Goal: Task Accomplishment & Management: Manage account settings

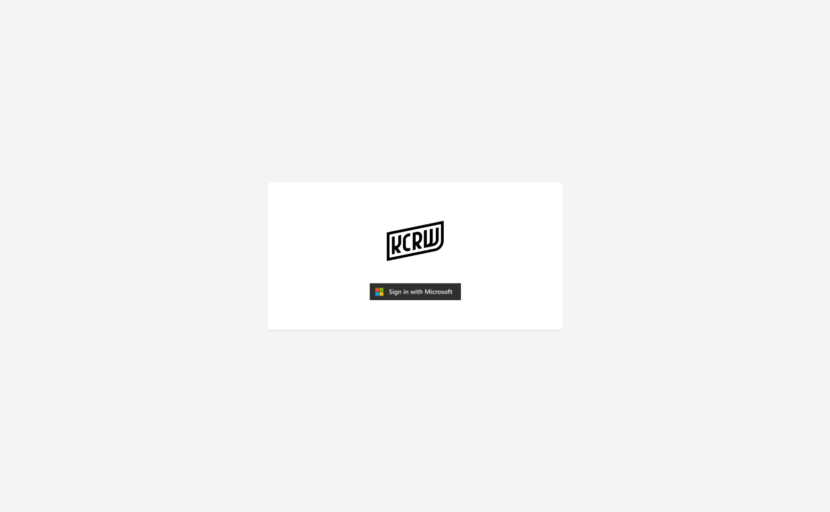
click at [400, 286] on img "submit" at bounding box center [414, 292] width 91 height 18
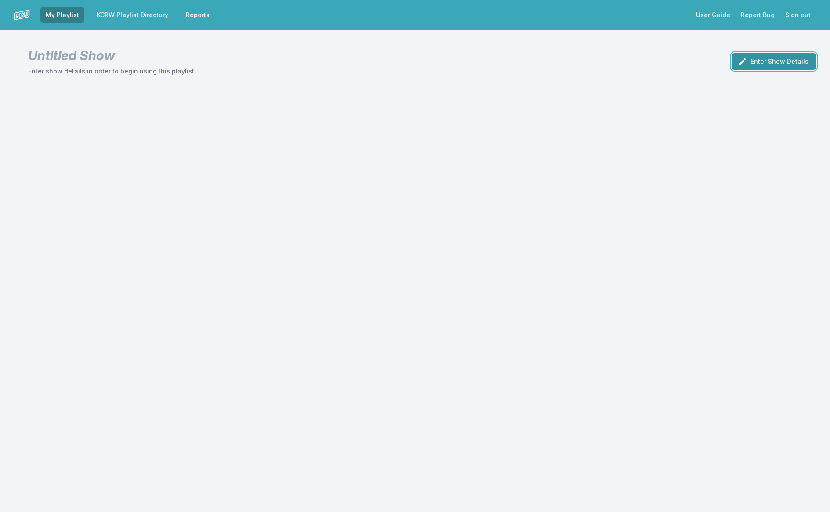
click at [770, 62] on button "Enter Show Details" at bounding box center [773, 61] width 84 height 17
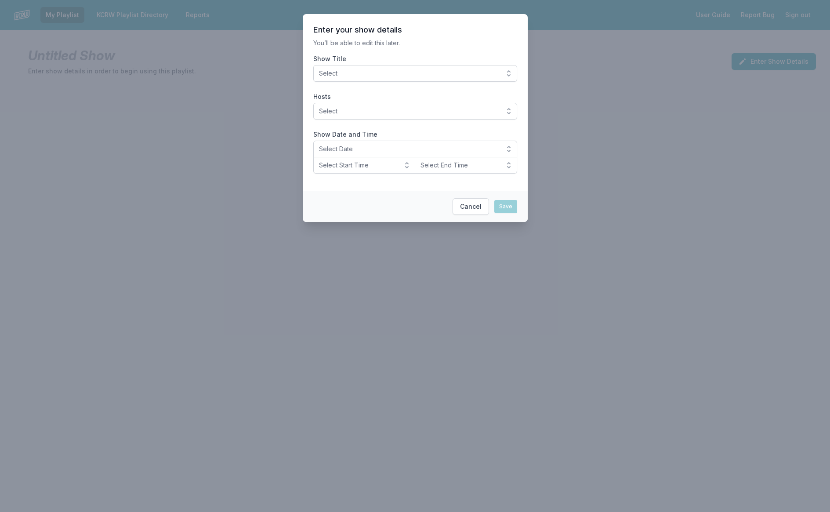
click at [474, 77] on span "Select" at bounding box center [409, 73] width 180 height 9
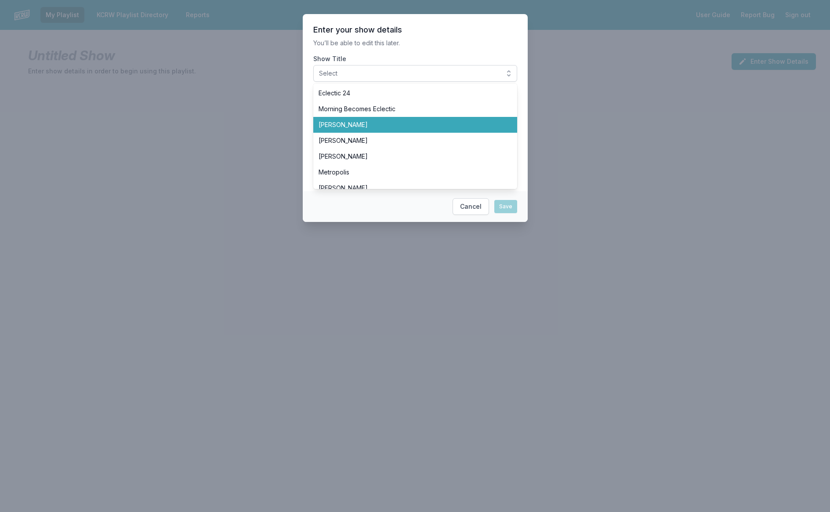
click at [476, 123] on span "[PERSON_NAME]" at bounding box center [410, 124] width 183 height 9
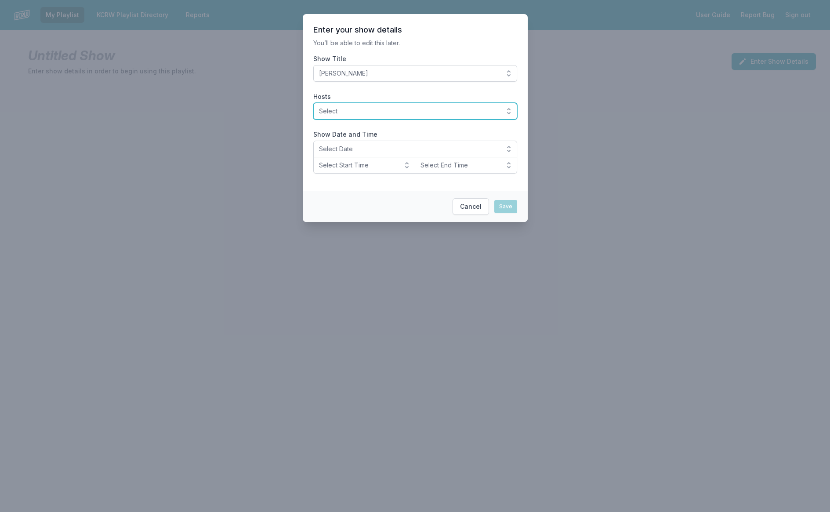
click at [471, 111] on span "Select" at bounding box center [409, 111] width 180 height 9
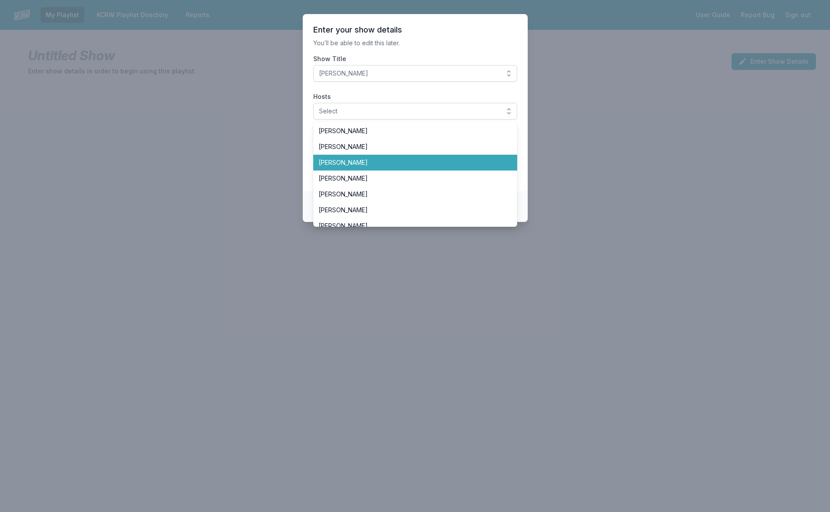
drag, startPoint x: 474, startPoint y: 162, endPoint x: 474, endPoint y: 157, distance: 4.4
click at [474, 162] on span "[PERSON_NAME]" at bounding box center [410, 162] width 183 height 9
click at [468, 49] on section "Enter your show details You’ll be able to edit this later. Show Title Anne Litt…" at bounding box center [415, 102] width 225 height 177
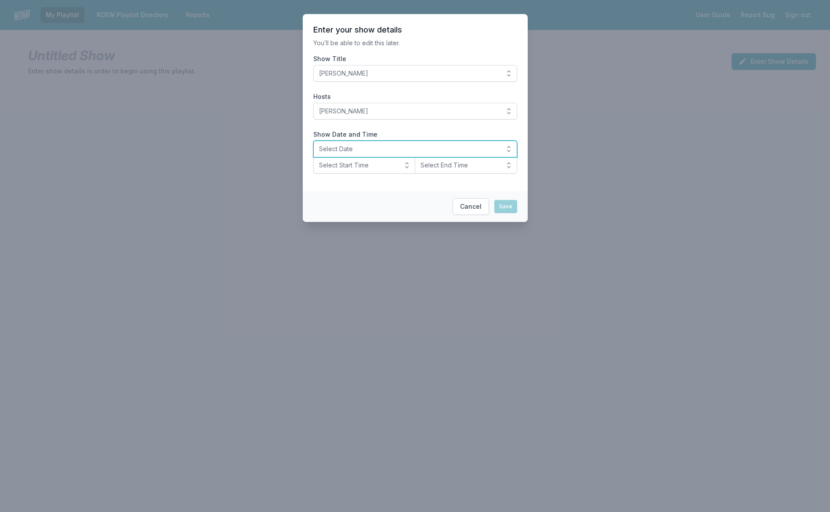
click at [427, 152] on span "Select Date" at bounding box center [409, 149] width 180 height 9
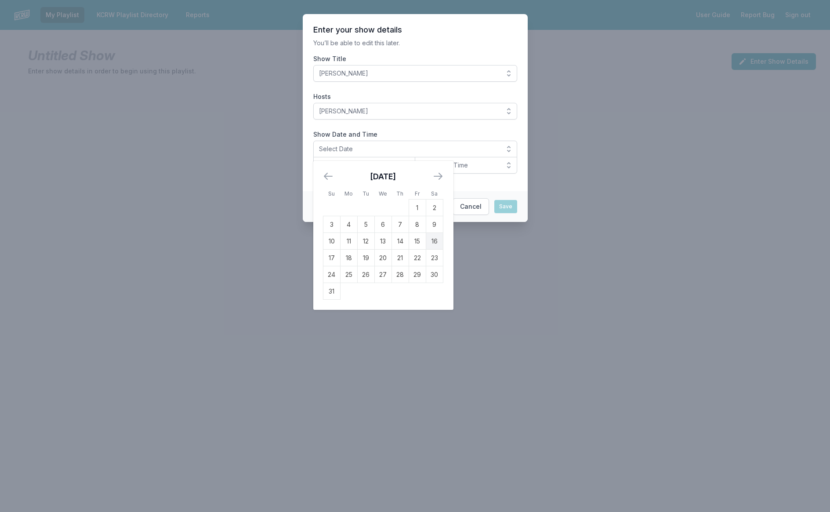
click at [433, 238] on td "16" at bounding box center [434, 241] width 17 height 17
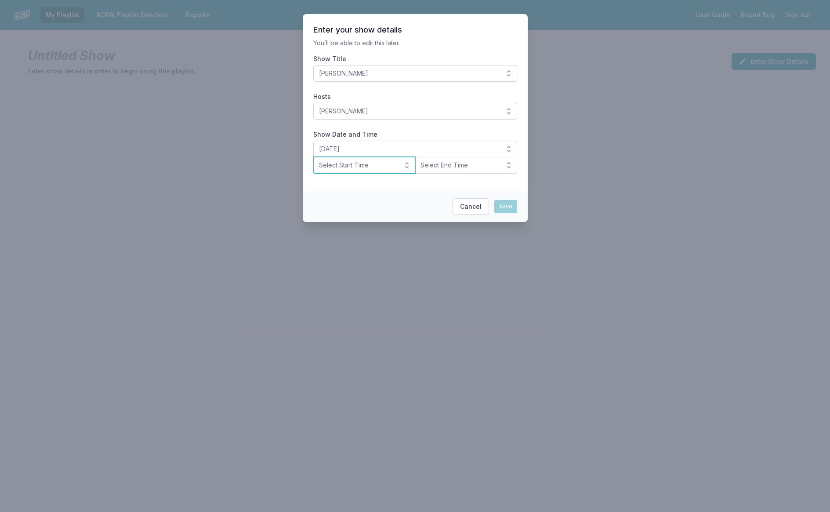
click at [392, 169] on span "Select Start Time" at bounding box center [358, 165] width 79 height 9
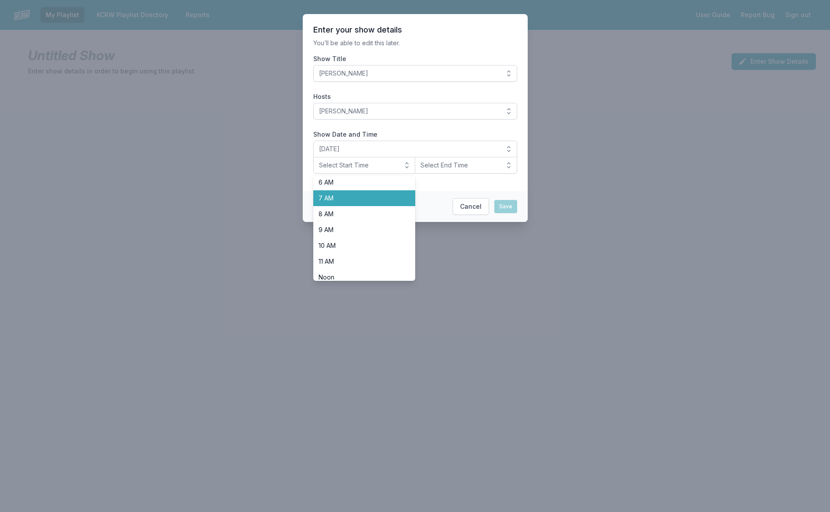
scroll to position [98, 0]
click at [369, 271] on li "Noon" at bounding box center [364, 277] width 102 height 16
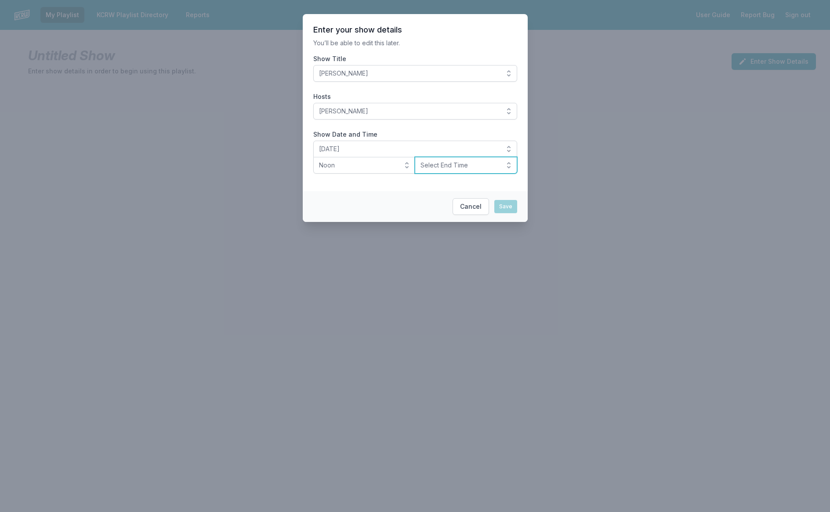
click at [444, 170] on button "Select End Time" at bounding box center [466, 165] width 102 height 17
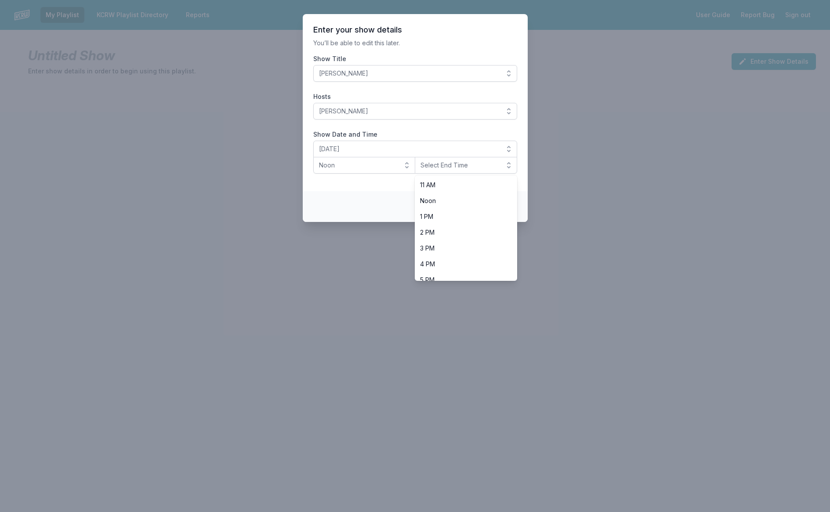
scroll to position [178, 0]
click at [445, 249] on li "3 PM" at bounding box center [466, 244] width 102 height 16
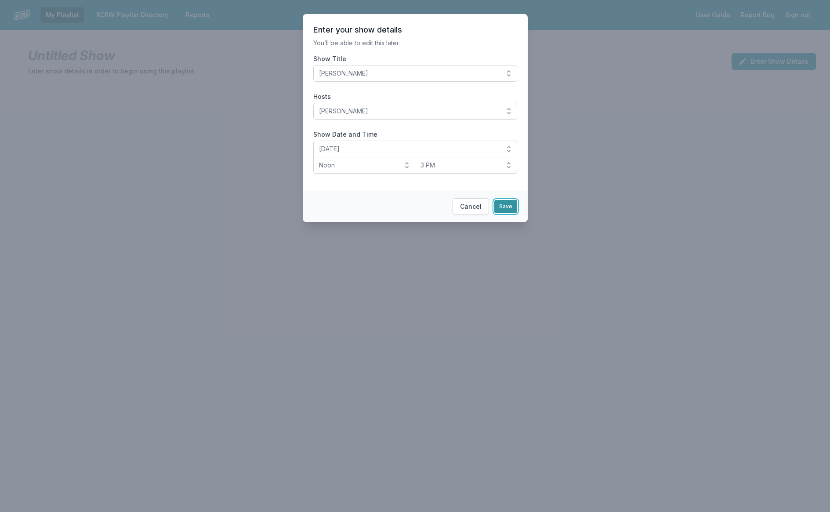
click at [509, 211] on button "Save" at bounding box center [505, 206] width 23 height 13
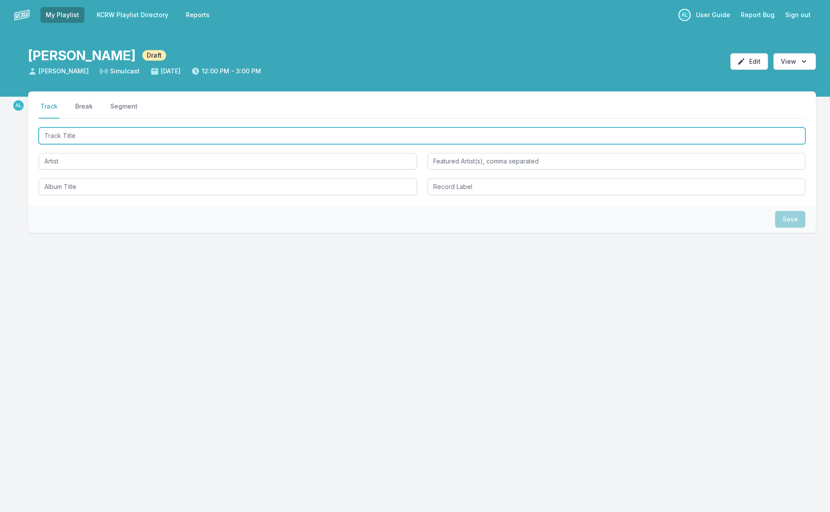
click at [120, 142] on input "Track Title" at bounding box center [422, 135] width 767 height 17
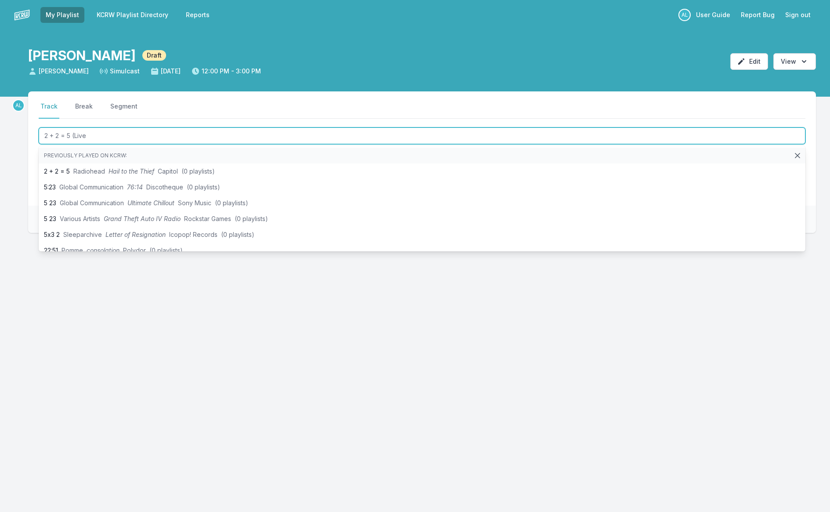
type input "2 + 2 = 5 (Live)"
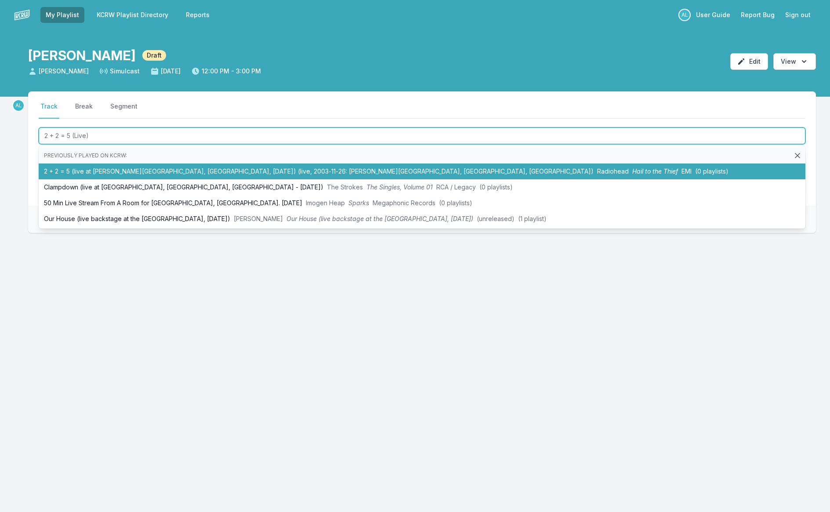
click at [124, 169] on li "2 + 2 = 5 (live at [PERSON_NAME][GEOGRAPHIC_DATA], [GEOGRAPHIC_DATA], [DATE]) (…" at bounding box center [422, 171] width 767 height 16
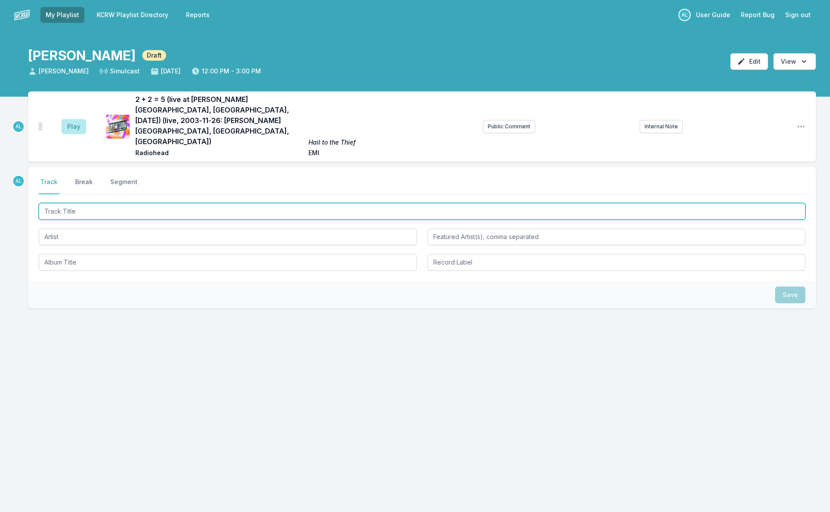
click at [141, 203] on input "Track Title" at bounding box center [422, 211] width 767 height 17
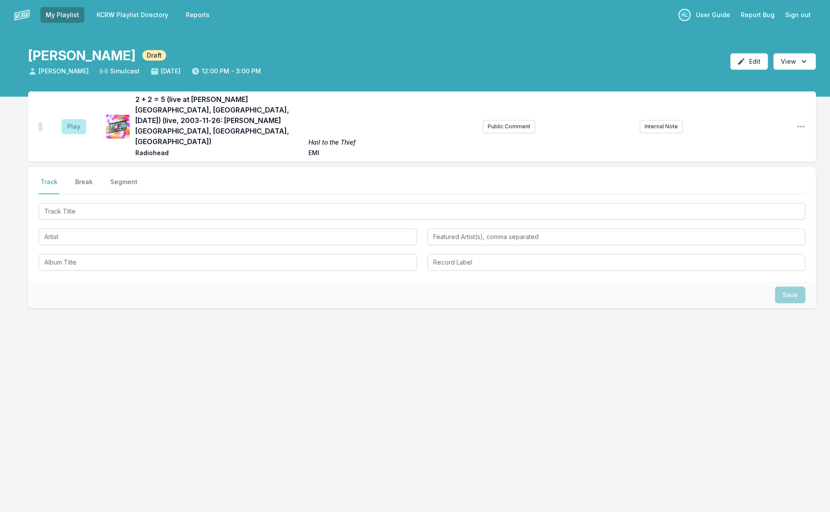
click at [80, 120] on aside "Play" at bounding box center [73, 126] width 49 height 28
click at [76, 119] on button "Play" at bounding box center [74, 126] width 25 height 15
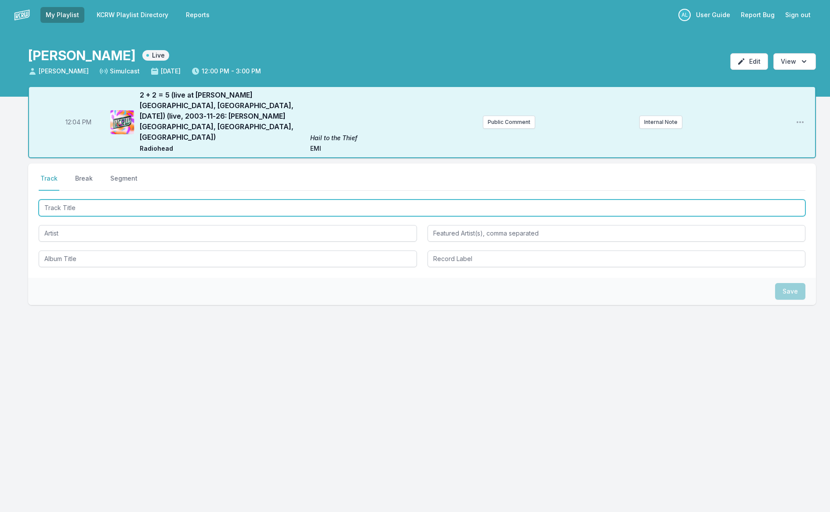
click at [157, 199] on input "Track Title" at bounding box center [422, 207] width 767 height 17
type input "Echoes"
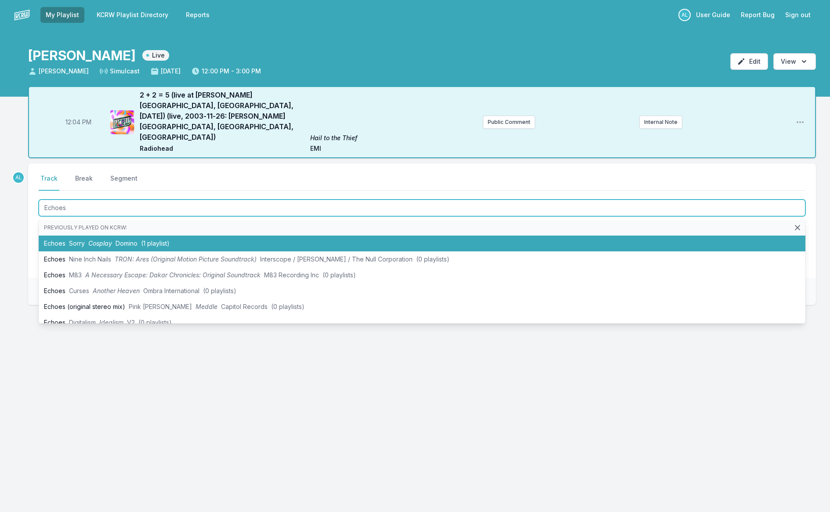
click at [144, 239] on span "(1 playlist)" at bounding box center [155, 242] width 29 height 7
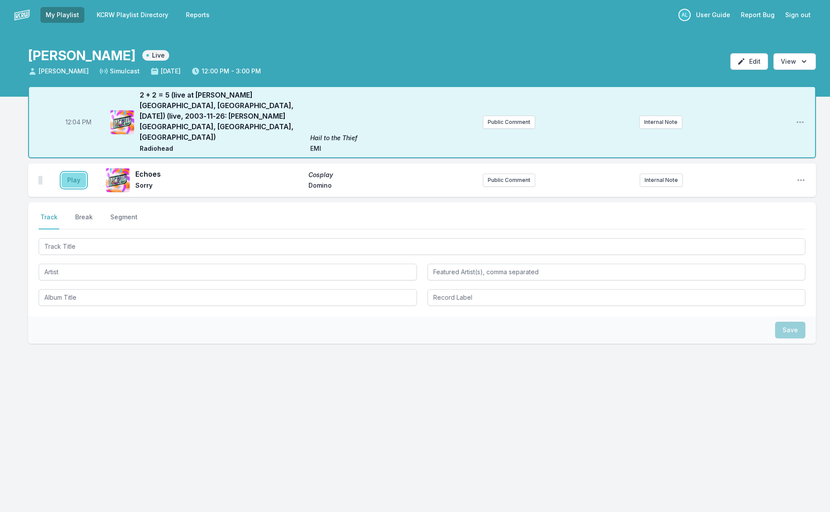
click at [72, 173] on button "Play" at bounding box center [74, 180] width 25 height 15
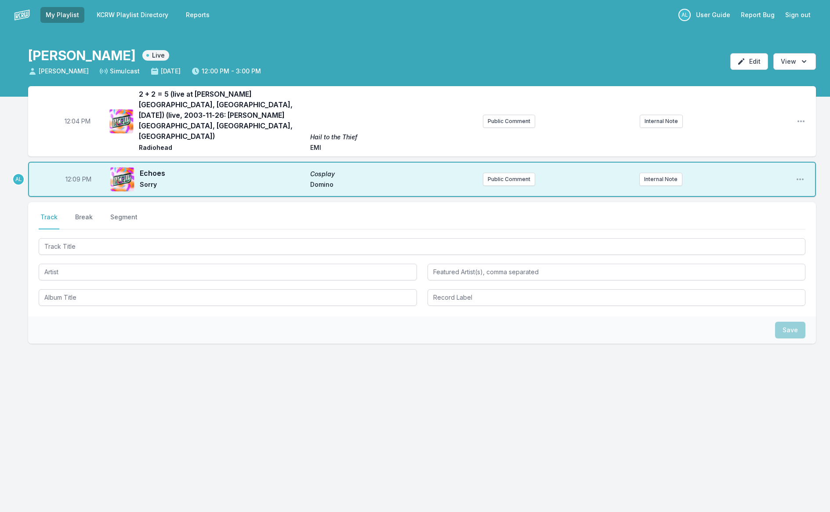
click at [78, 175] on span "12:09 PM" at bounding box center [78, 179] width 26 height 9
type input "12:08"
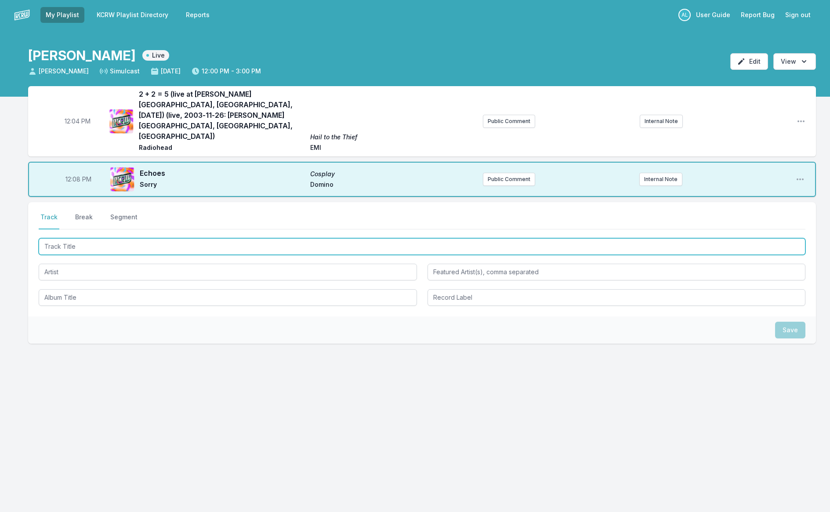
click at [118, 238] on input "Track Title" at bounding box center [422, 246] width 767 height 17
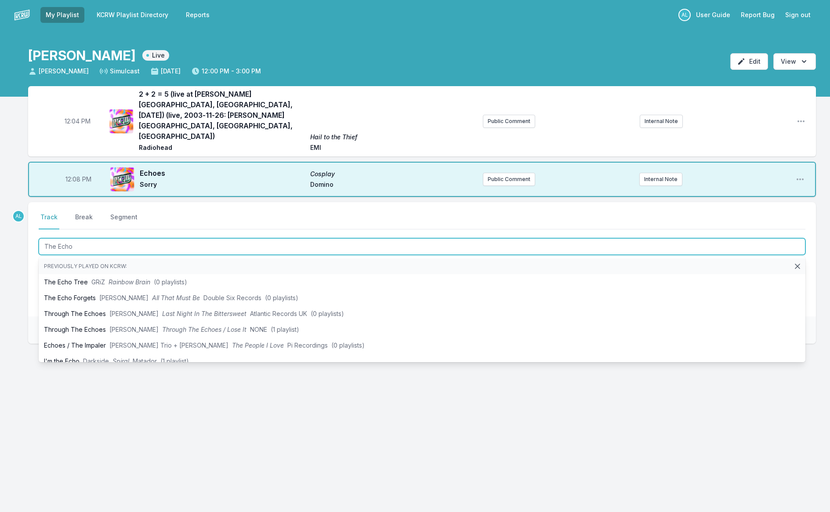
type input "The Echo"
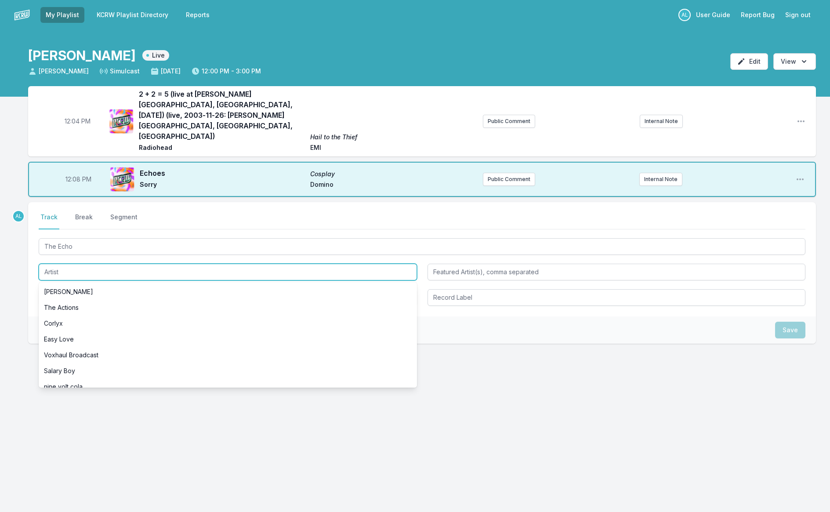
type input "E"
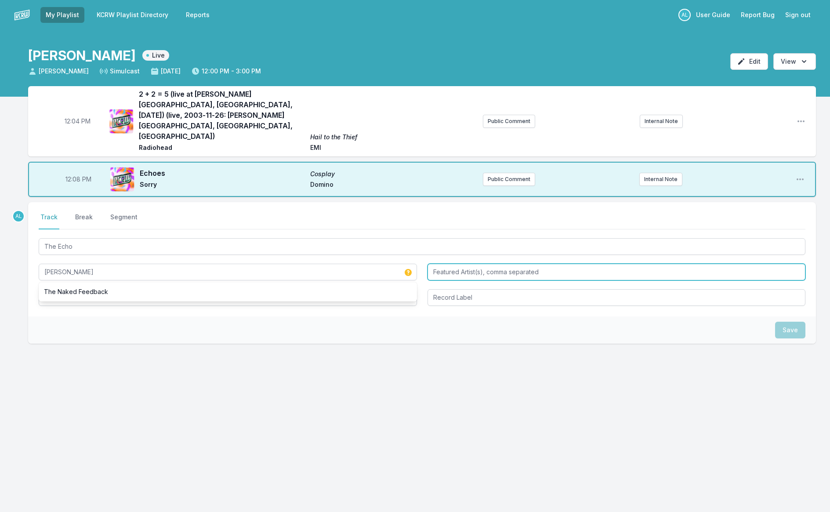
type input "[PERSON_NAME]"
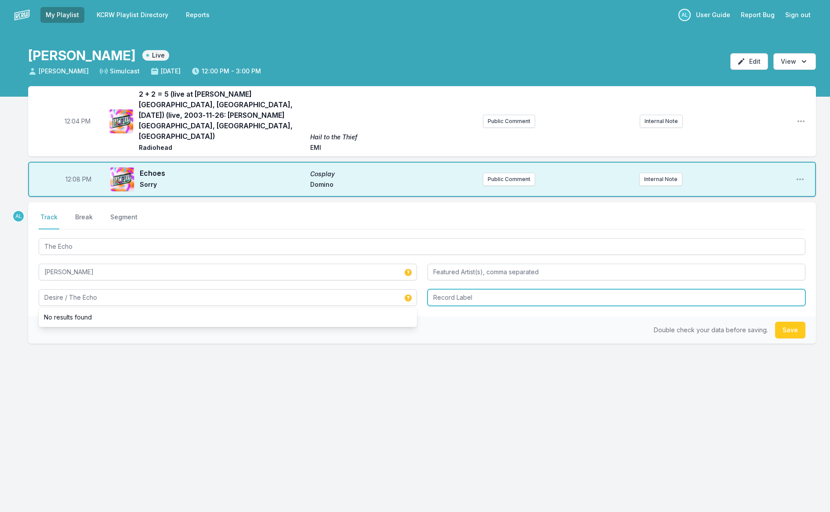
type input "Desire / The Echo"
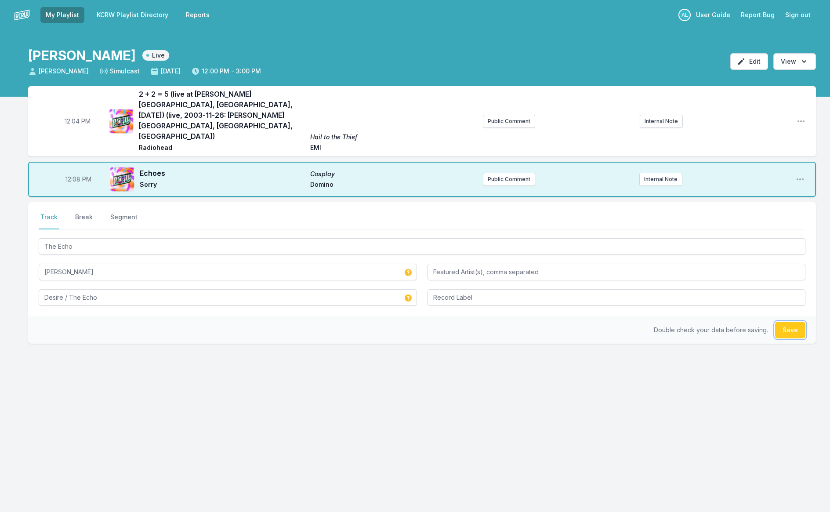
click at [778, 322] on button "Save" at bounding box center [790, 330] width 30 height 17
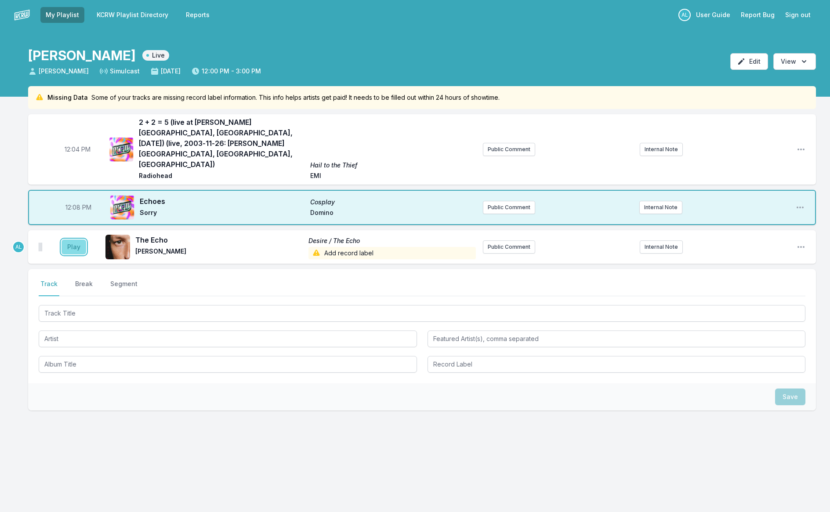
click at [76, 239] on button "Play" at bounding box center [74, 246] width 25 height 15
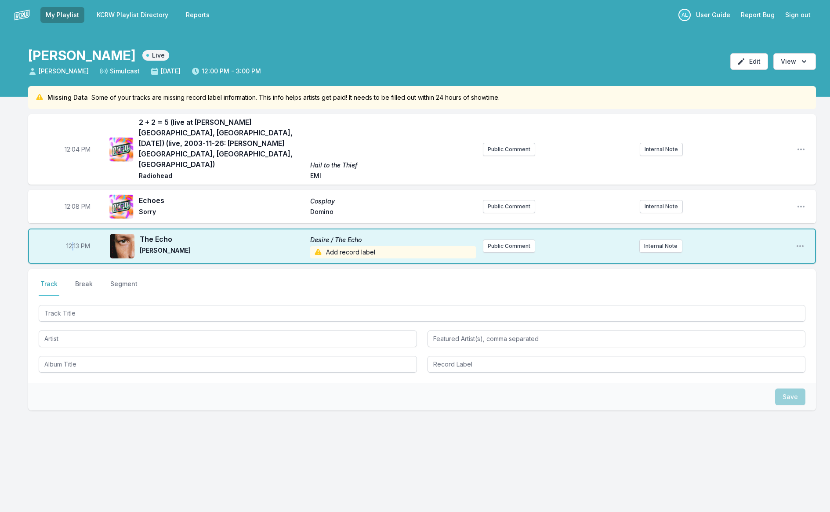
click at [72, 242] on span "12:13 PM" at bounding box center [78, 246] width 24 height 9
type input "12:11"
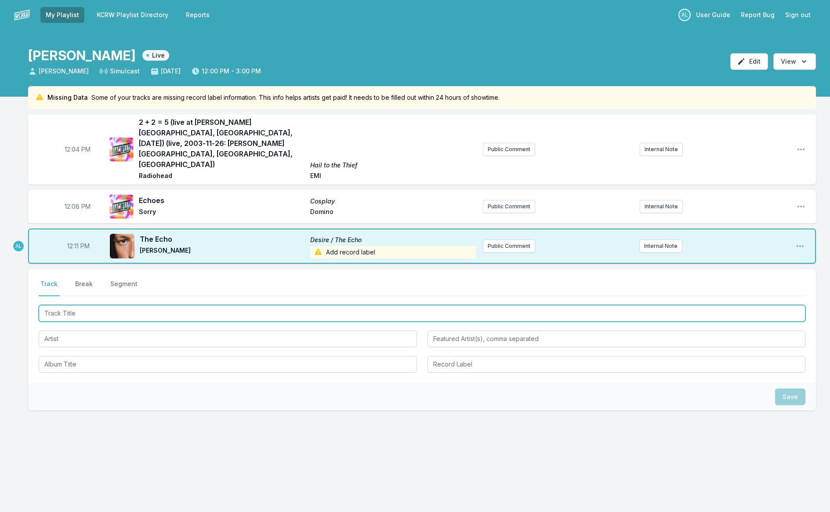
click at [87, 305] on input "Track Title" at bounding box center [422, 313] width 767 height 17
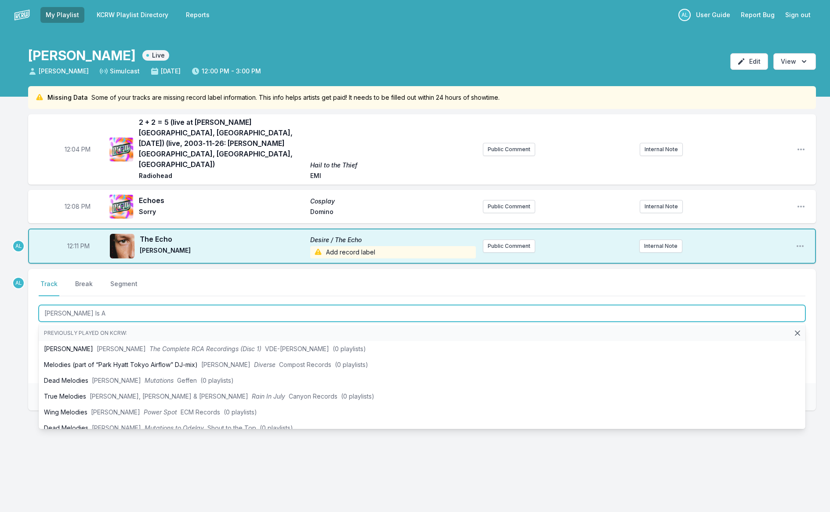
type input "[PERSON_NAME] Is A"
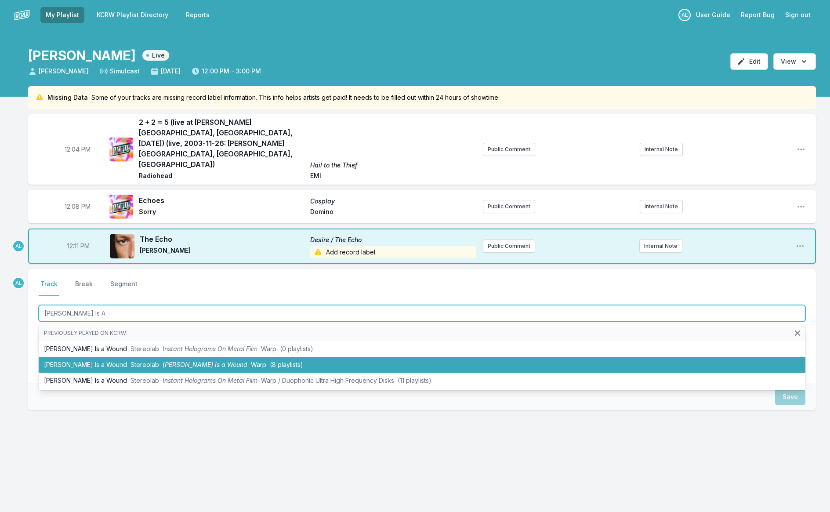
click at [97, 357] on li "[PERSON_NAME] Is a Wound Stereolab [PERSON_NAME] Is a Wound Warp (8 playlists)" at bounding box center [422, 365] width 767 height 16
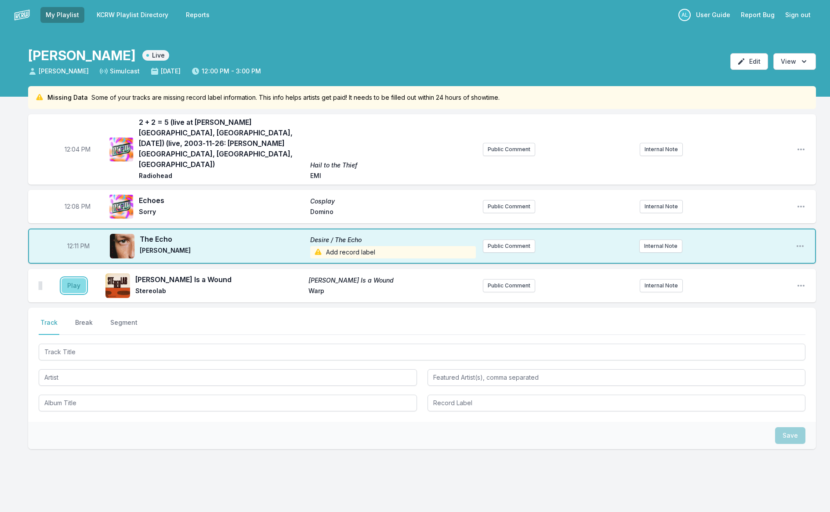
click at [70, 278] on button "Play" at bounding box center [74, 285] width 25 height 15
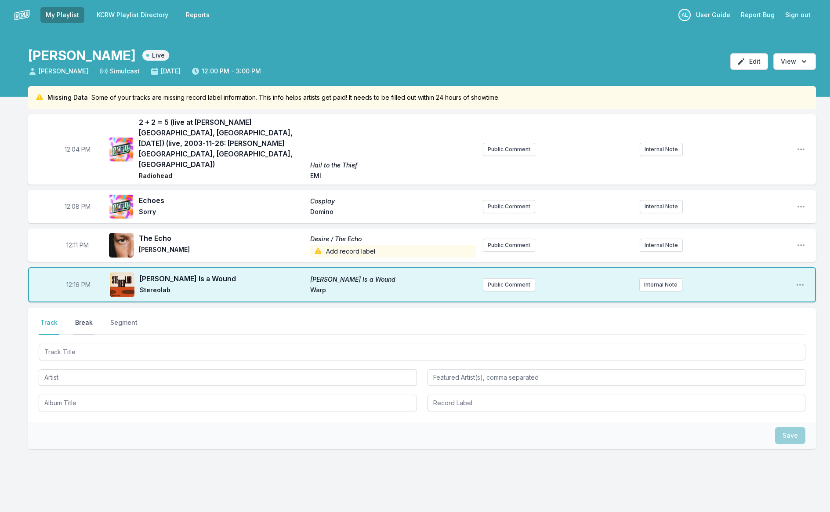
click at [82, 318] on button "Break" at bounding box center [83, 326] width 21 height 17
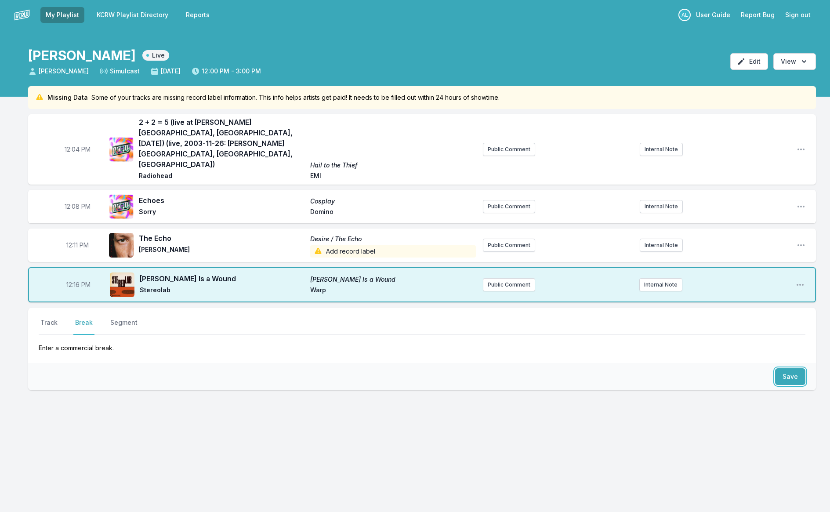
drag, startPoint x: 788, startPoint y: 341, endPoint x: 690, endPoint y: 331, distance: 98.5
click at [788, 368] on button "Save" at bounding box center [790, 376] width 30 height 17
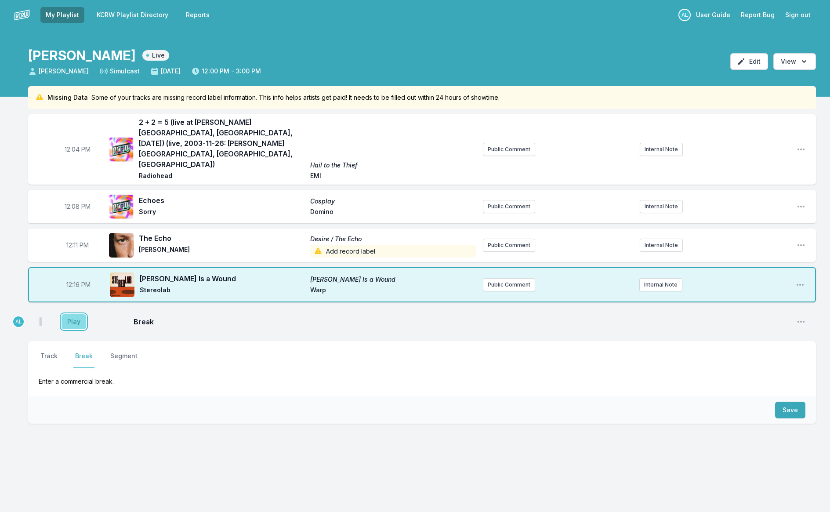
click at [77, 314] on button "Play" at bounding box center [74, 321] width 25 height 15
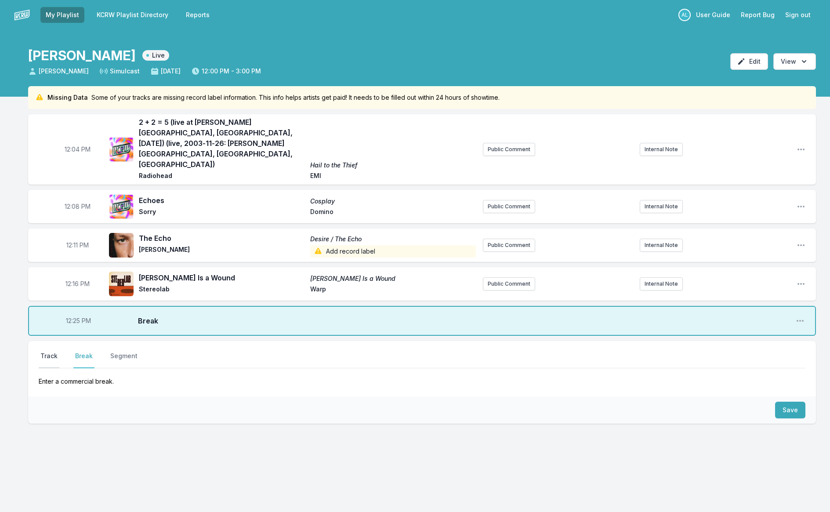
click at [45, 351] on button "Track" at bounding box center [49, 359] width 21 height 17
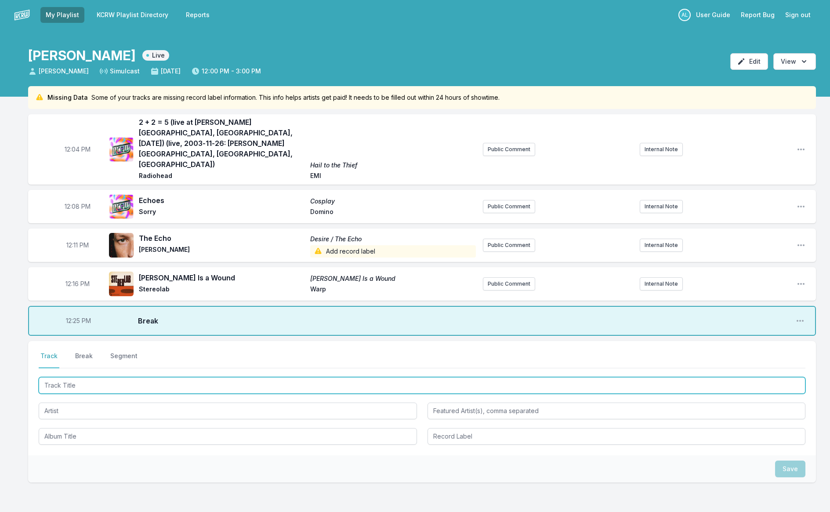
click at [105, 377] on input "Track Title" at bounding box center [422, 385] width 767 height 17
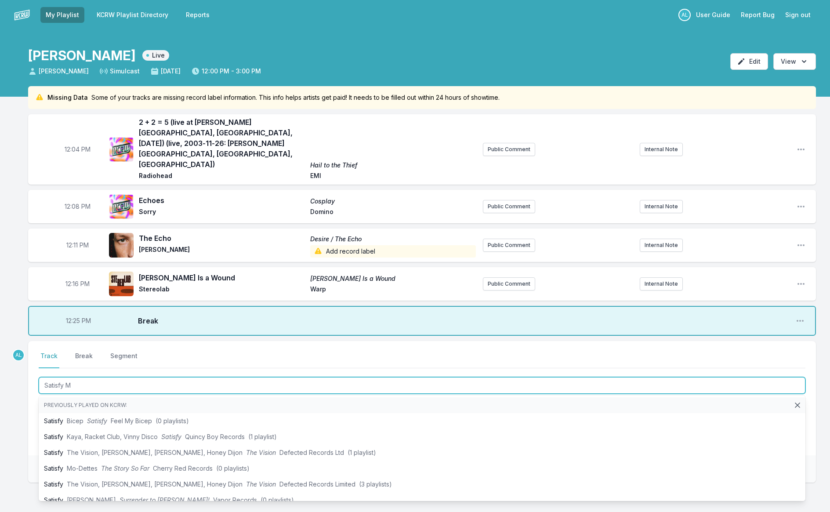
type input "Satisfy Me"
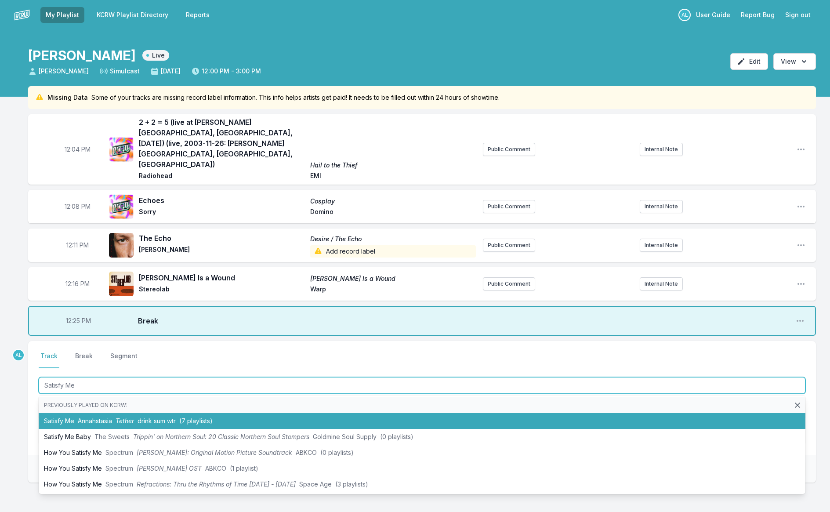
click at [124, 417] on span "Tether" at bounding box center [125, 420] width 18 height 7
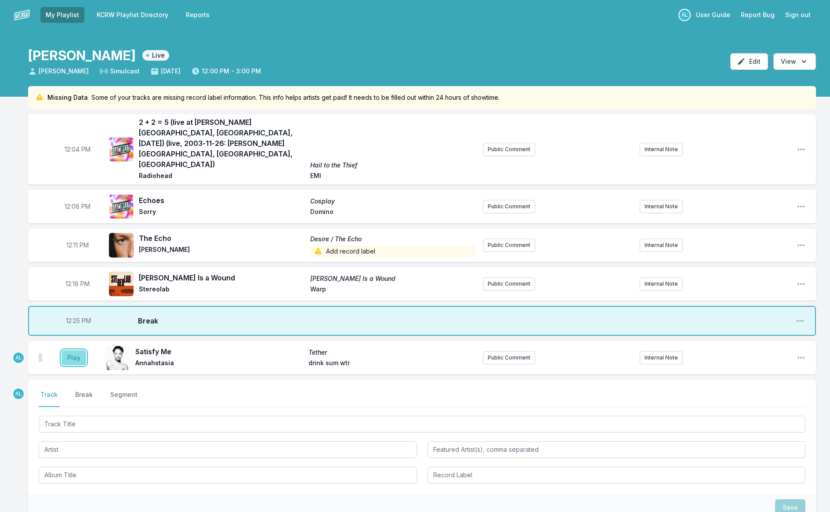
click at [76, 350] on button "Play" at bounding box center [74, 357] width 25 height 15
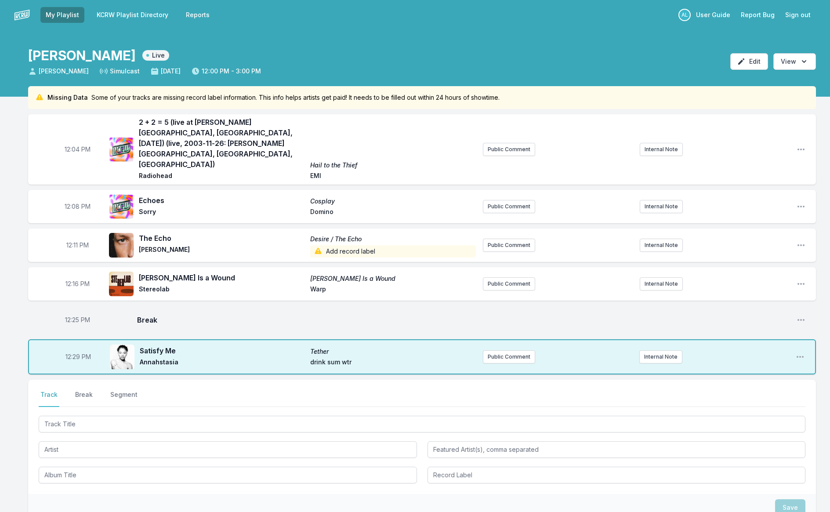
click at [69, 315] on span "12:25 PM" at bounding box center [77, 319] width 25 height 9
type input "12:24"
click at [65, 352] on span "12:29 PM" at bounding box center [77, 356] width 25 height 9
type input "12:25"
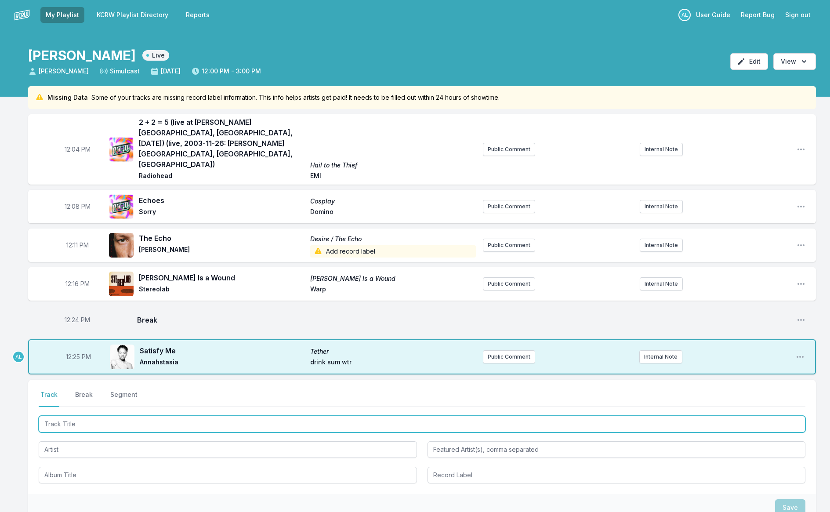
click at [90, 416] on input "Track Title" at bounding box center [422, 424] width 767 height 17
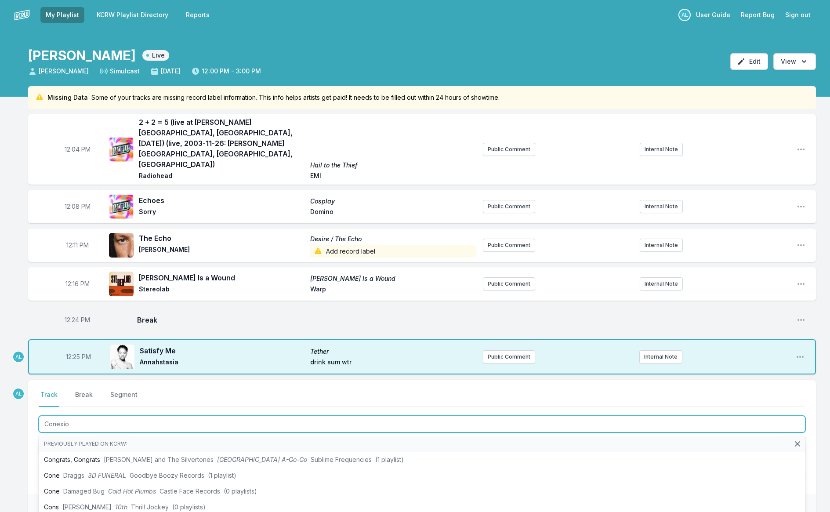
type input "Conexion"
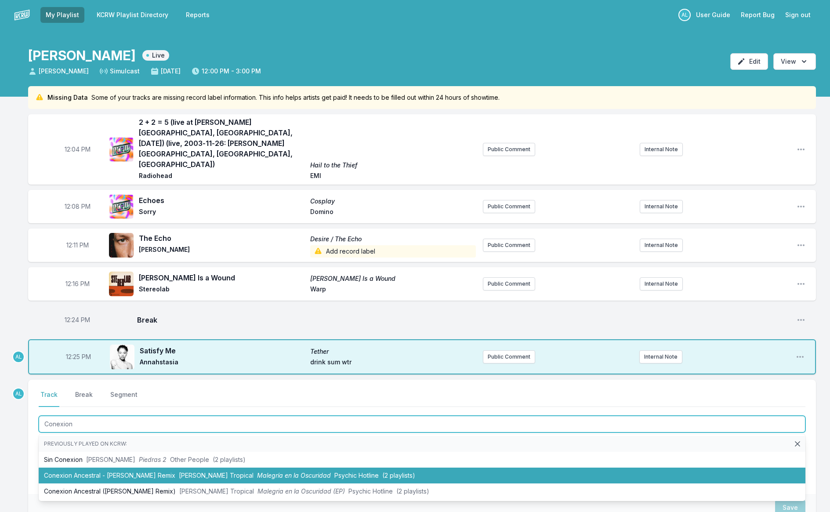
click at [95, 467] on li "Conexion Ancestral - [PERSON_NAME] Remix [PERSON_NAME] Tropical Malegría en la …" at bounding box center [422, 475] width 767 height 16
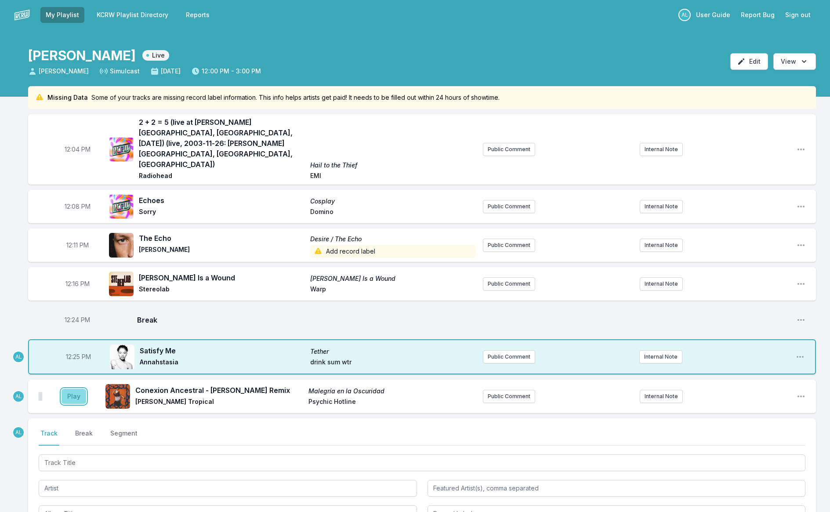
click at [73, 389] on button "Play" at bounding box center [74, 396] width 25 height 15
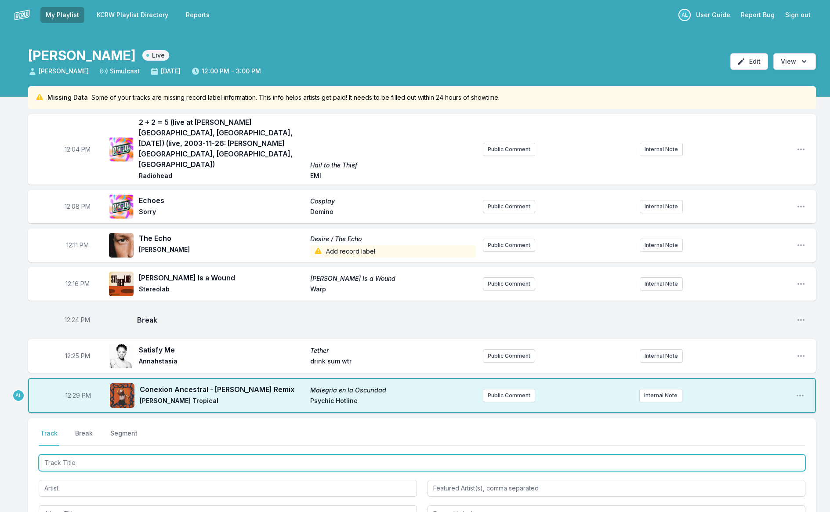
click at [87, 454] on input "Track Title" at bounding box center [422, 462] width 767 height 17
click at [109, 454] on input "Track Title" at bounding box center [422, 462] width 767 height 17
type input "c"
type input "Chaperone"
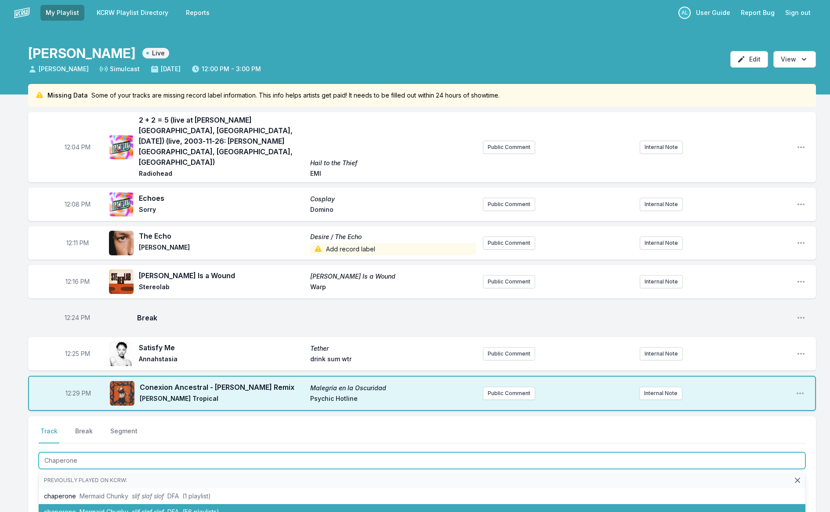
drag, startPoint x: 110, startPoint y: 478, endPoint x: 104, endPoint y: 445, distance: 33.2
click at [110, 508] on span "Mermaid Chunky" at bounding box center [104, 511] width 49 height 7
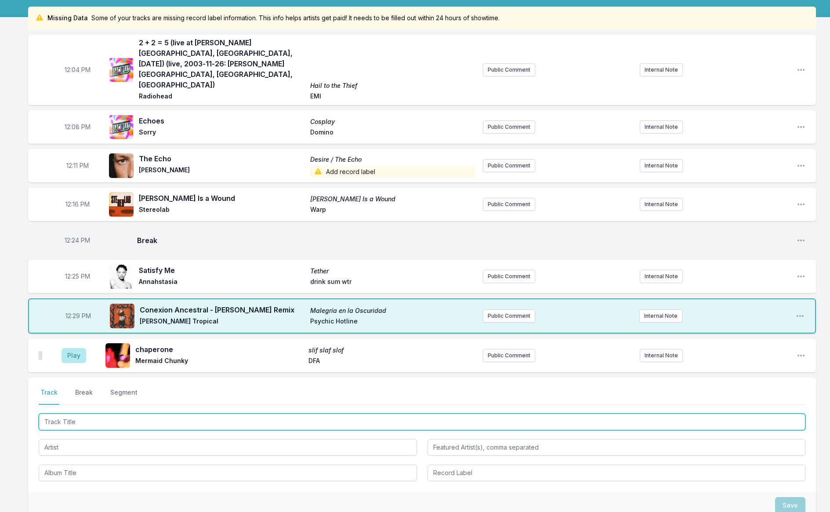
scroll to position [139, 0]
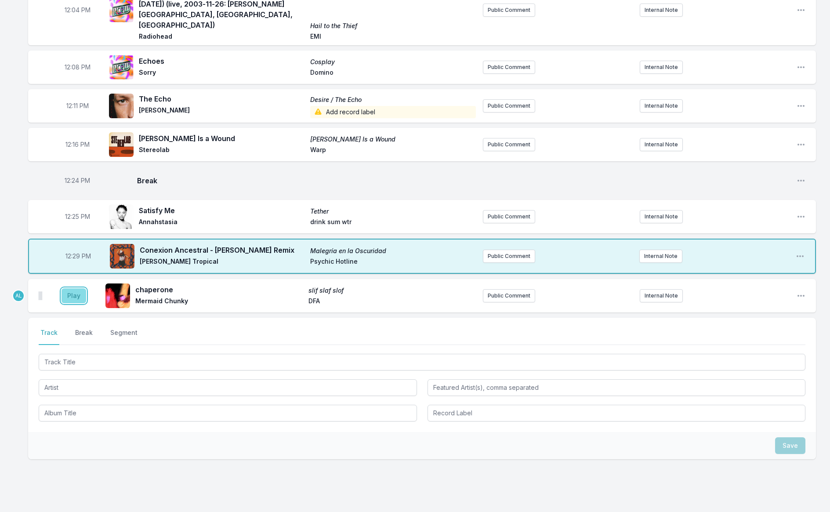
click at [66, 288] on button "Play" at bounding box center [74, 295] width 25 height 15
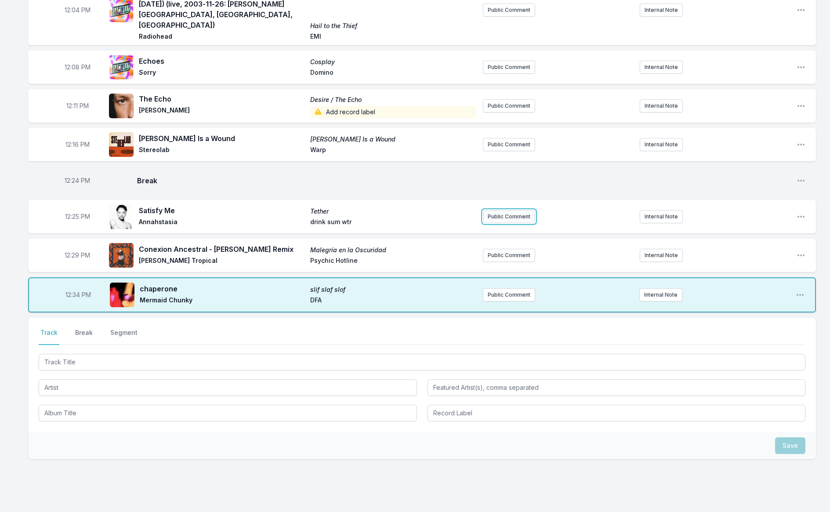
click at [526, 210] on button "Public Comment" at bounding box center [509, 216] width 52 height 13
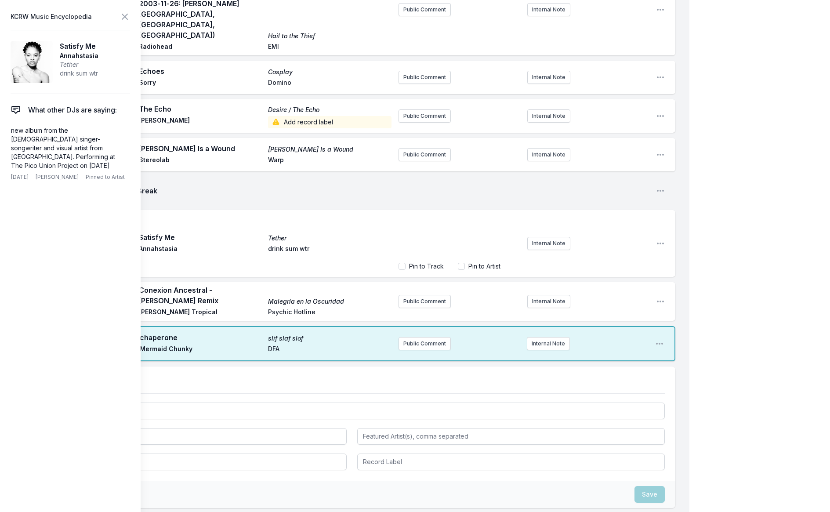
scroll to position [151, 0]
drag, startPoint x: 121, startPoint y: 17, endPoint x: 125, endPoint y: 25, distance: 8.7
click at [121, 17] on icon at bounding box center [125, 16] width 11 height 11
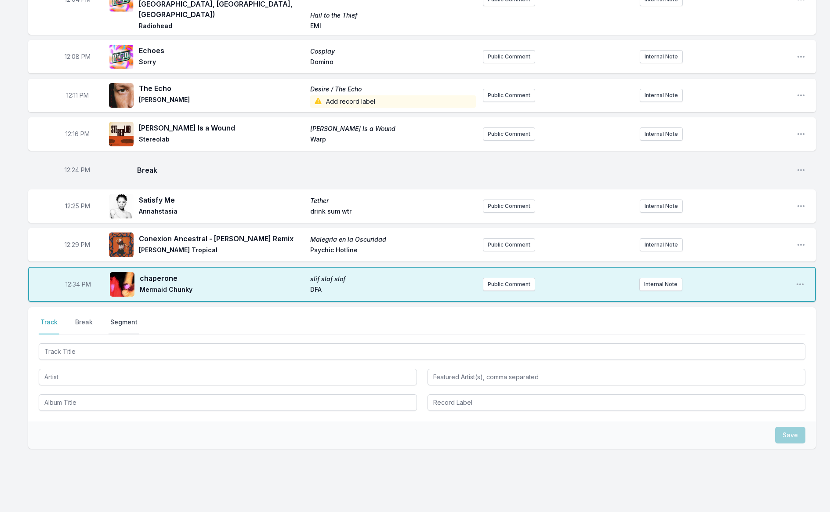
scroll to position [139, 0]
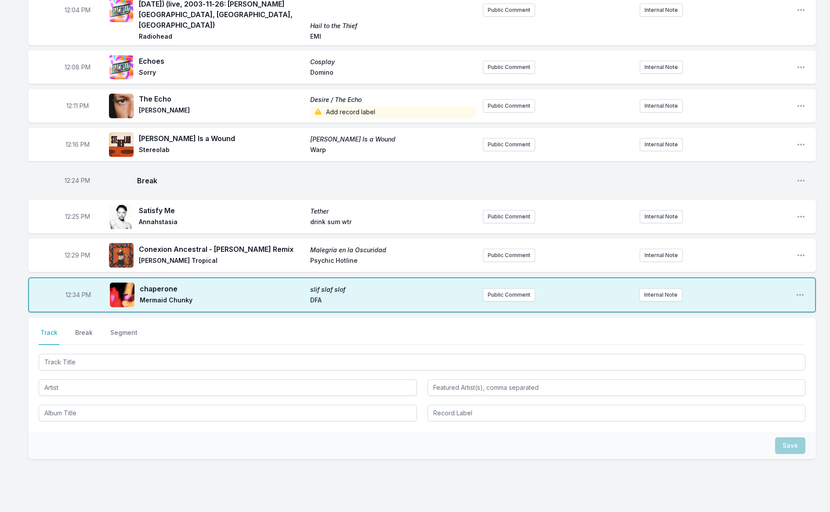
click at [92, 328] on button "Break" at bounding box center [83, 336] width 21 height 17
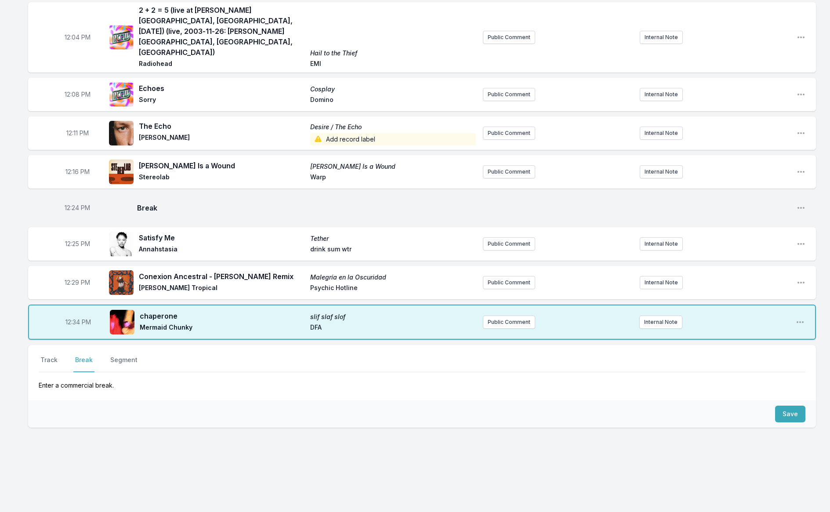
scroll to position [80, 0]
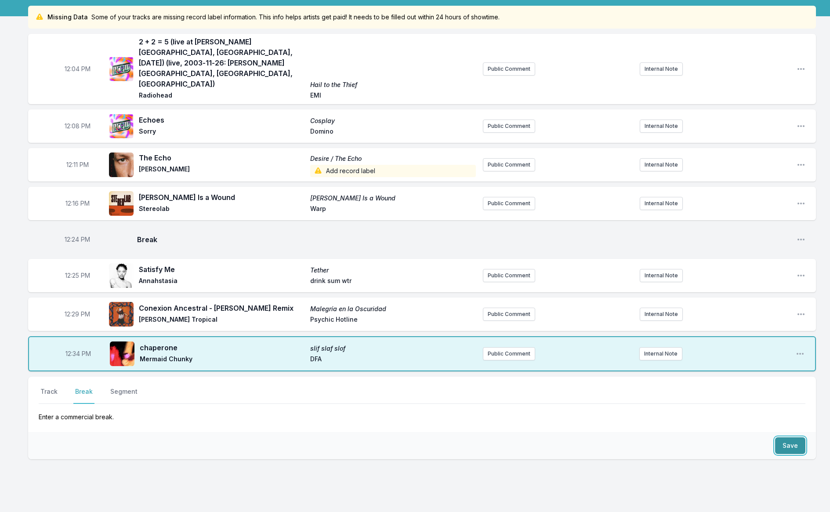
click at [789, 437] on button "Save" at bounding box center [790, 445] width 30 height 17
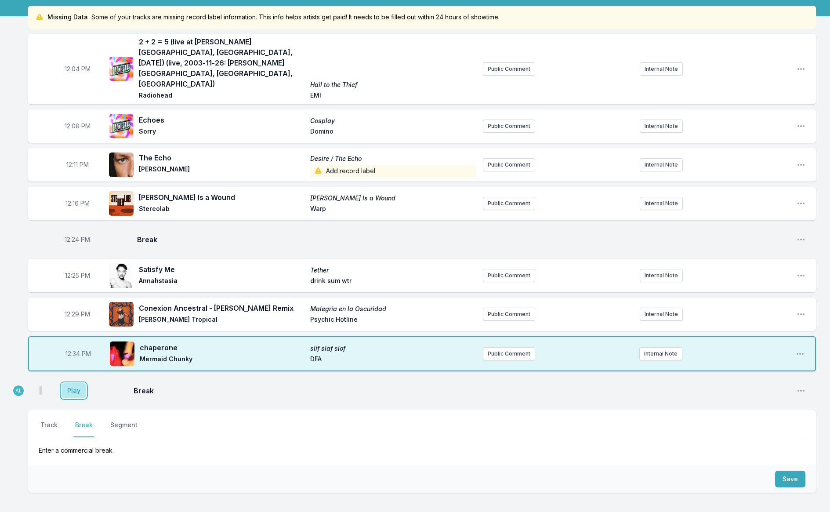
drag, startPoint x: 69, startPoint y: 361, endPoint x: 62, endPoint y: 366, distance: 7.8
click at [69, 383] on button "Play" at bounding box center [74, 390] width 25 height 15
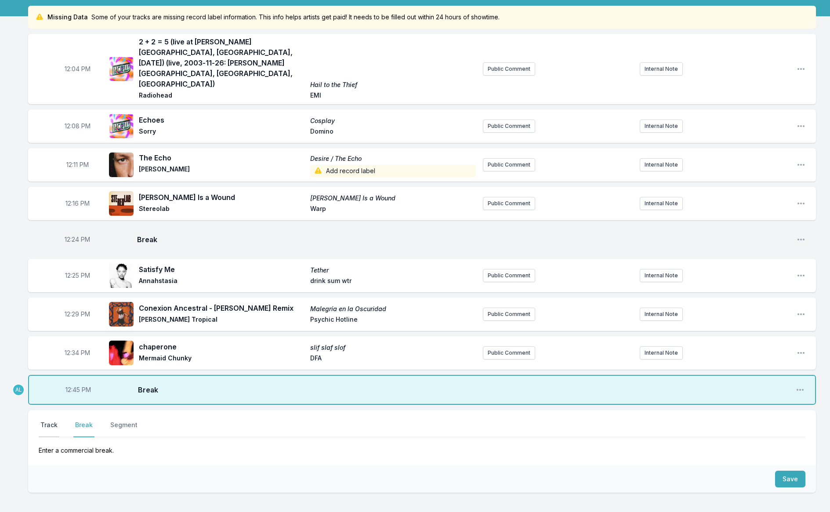
click at [44, 420] on button "Track" at bounding box center [49, 428] width 21 height 17
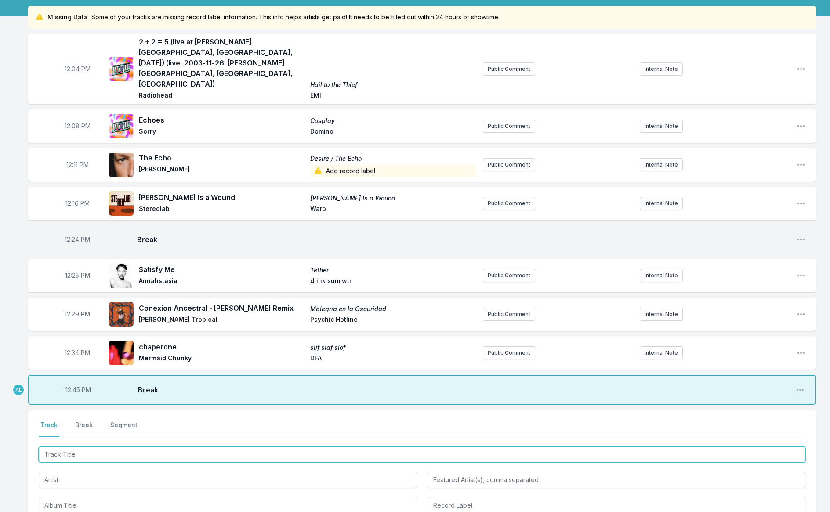
click at [95, 446] on input "Track Title" at bounding box center [422, 454] width 767 height 17
type input "Elegantly Wasted"
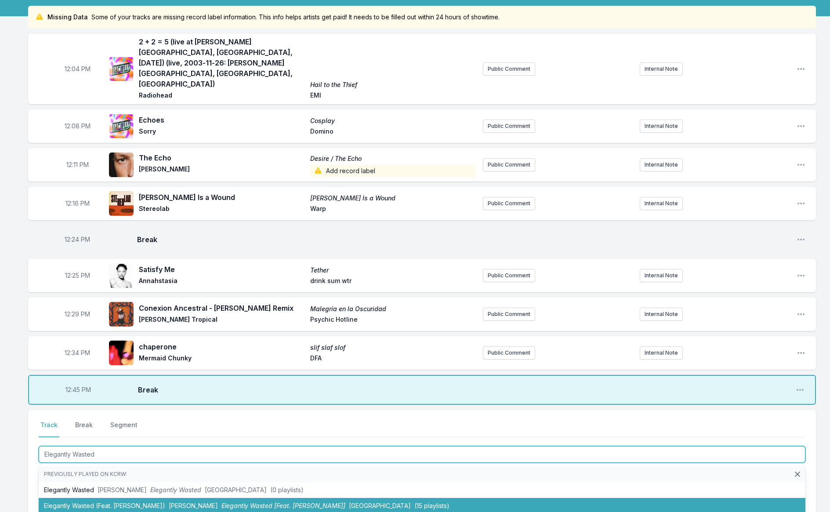
click at [131, 498] on li "Elegantly Wasted (Feat. [PERSON_NAME]) [PERSON_NAME] Elegantly Wasted [Feat. [P…" at bounding box center [422, 506] width 767 height 16
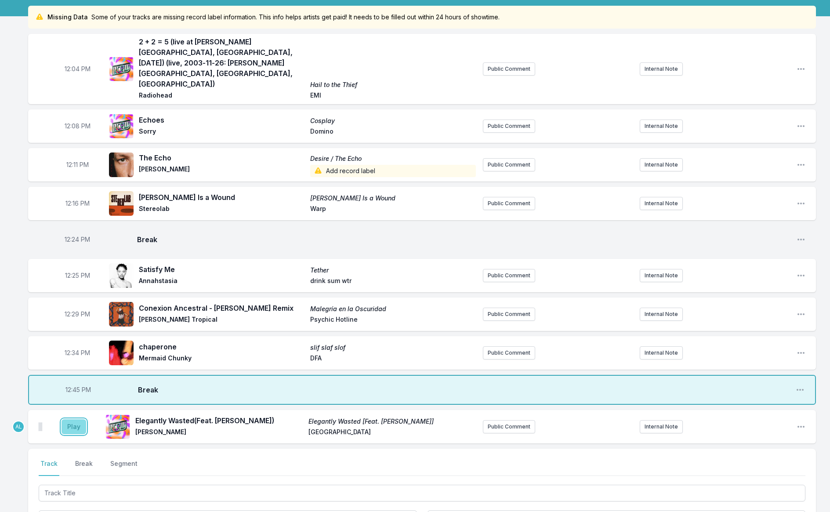
click at [65, 419] on button "Play" at bounding box center [74, 426] width 25 height 15
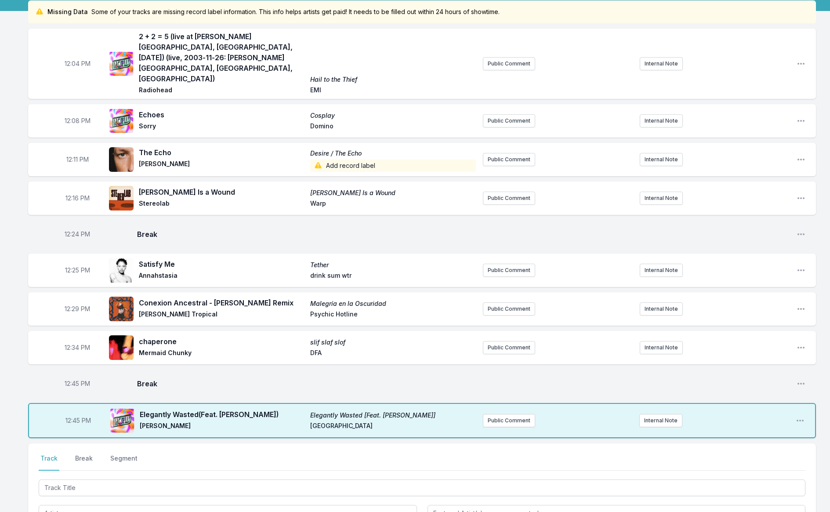
scroll to position [84, 0]
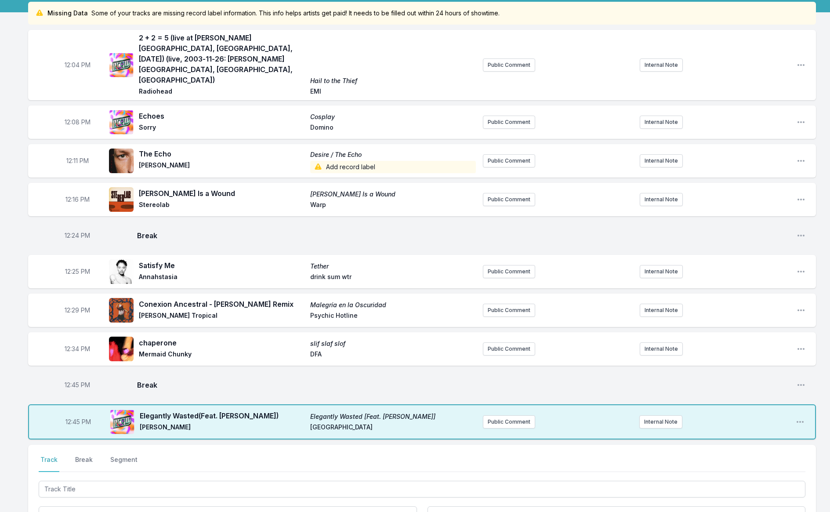
click at [71, 417] on span "12:45 PM" at bounding box center [77, 421] width 25 height 9
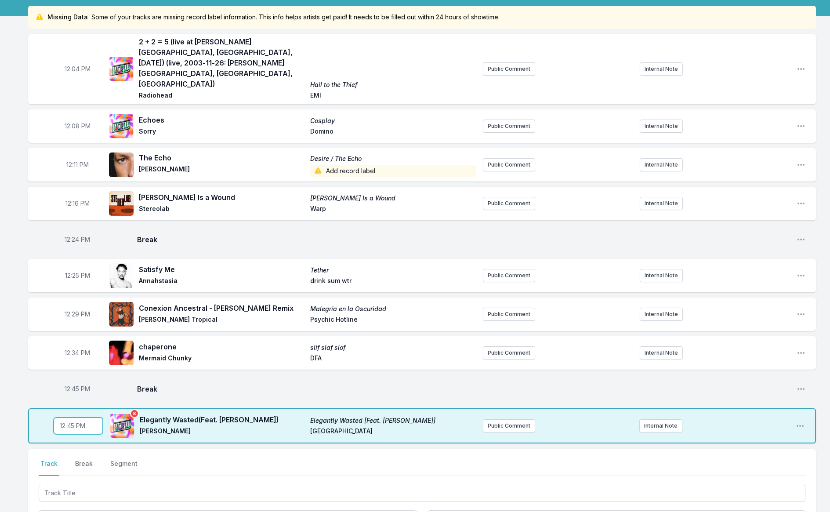
scroll to position [80, 0]
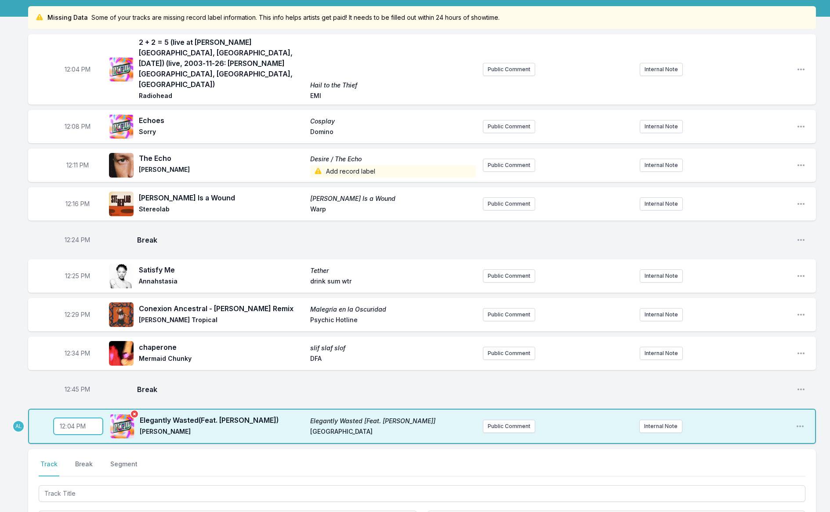
type input "12:43"
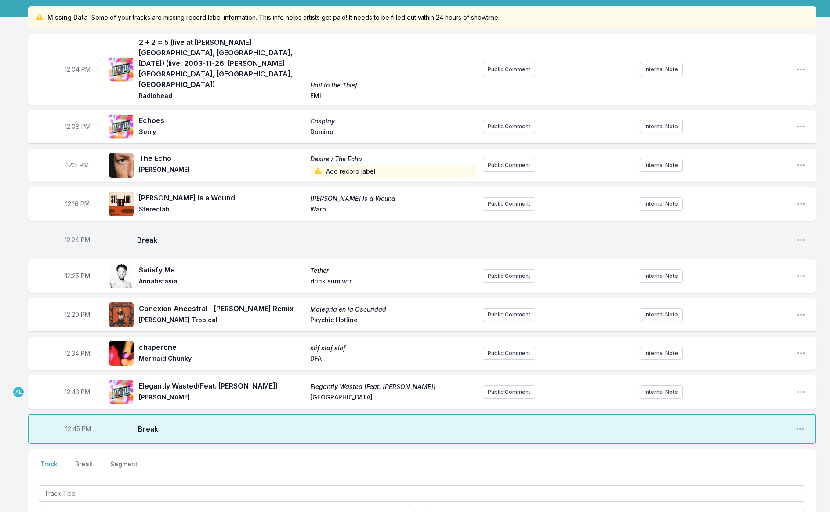
click at [66, 424] on span "12:45 PM" at bounding box center [77, 428] width 25 height 9
type input "12:42"
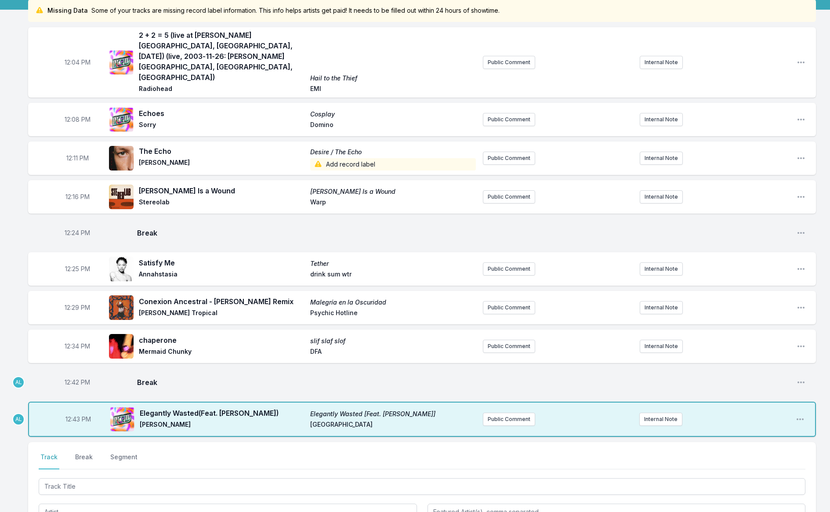
scroll to position [101, 0]
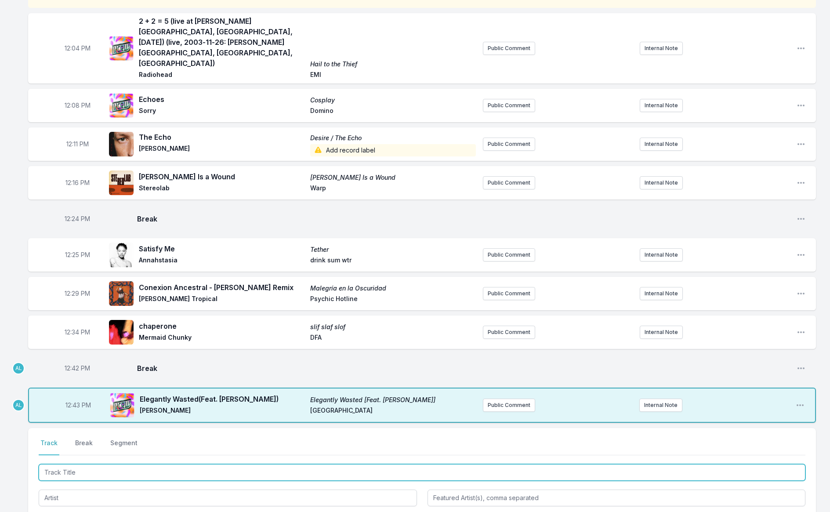
click at [149, 464] on input "Track Title" at bounding box center [422, 472] width 767 height 17
type input "Mountain"
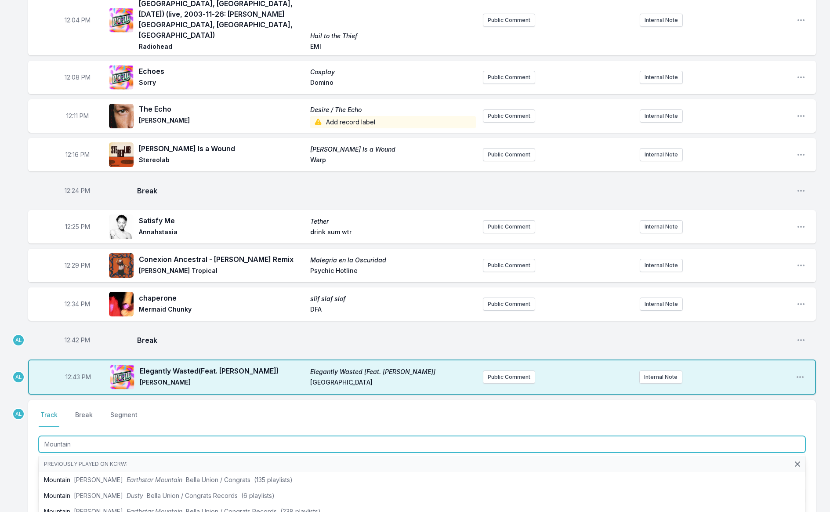
scroll to position [211, 0]
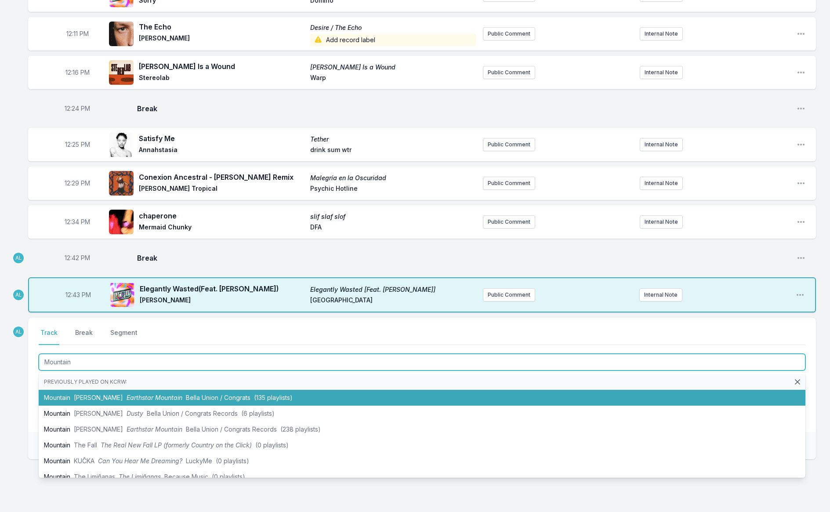
click at [139, 394] on span "Earthstar Mountain" at bounding box center [155, 397] width 56 height 7
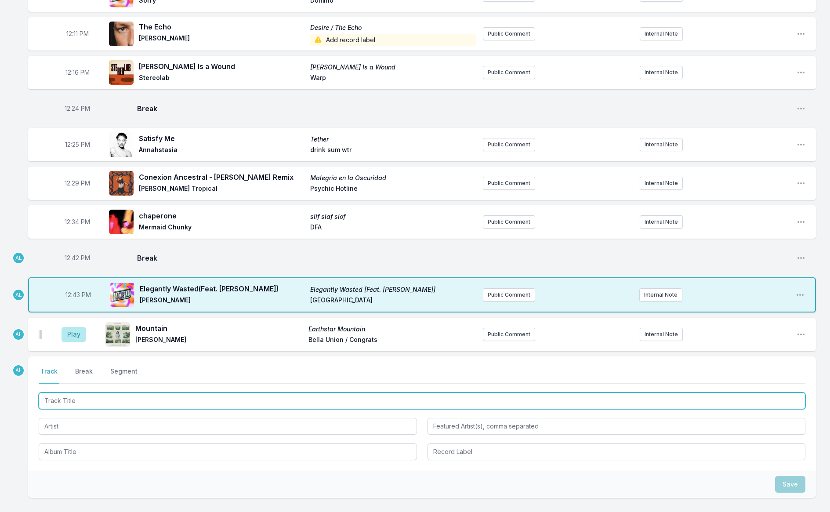
drag, startPoint x: 88, startPoint y: 369, endPoint x: 89, endPoint y: 365, distance: 4.9
click at [88, 392] on input "Track Title" at bounding box center [422, 400] width 767 height 17
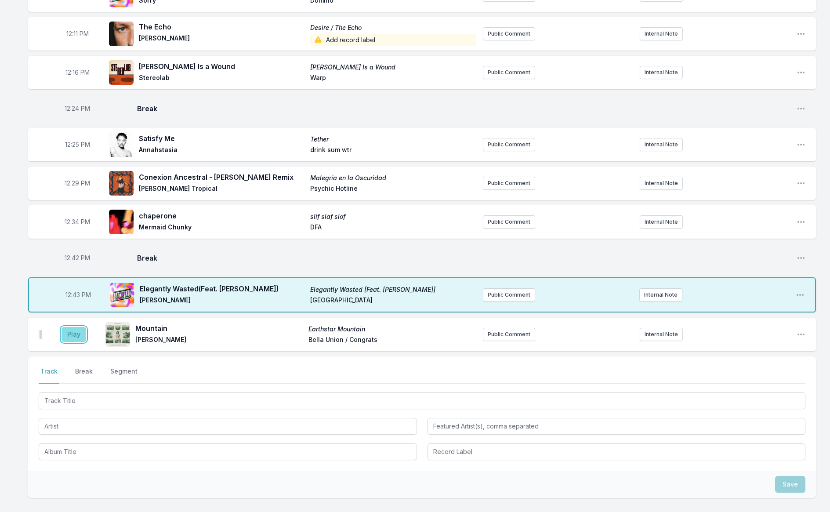
click at [72, 327] on button "Play" at bounding box center [74, 334] width 25 height 15
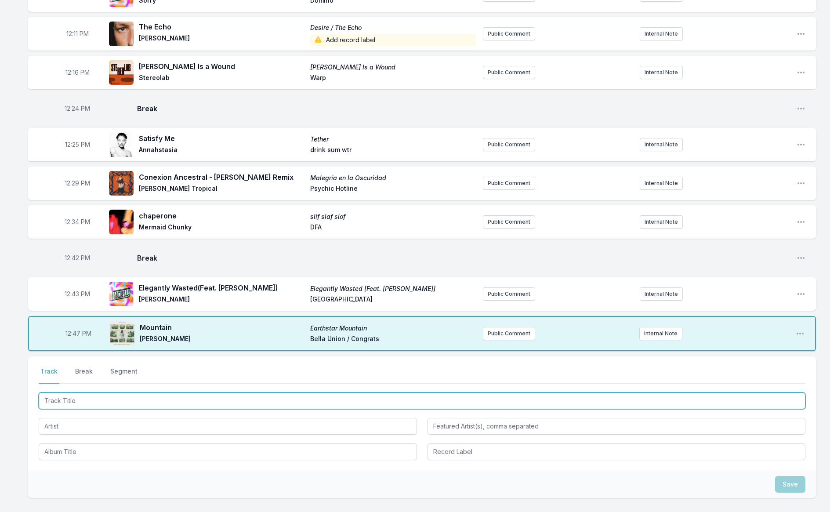
click at [73, 392] on input "Track Title" at bounding box center [422, 400] width 767 height 17
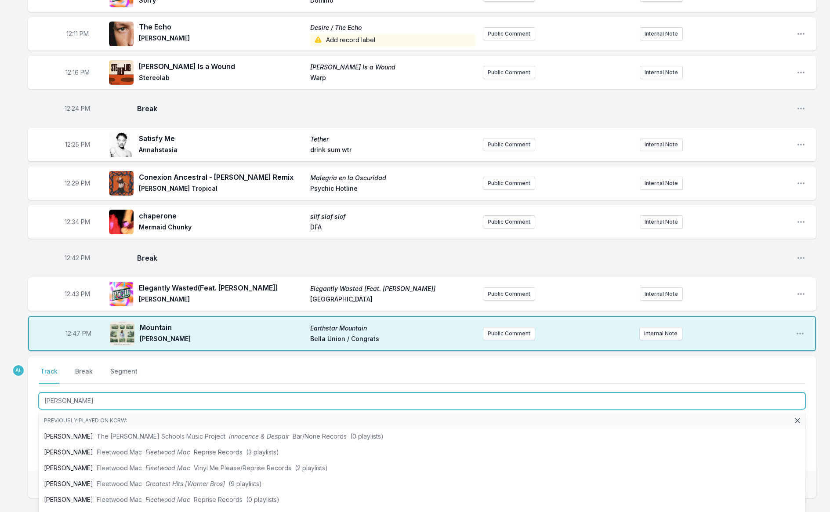
type input "[PERSON_NAME]"
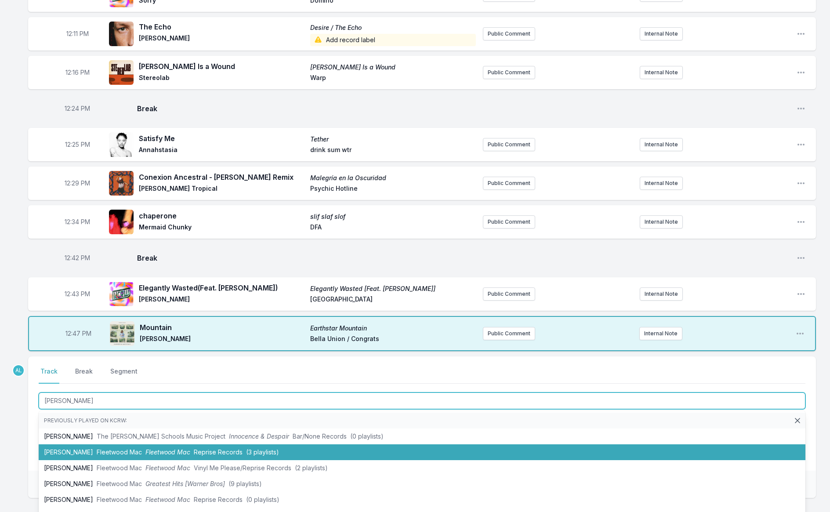
click at [118, 448] on span "Fleetwood Mac" at bounding box center [119, 451] width 45 height 7
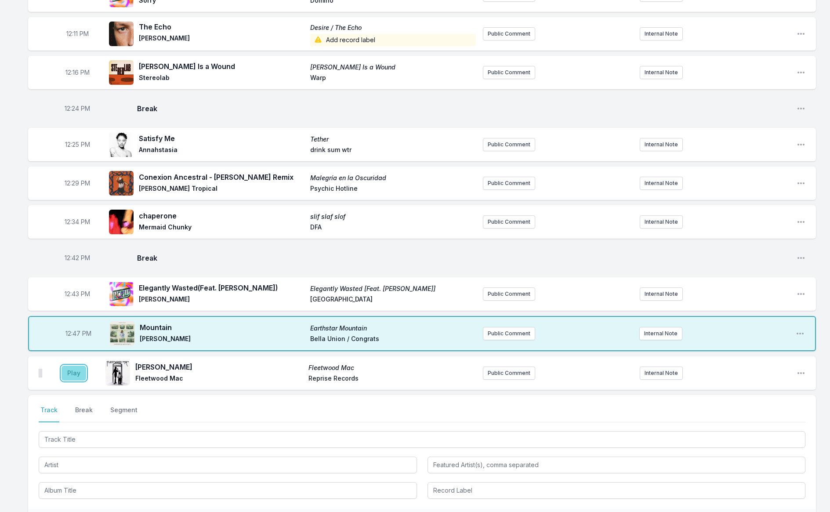
click at [76, 366] on button "Play" at bounding box center [74, 373] width 25 height 15
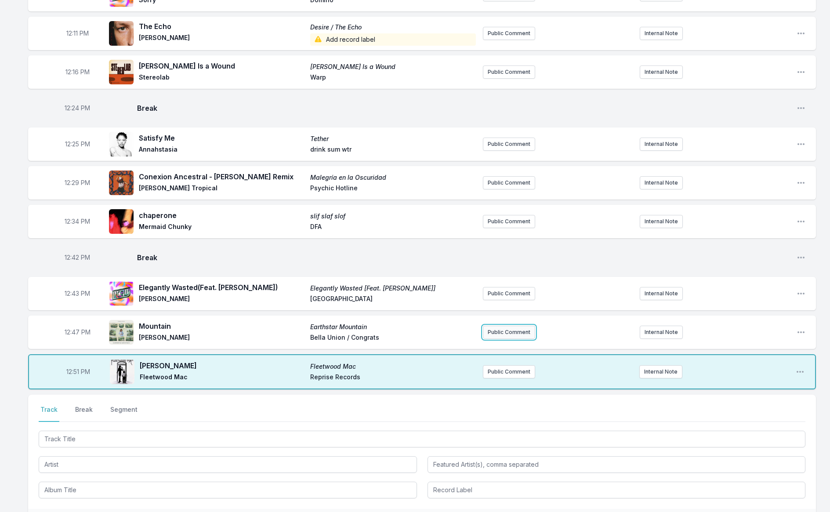
click at [490, 326] on button "Public Comment" at bounding box center [509, 332] width 52 height 13
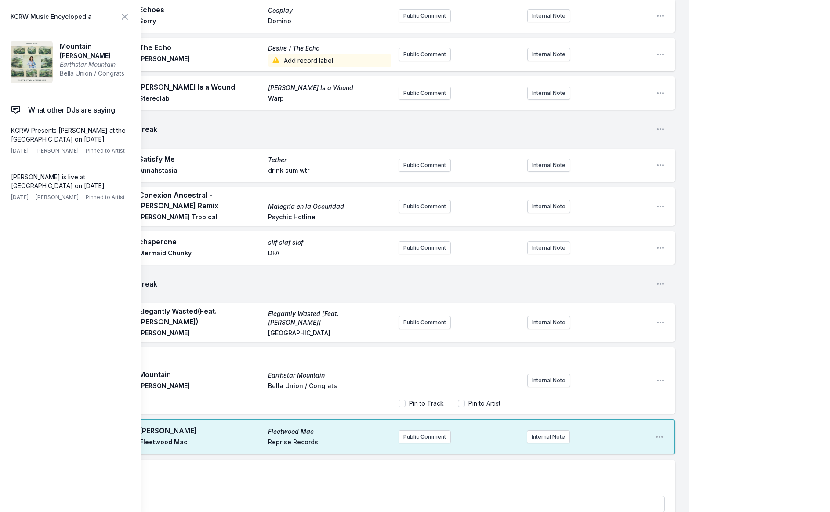
scroll to position [207, 0]
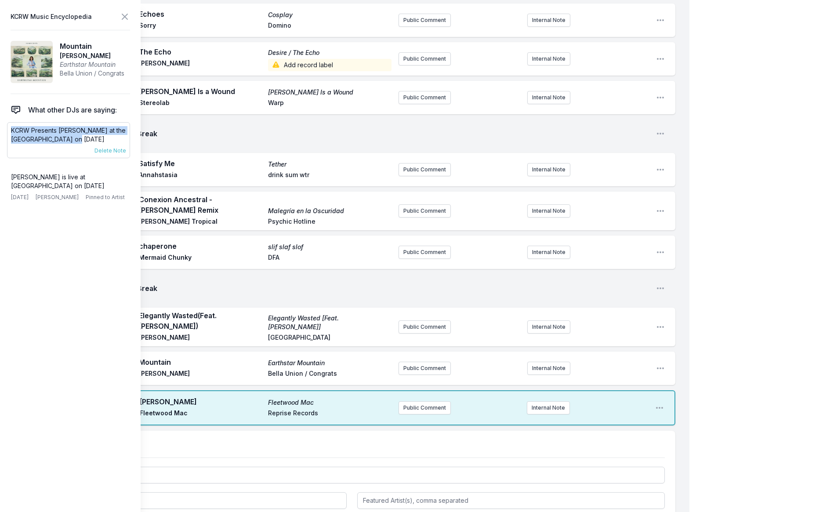
drag, startPoint x: 79, startPoint y: 139, endPoint x: 8, endPoint y: 129, distance: 71.9
click at [8, 129] on div "KCRW Presents [PERSON_NAME] at the [GEOGRAPHIC_DATA] on [DATE] [DATE] [PERSON_N…" at bounding box center [68, 140] width 123 height 36
copy p "KCRW Presents [PERSON_NAME] at the [GEOGRAPHIC_DATA] on [DATE]"
click at [421, 362] on button "Public Comment" at bounding box center [424, 368] width 52 height 13
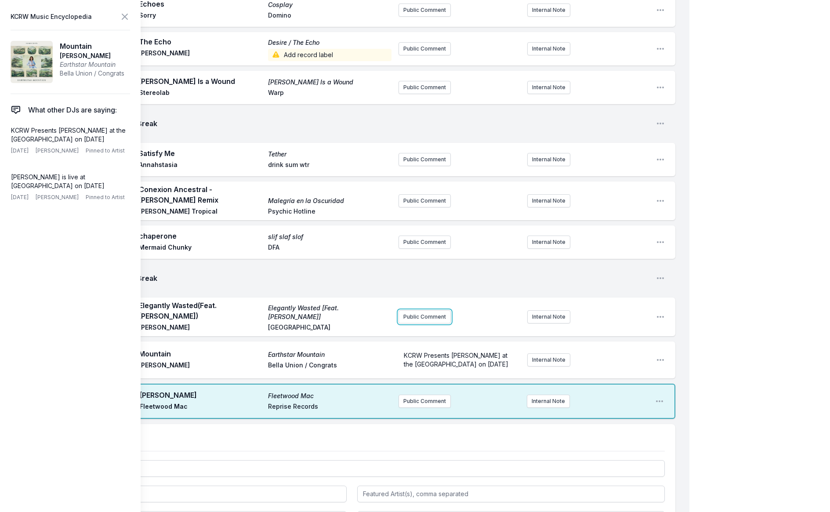
click at [430, 297] on div "12:43 PM Elegantly Wasted (Feat. [PERSON_NAME]) Elegantly Wasted [Feat. [PERSON…" at bounding box center [351, 316] width 647 height 39
click at [421, 311] on button "Public Comment" at bounding box center [424, 317] width 52 height 13
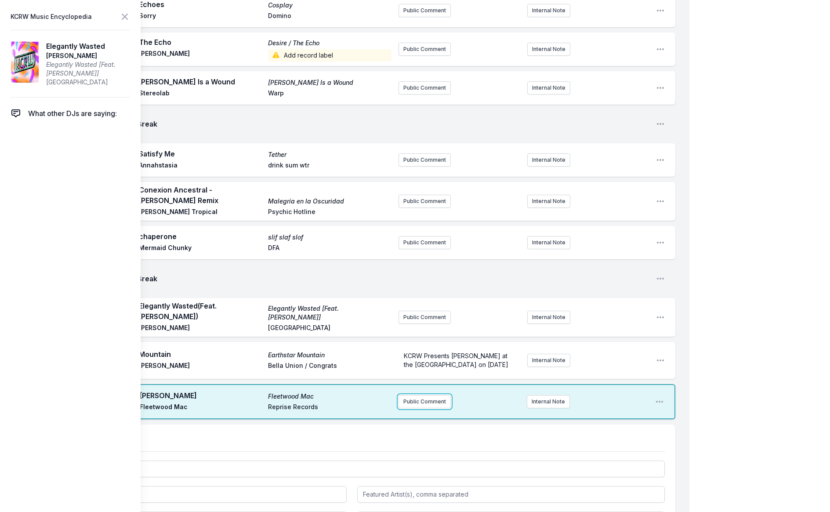
click at [427, 386] on div "Missing Data Some of your tracks are missing record label information. This inf…" at bounding box center [344, 259] width 689 height 781
click at [419, 395] on button "Public Comment" at bounding box center [424, 401] width 52 height 13
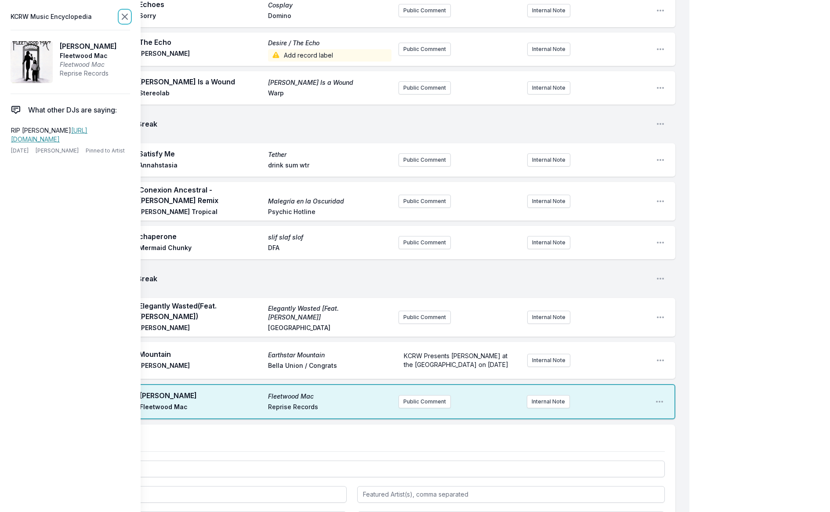
click at [124, 14] on icon at bounding box center [125, 16] width 11 height 11
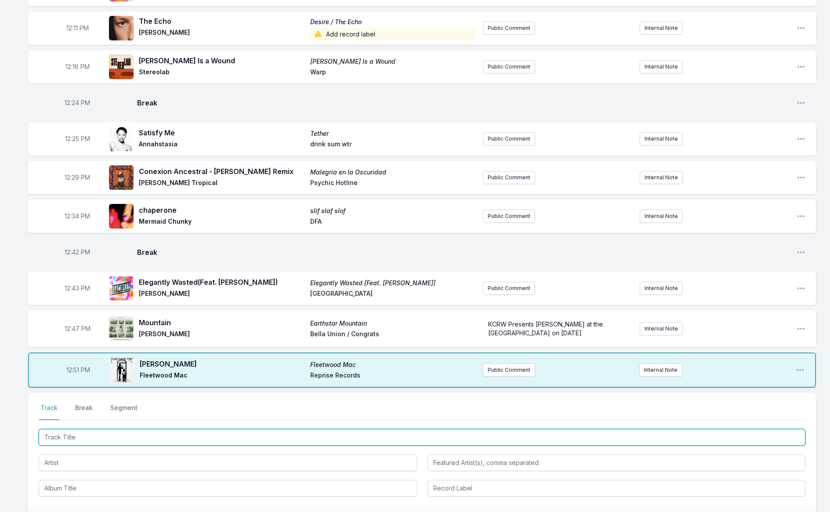
click at [146, 429] on input "Track Title" at bounding box center [422, 437] width 767 height 17
type input "Euro Coun"
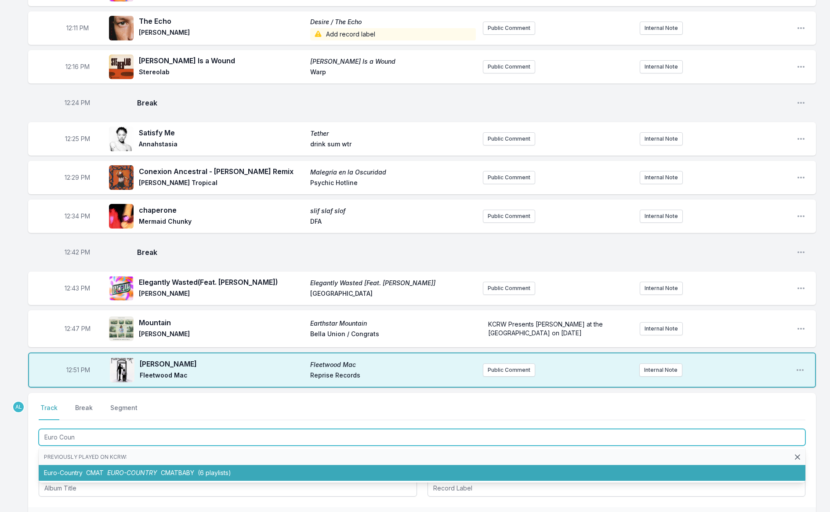
click at [148, 469] on span "EURO-COUNTRY" at bounding box center [132, 472] width 50 height 7
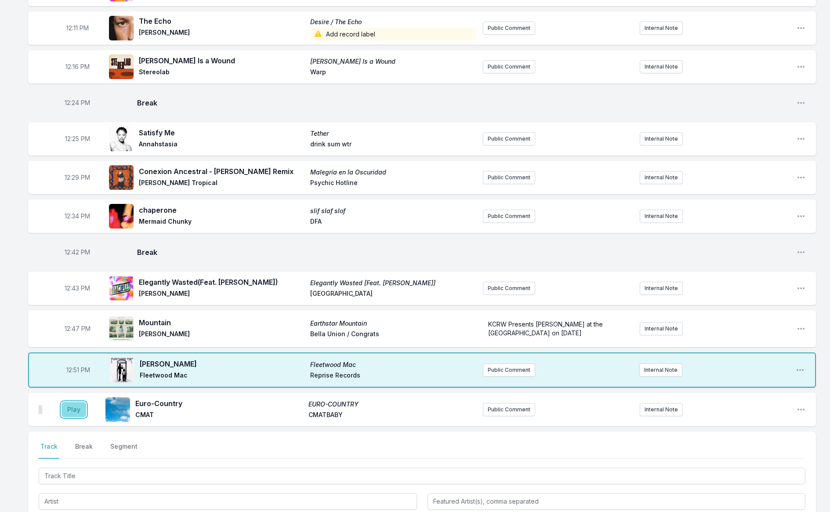
click at [75, 402] on button "Play" at bounding box center [74, 409] width 25 height 15
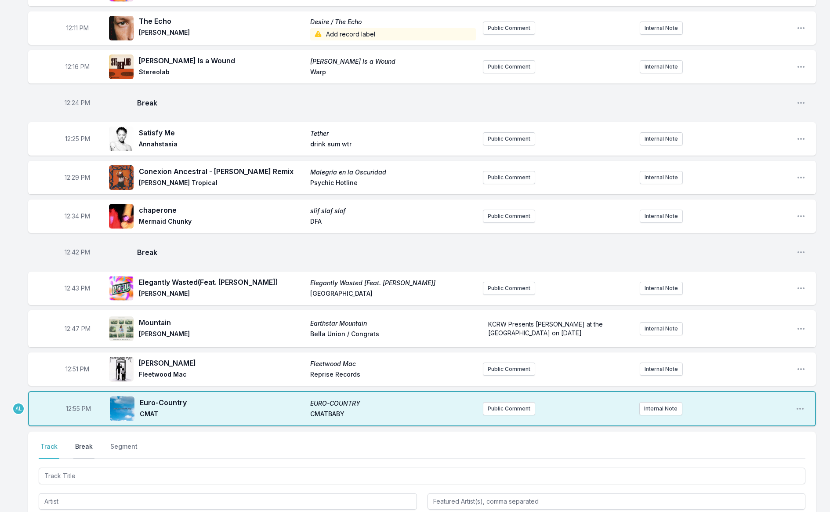
click at [82, 442] on button "Break" at bounding box center [83, 450] width 21 height 17
click at [793, 492] on button "Save" at bounding box center [790, 500] width 30 height 17
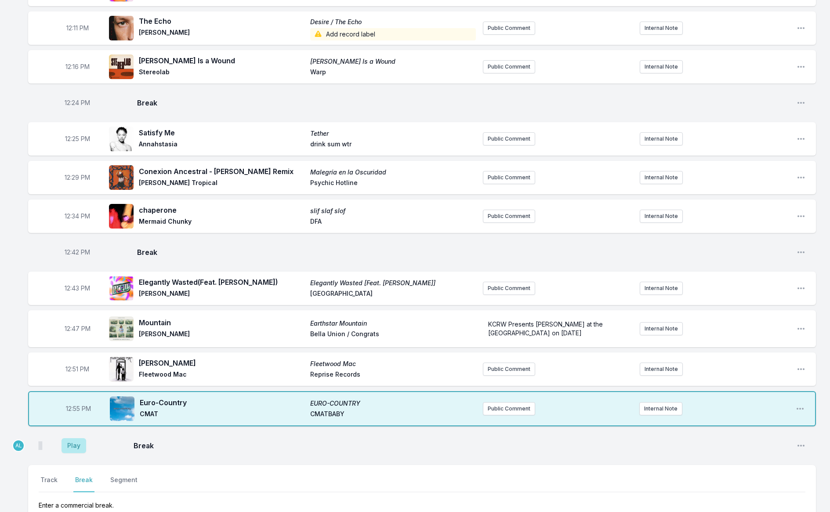
scroll to position [305, 0]
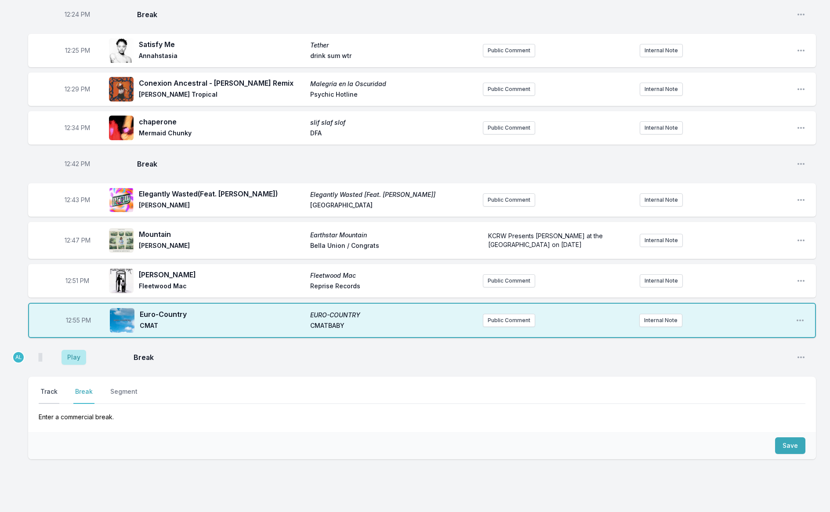
click at [52, 387] on button "Track" at bounding box center [49, 395] width 21 height 17
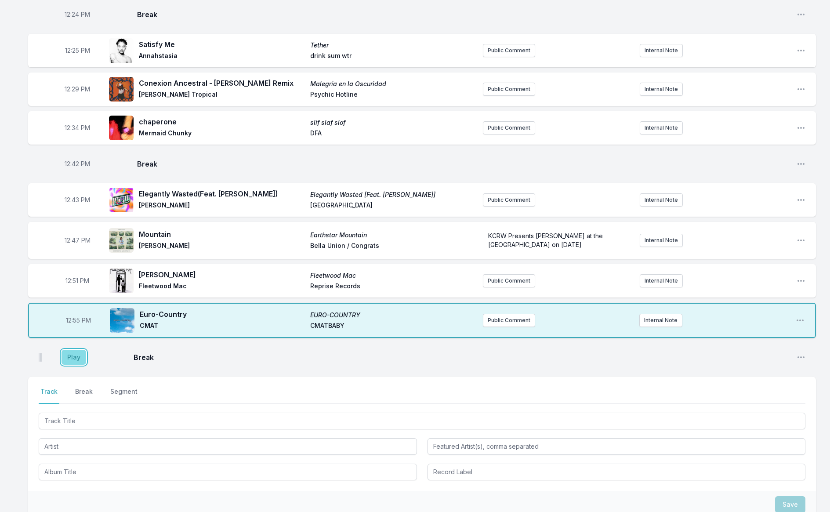
click at [80, 350] on button "Play" at bounding box center [74, 357] width 25 height 15
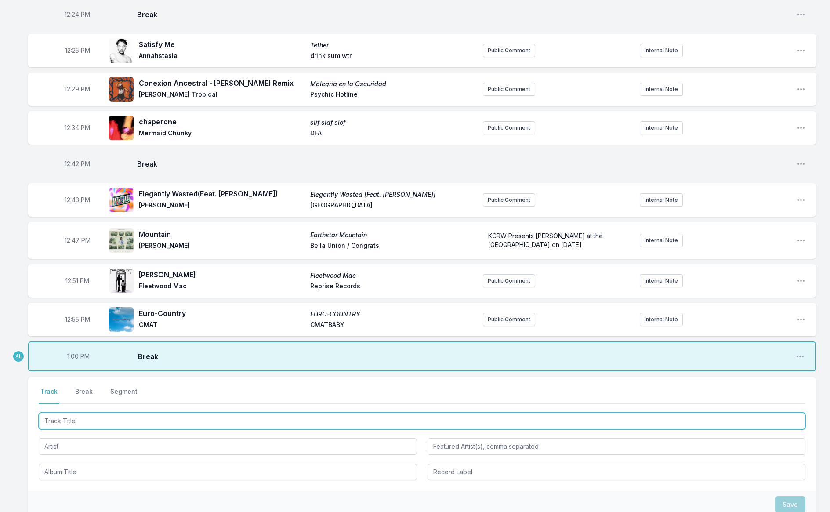
click at [78, 413] on input "Track Title" at bounding box center [422, 421] width 767 height 17
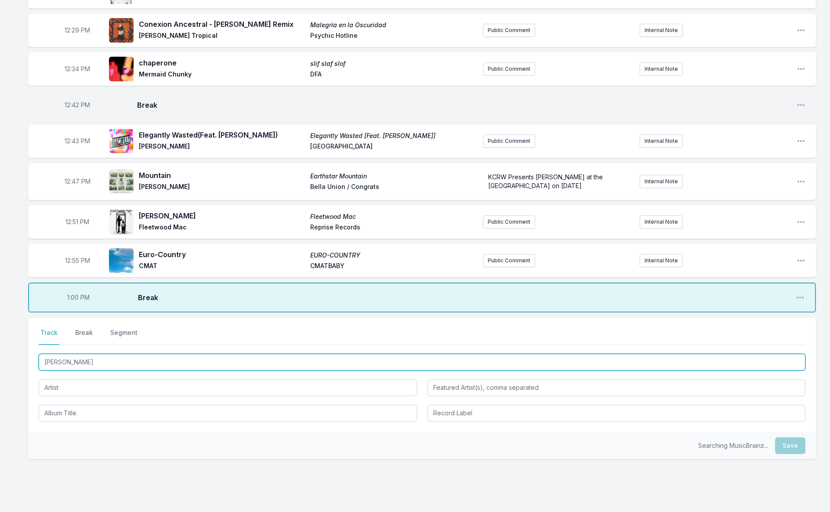
type input "Paradise"
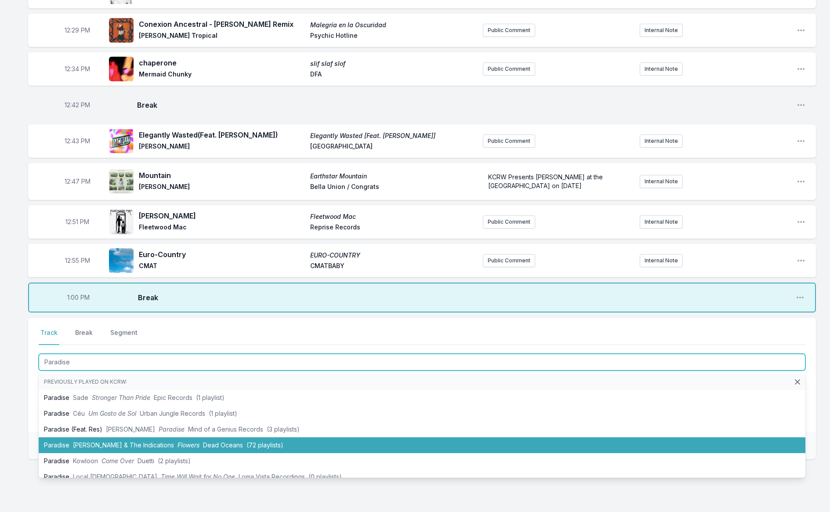
click at [135, 441] on span "[PERSON_NAME] & The Indications" at bounding box center [123, 444] width 101 height 7
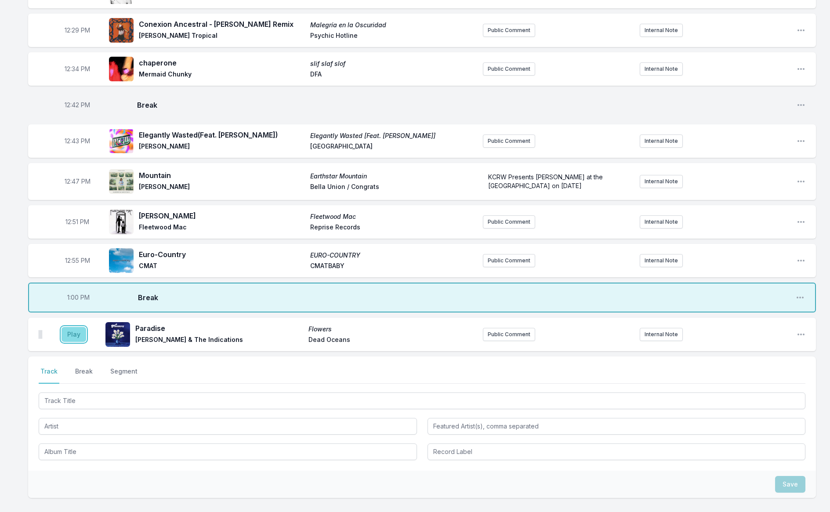
click at [72, 327] on button "Play" at bounding box center [74, 334] width 25 height 15
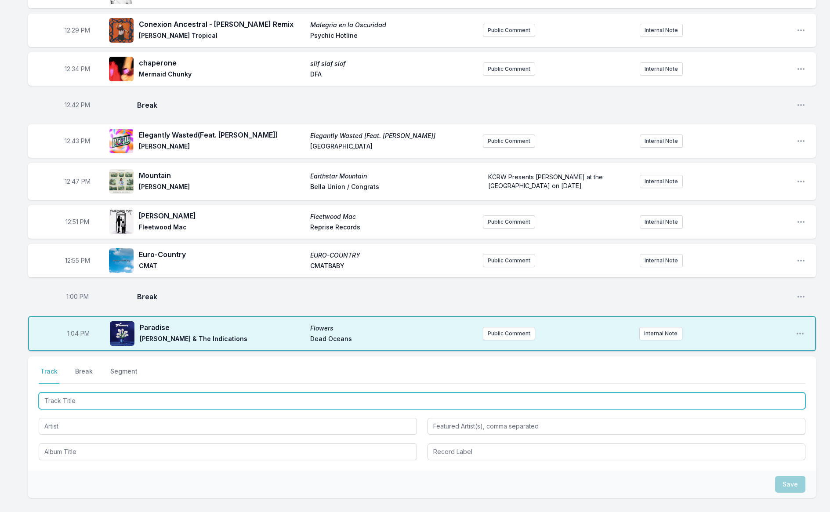
click at [76, 392] on input "Track Title" at bounding box center [422, 400] width 767 height 17
type input "Two Steps"
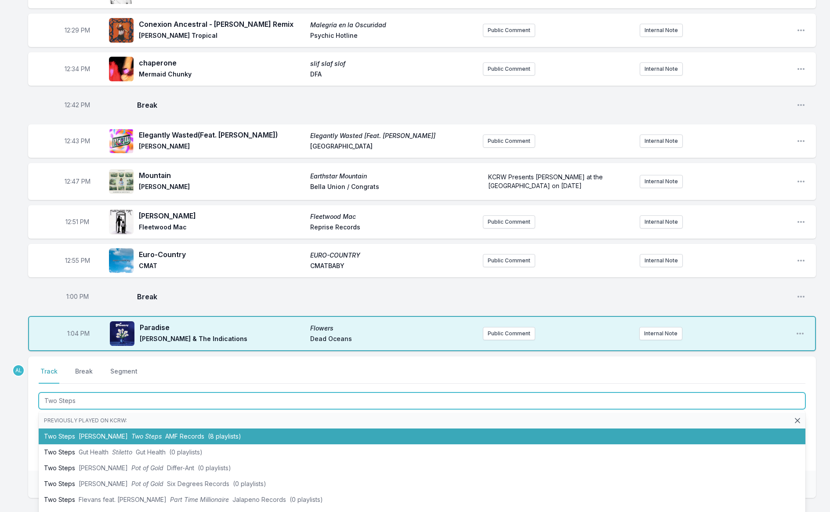
click at [110, 432] on span "[PERSON_NAME]" at bounding box center [103, 435] width 49 height 7
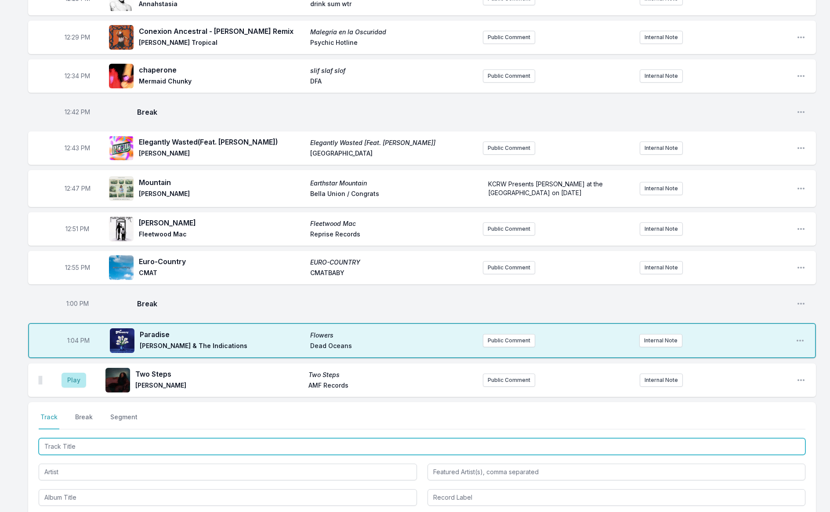
scroll to position [356, 0]
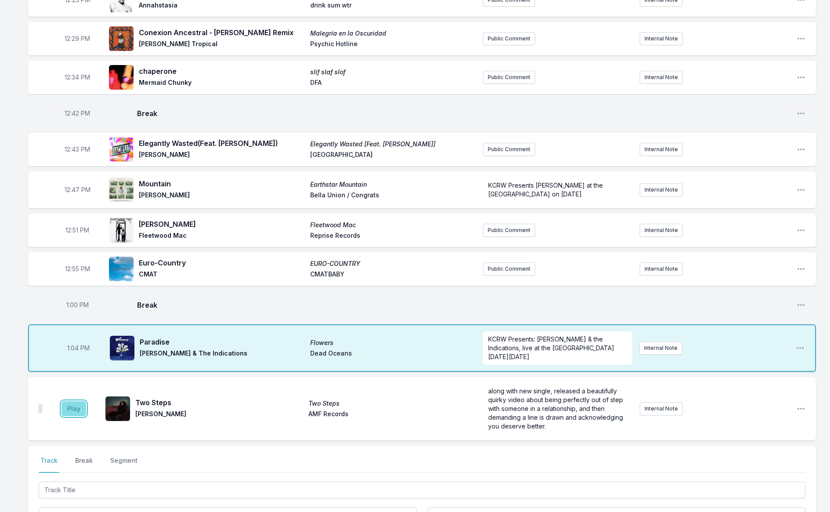
click at [70, 401] on button "Play" at bounding box center [74, 408] width 25 height 15
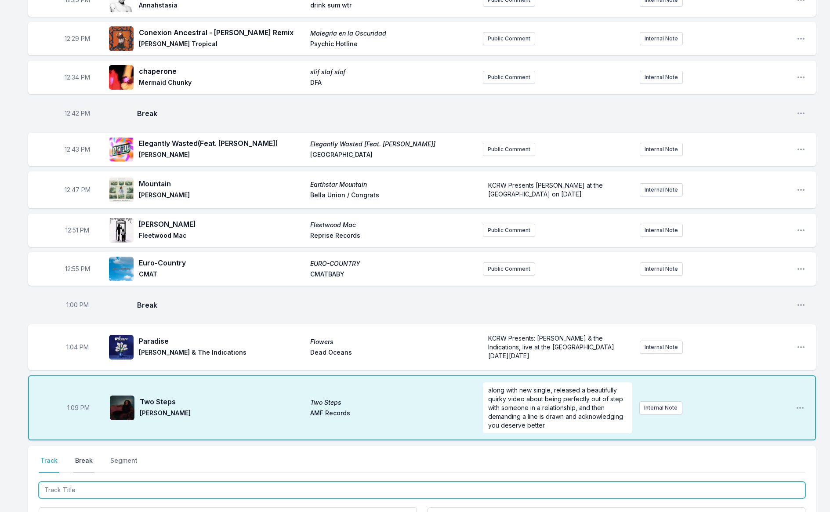
drag, startPoint x: 73, startPoint y: 461, endPoint x: 72, endPoint y: 439, distance: 22.4
click at [72, 482] on input "Track Title" at bounding box center [422, 490] width 767 height 17
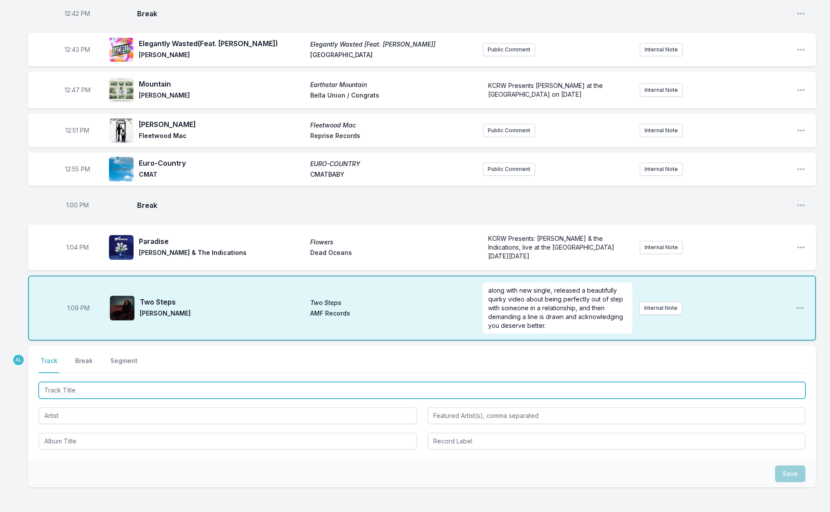
scroll to position [484, 0]
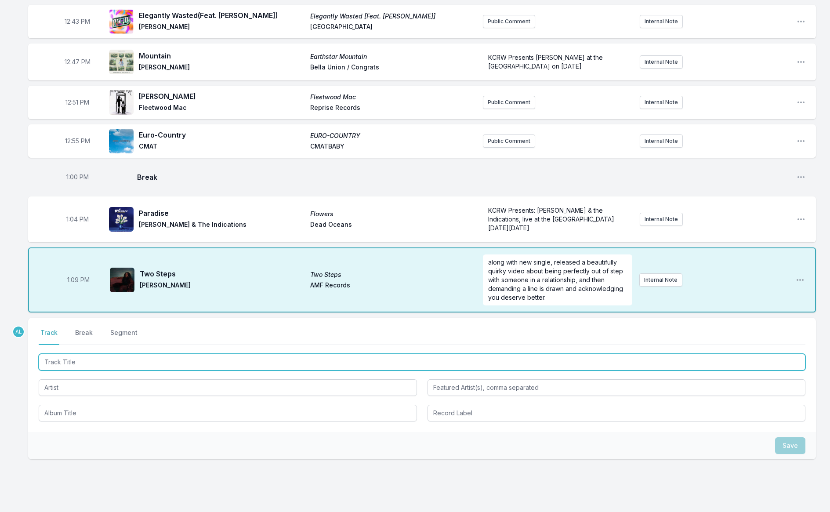
type input "e"
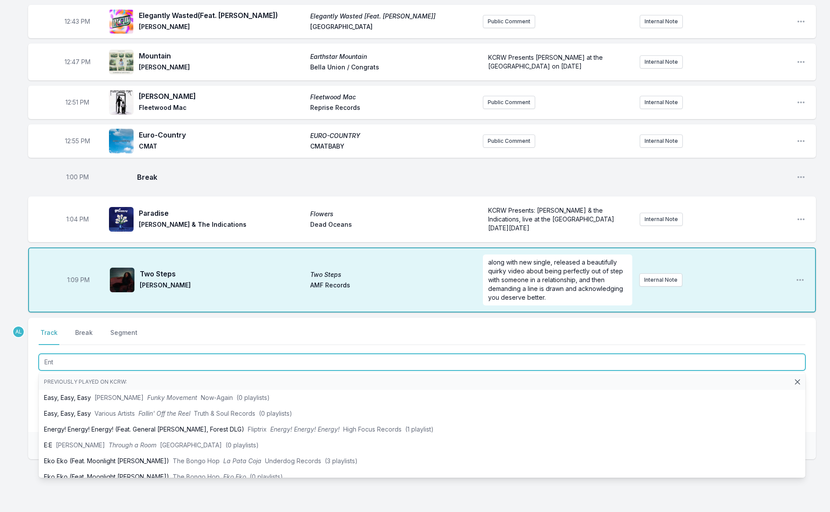
type input "Enty"
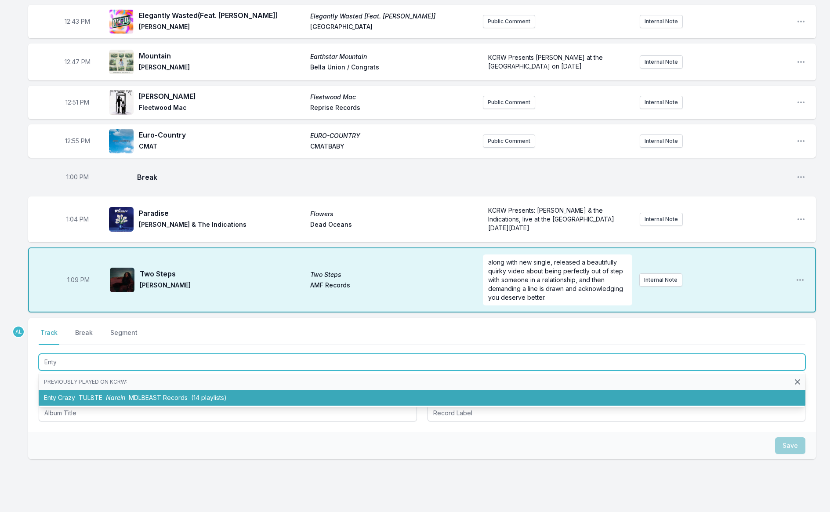
click at [76, 390] on li "Enty Crazy TUL8TE Narein MDLBEAST Records (14 playlists)" at bounding box center [422, 398] width 767 height 16
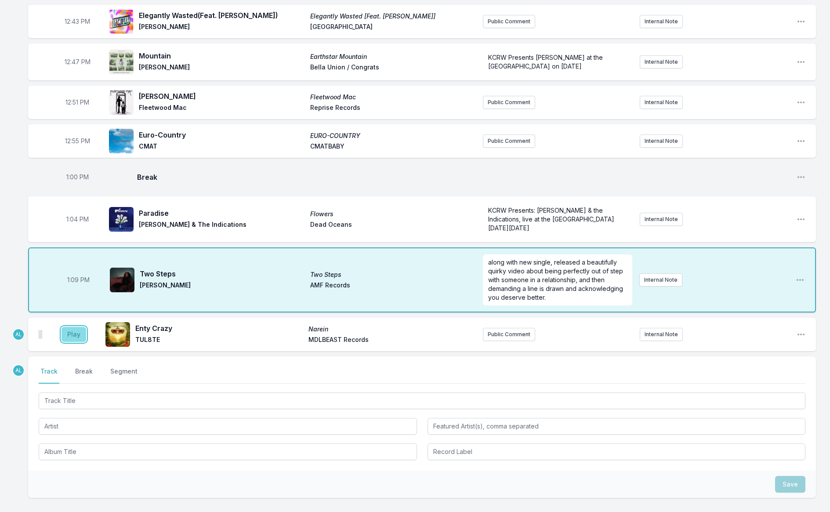
click at [63, 327] on button "Play" at bounding box center [74, 334] width 25 height 15
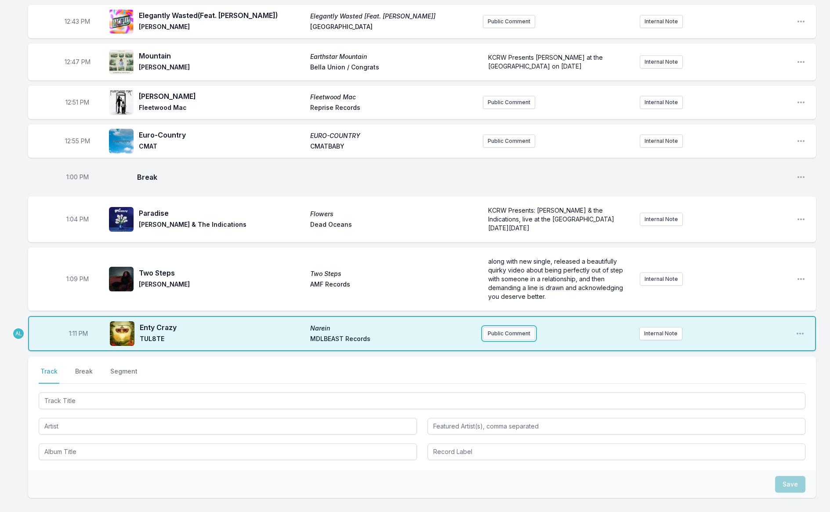
click at [519, 327] on button "Public Comment" at bounding box center [509, 333] width 52 height 13
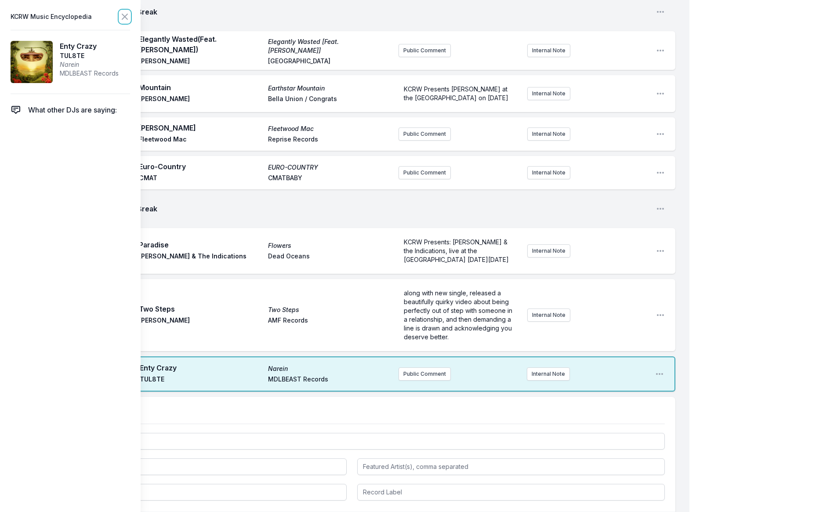
click at [126, 19] on icon at bounding box center [125, 16] width 11 height 11
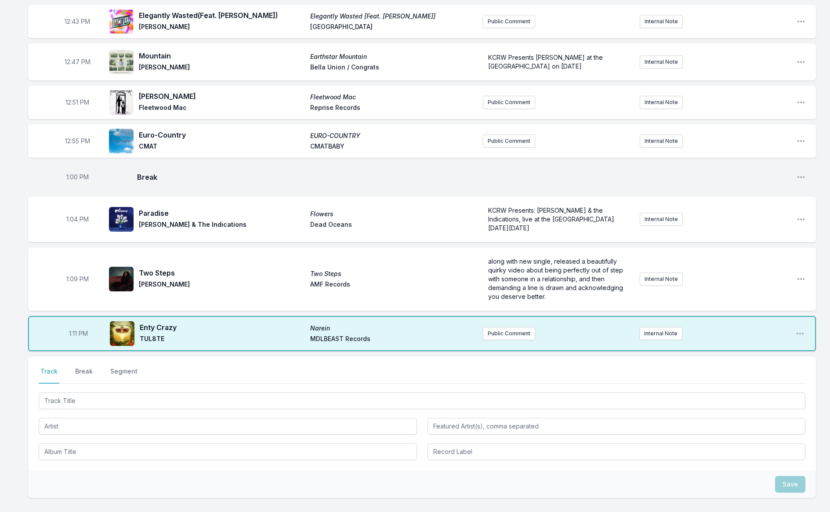
scroll to position [522, 0]
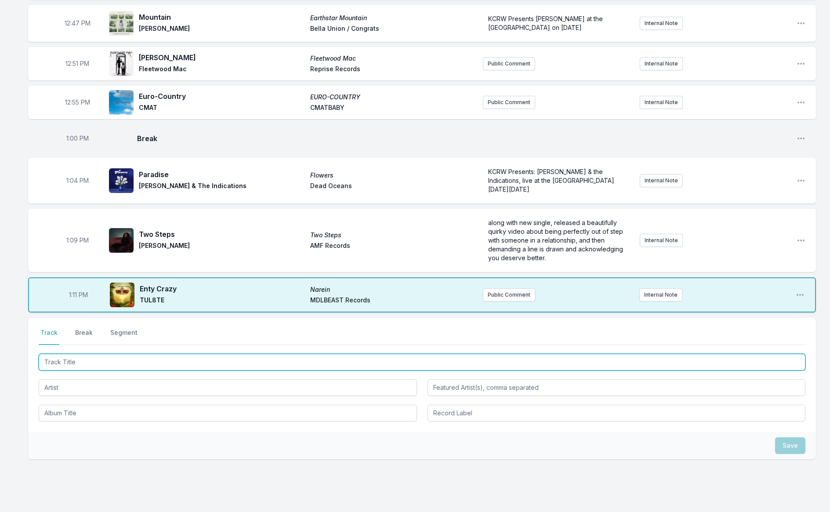
click at [211, 354] on input "Track Title" at bounding box center [422, 362] width 767 height 17
click at [197, 354] on input "Track Title" at bounding box center [422, 362] width 767 height 17
type input "Wear and Tear"
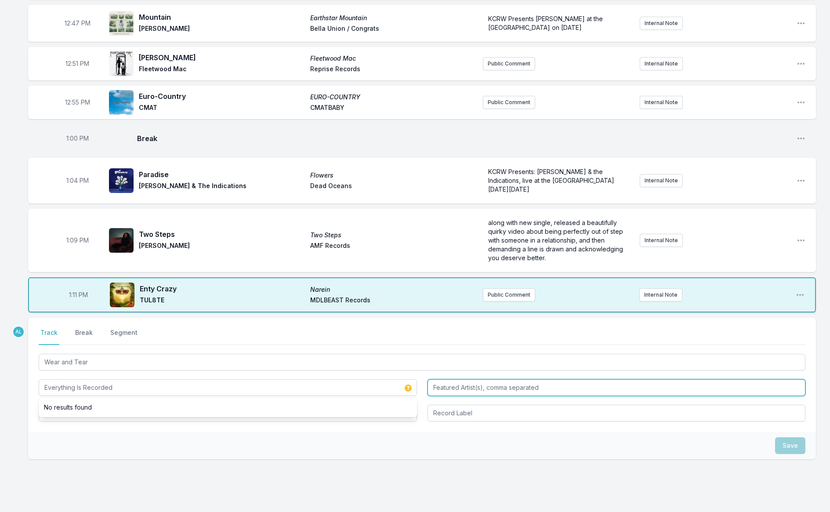
type input "Everything Is Recorded"
type input "[PERSON_NAME], [PERSON_NAME] + The Machine, [PERSON_NAME], [PERSON_NAME]"
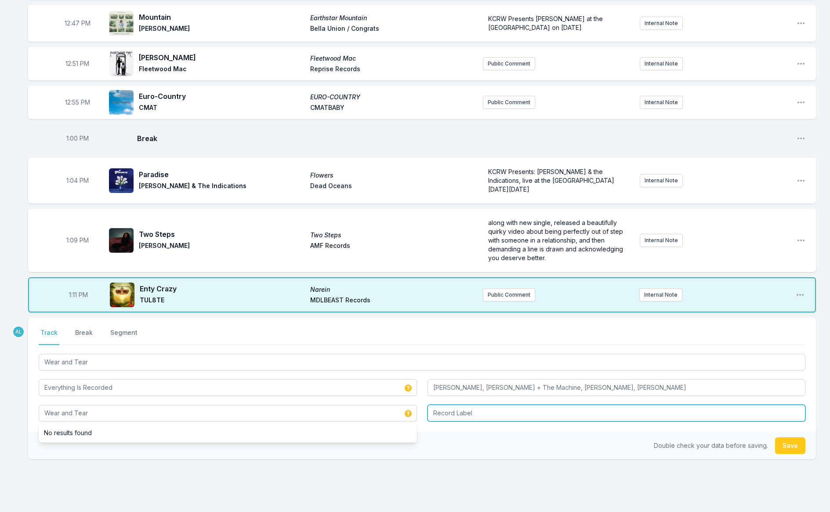
type input "Wear and Tear"
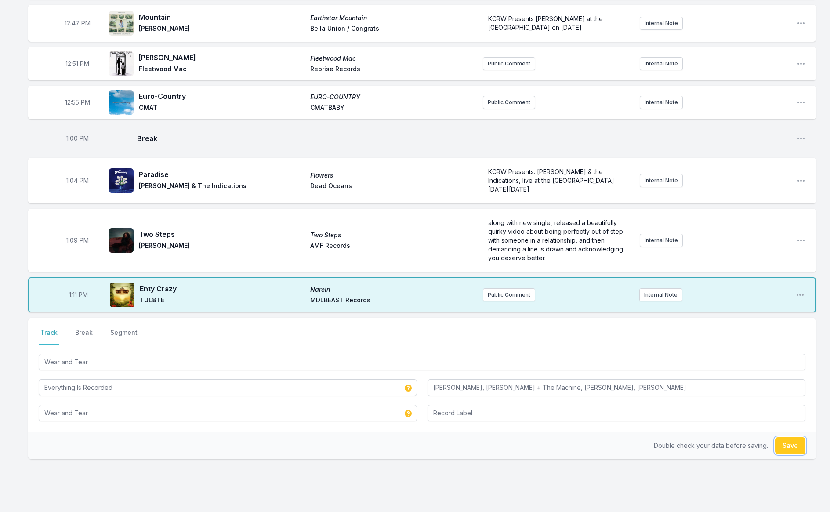
click at [800, 437] on button "Save" at bounding box center [790, 445] width 30 height 17
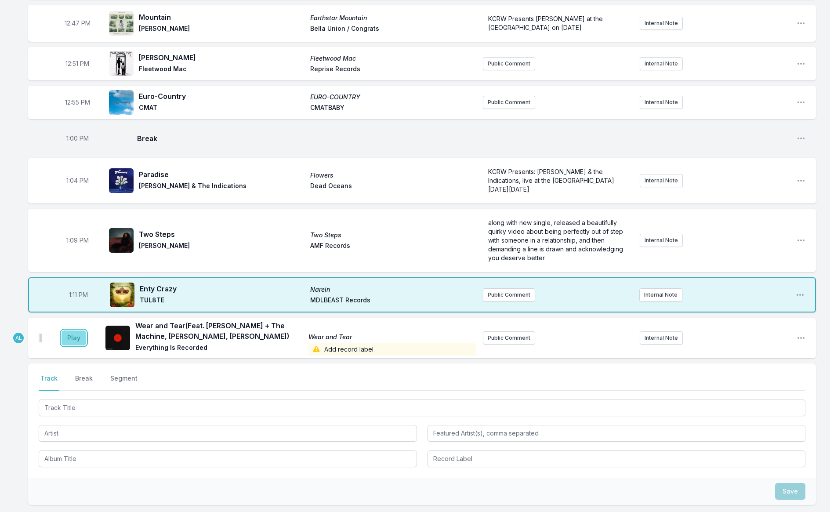
click at [65, 330] on button "Play" at bounding box center [74, 337] width 25 height 15
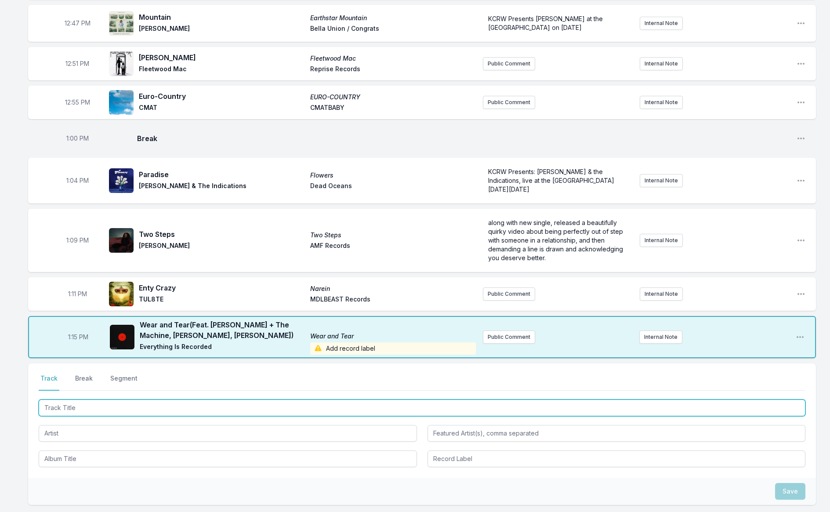
click at [103, 399] on input "Track Title" at bounding box center [422, 407] width 767 height 17
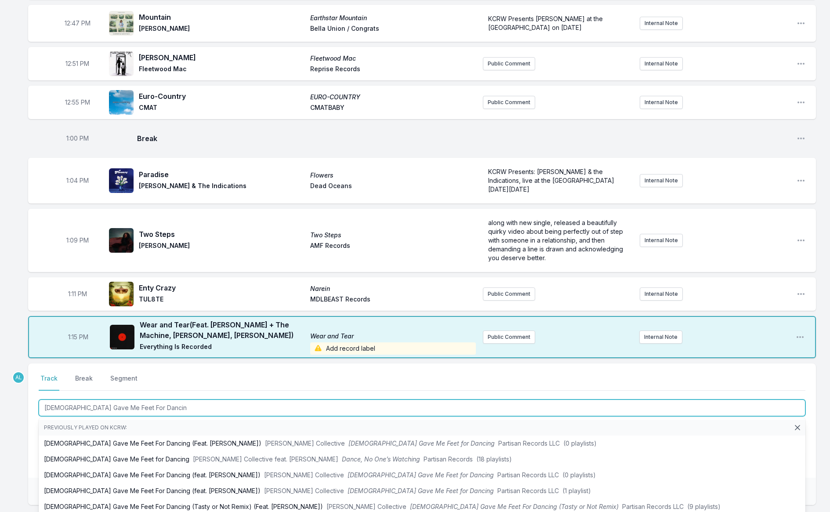
type input "[DEMOGRAPHIC_DATA] Gave Me Feet For Dancing"
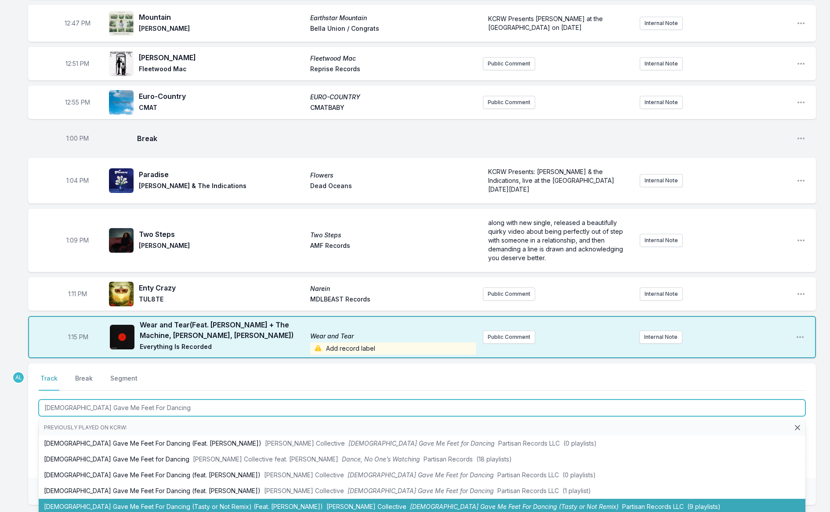
click at [159, 499] on li "[DEMOGRAPHIC_DATA] Gave Me Feet For Dancing (Tasty or Not Remix) (Feat. [PERSON…" at bounding box center [422, 507] width 767 height 16
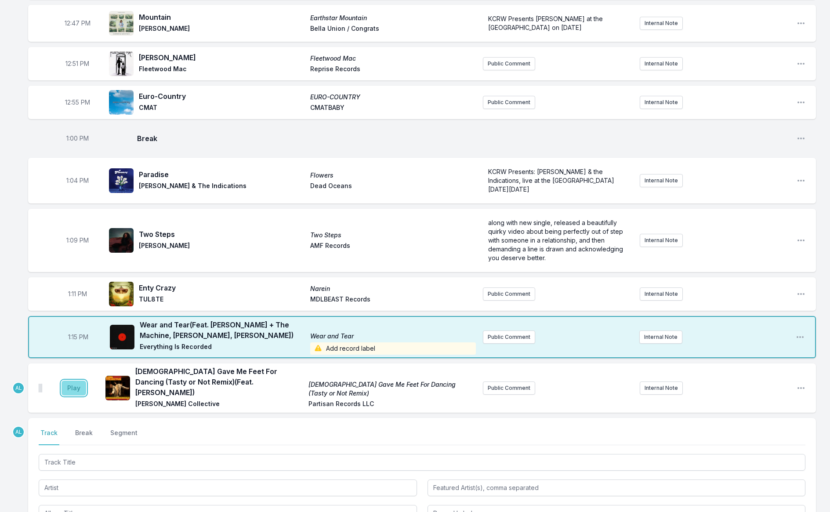
click at [65, 380] on button "Play" at bounding box center [74, 387] width 25 height 15
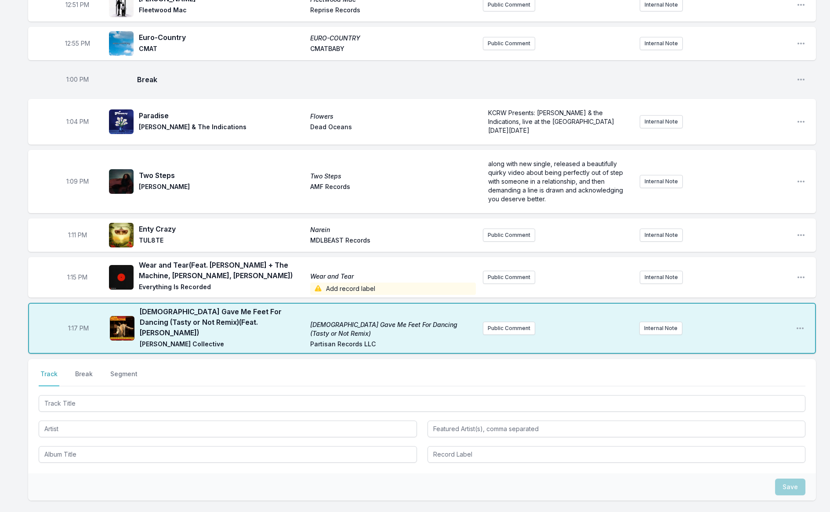
scroll to position [612, 0]
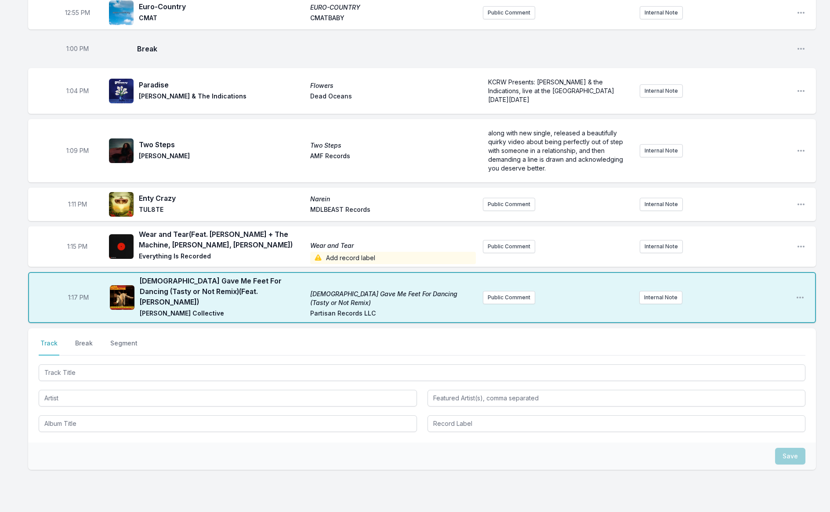
click at [87, 339] on button "Break" at bounding box center [83, 347] width 21 height 17
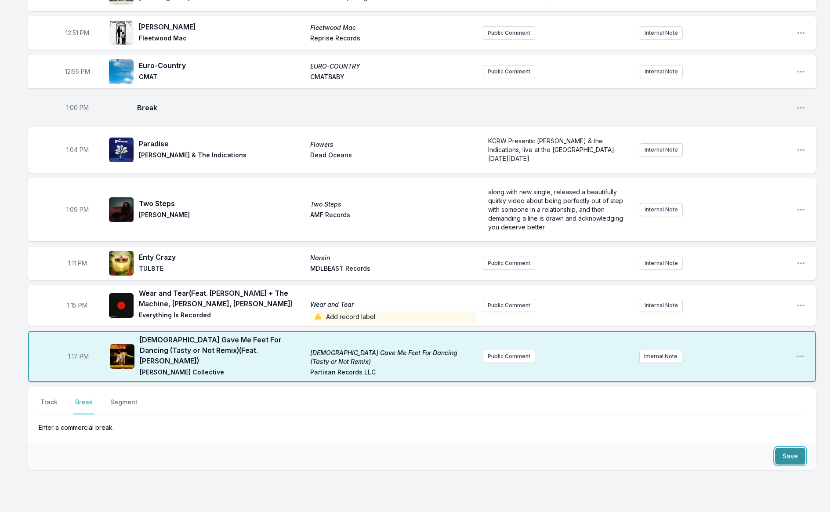
click at [802, 448] on button "Save" at bounding box center [790, 456] width 30 height 17
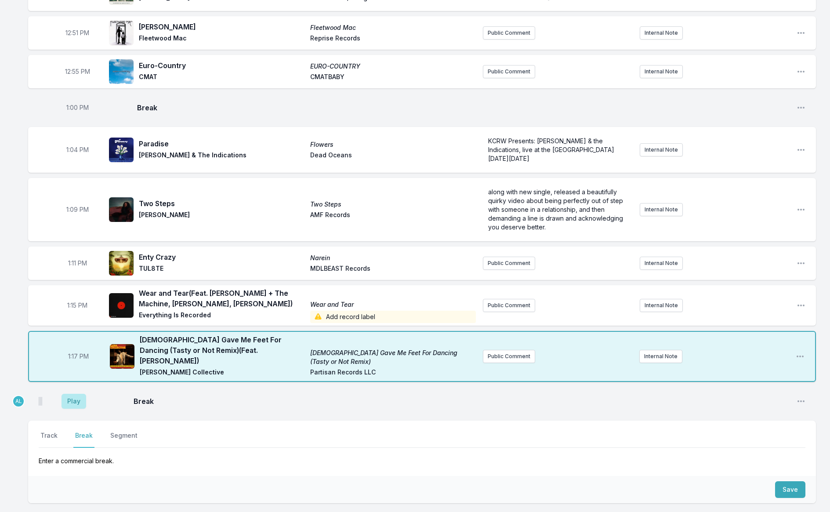
click at [59, 431] on nav "Track Break Segment" at bounding box center [422, 439] width 767 height 17
drag, startPoint x: 52, startPoint y: 395, endPoint x: 59, endPoint y: 400, distance: 7.9
click at [52, 431] on button "Track" at bounding box center [49, 439] width 21 height 17
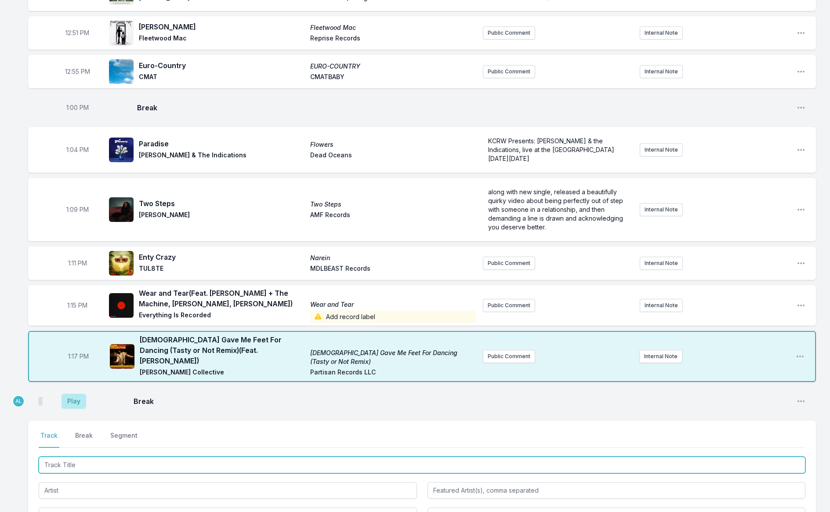
click at [94, 456] on input "Track Title" at bounding box center [422, 464] width 767 height 17
type input "[PERSON_NAME]'s House"
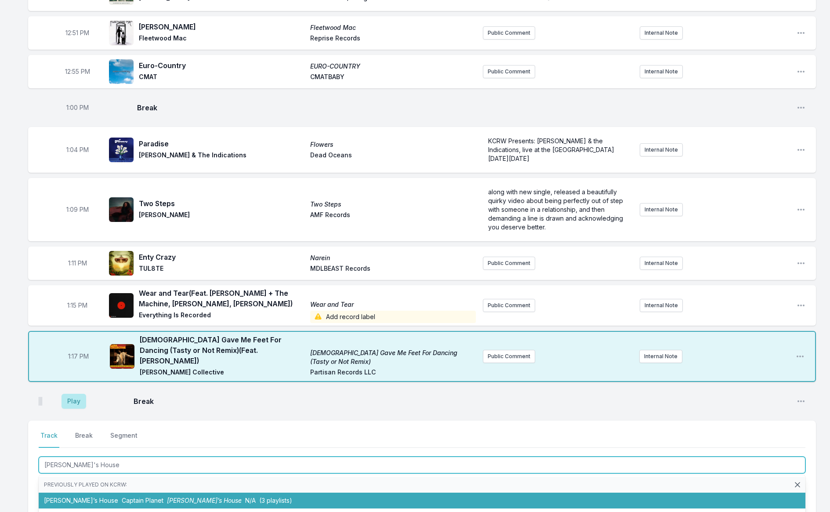
click at [122, 496] on span "Captain Planet" at bounding box center [143, 499] width 42 height 7
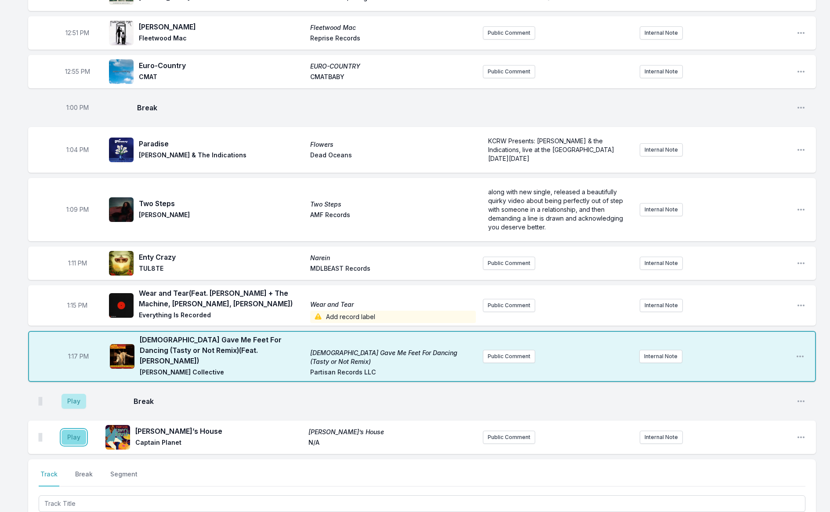
click at [72, 430] on button "Play" at bounding box center [74, 437] width 25 height 15
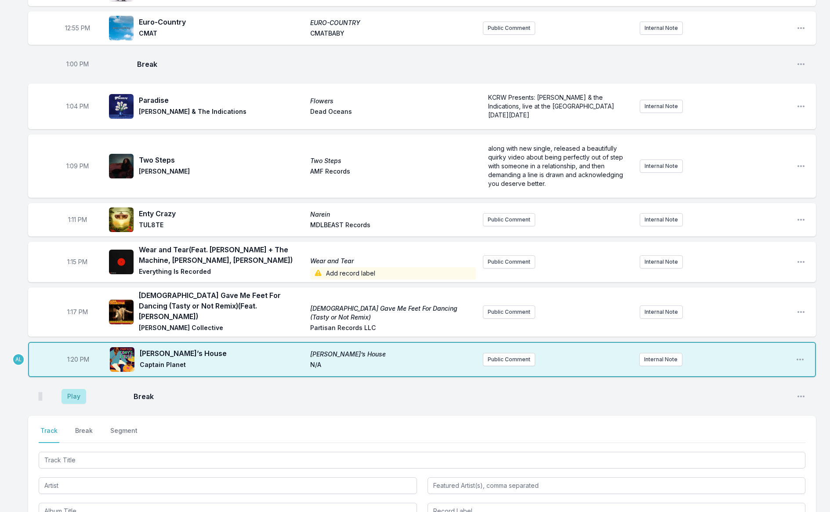
click at [105, 455] on div "Select a tab Track Break Segment Track Break Segment" at bounding box center [422, 473] width 788 height 114
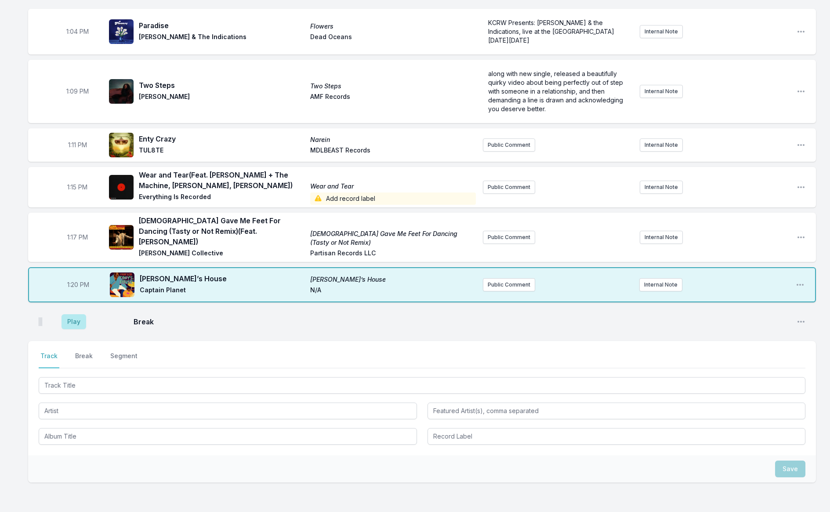
scroll to position [684, 0]
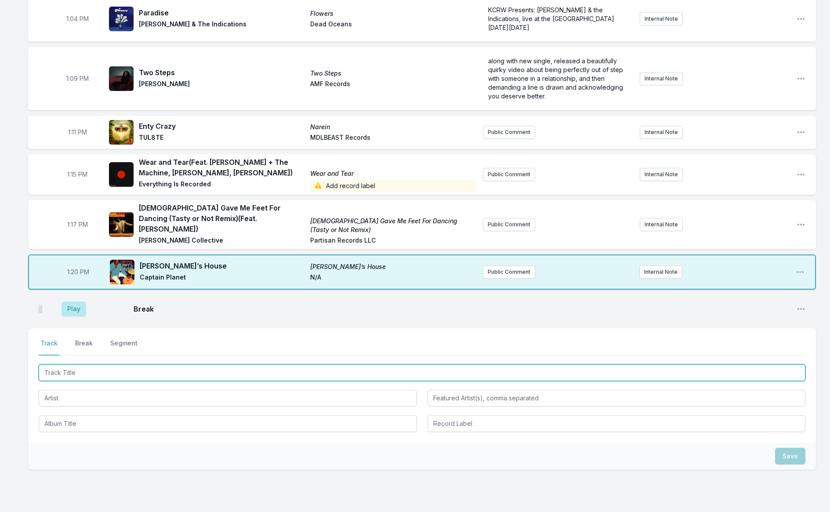
click at [43, 364] on input "Track Title" at bounding box center [422, 372] width 767 height 17
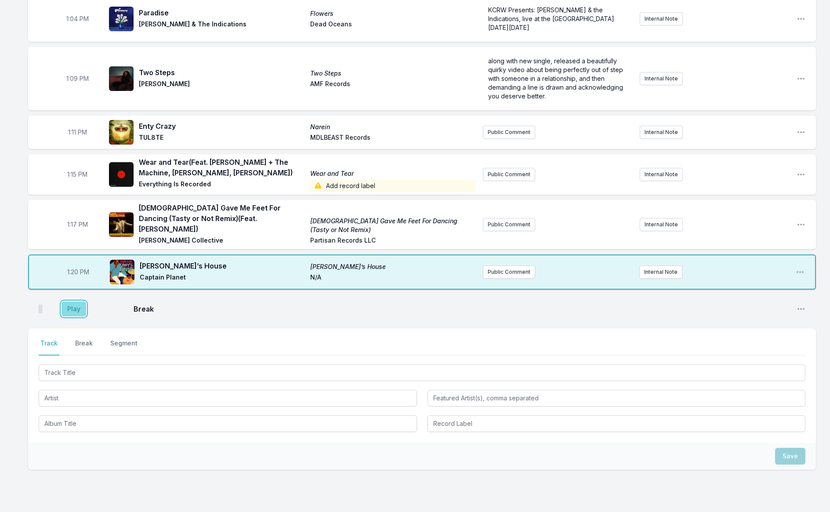
drag, startPoint x: 73, startPoint y: 271, endPoint x: 69, endPoint y: 273, distance: 5.1
click at [73, 301] on button "Play" at bounding box center [74, 308] width 25 height 15
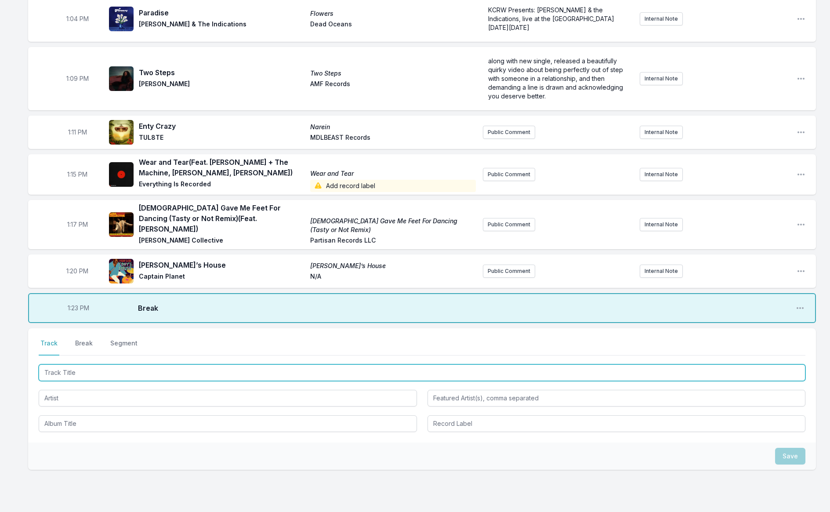
click at [72, 364] on input "Track Title" at bounding box center [422, 372] width 767 height 17
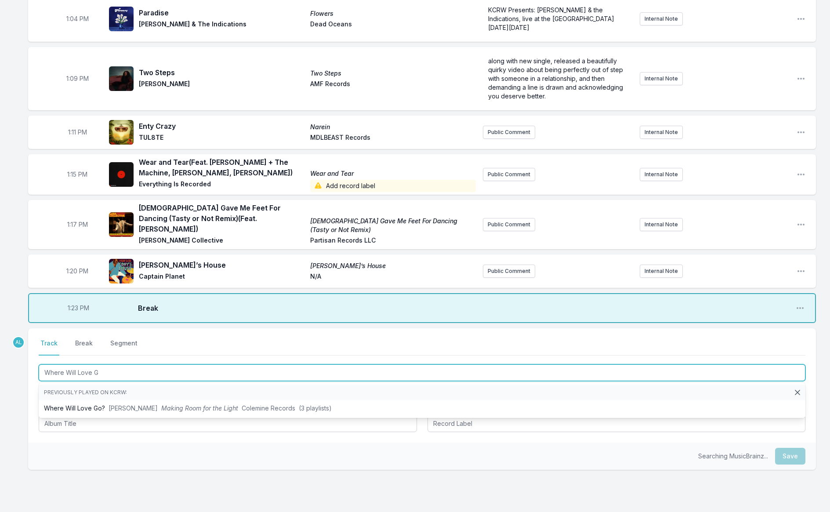
type input "Where Will Love Go"
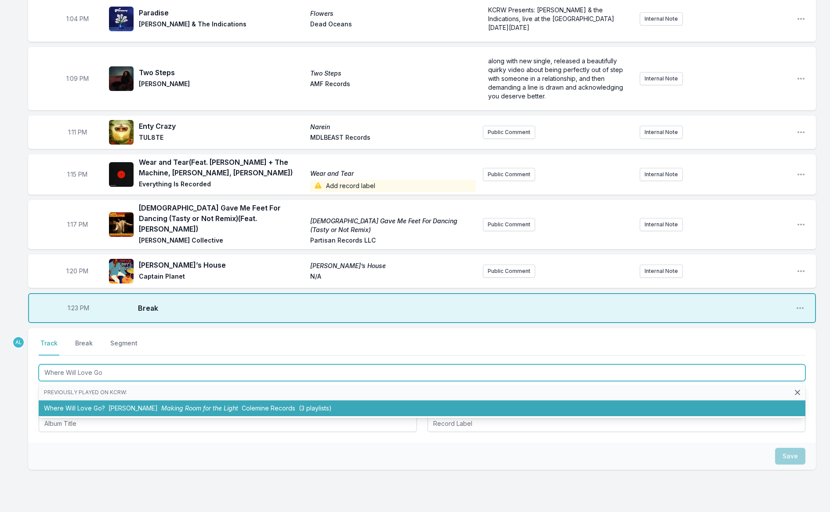
click at [117, 404] on span "[PERSON_NAME]" at bounding box center [133, 407] width 49 height 7
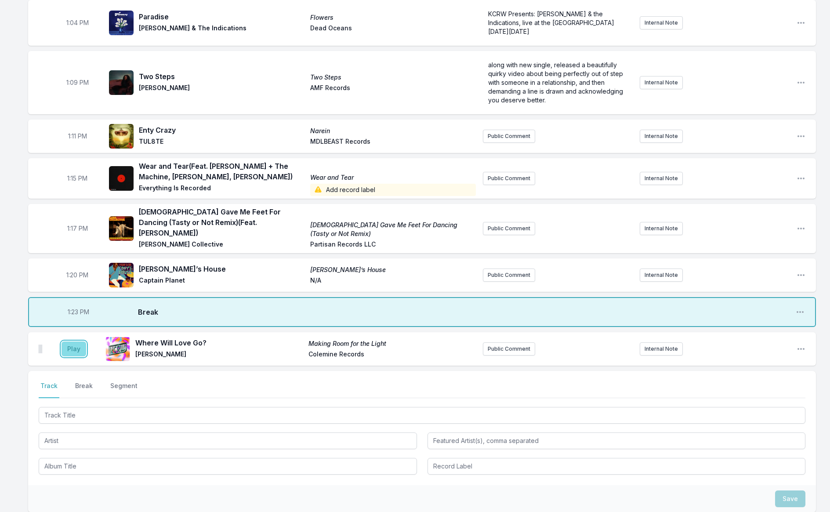
click at [73, 341] on button "Play" at bounding box center [74, 348] width 25 height 15
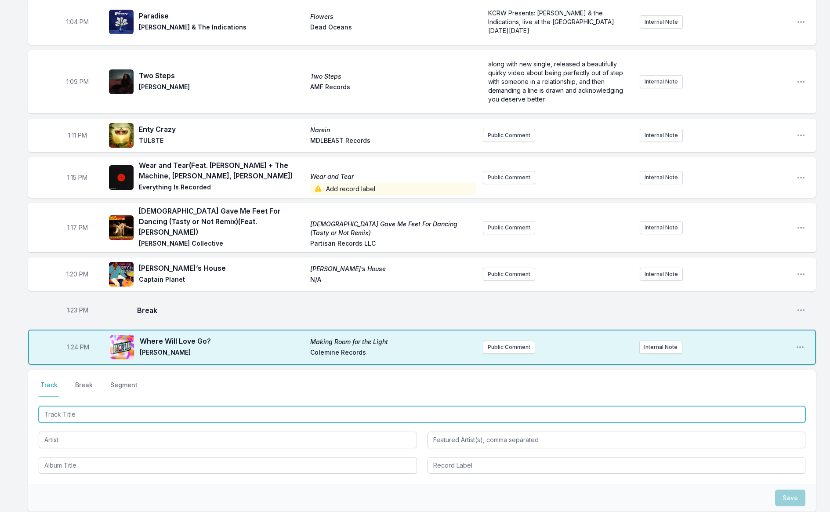
click at [87, 406] on input "Track Title" at bounding box center [422, 414] width 767 height 17
type input "Boots"
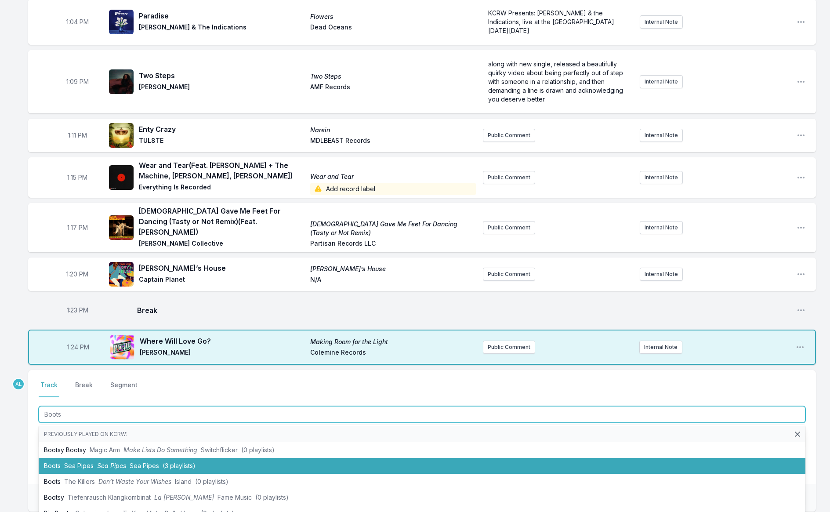
click at [133, 462] on span "Sea Pipes" at bounding box center [144, 465] width 29 height 7
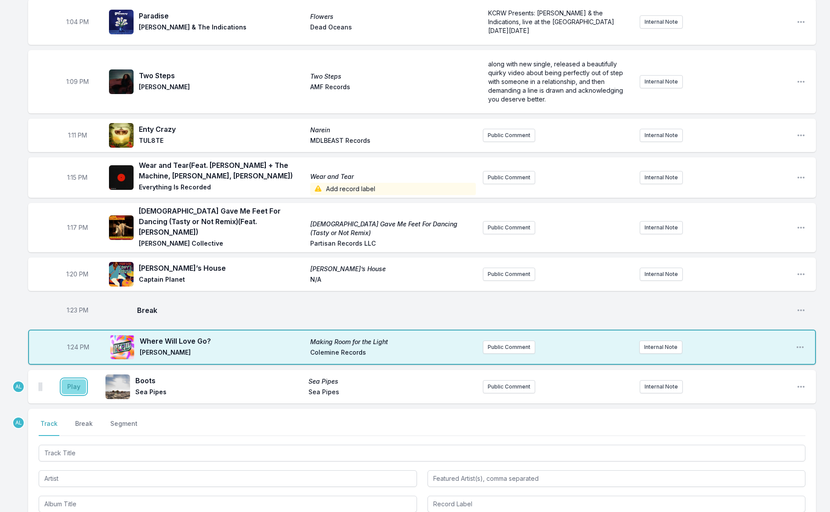
click at [77, 379] on button "Play" at bounding box center [74, 386] width 25 height 15
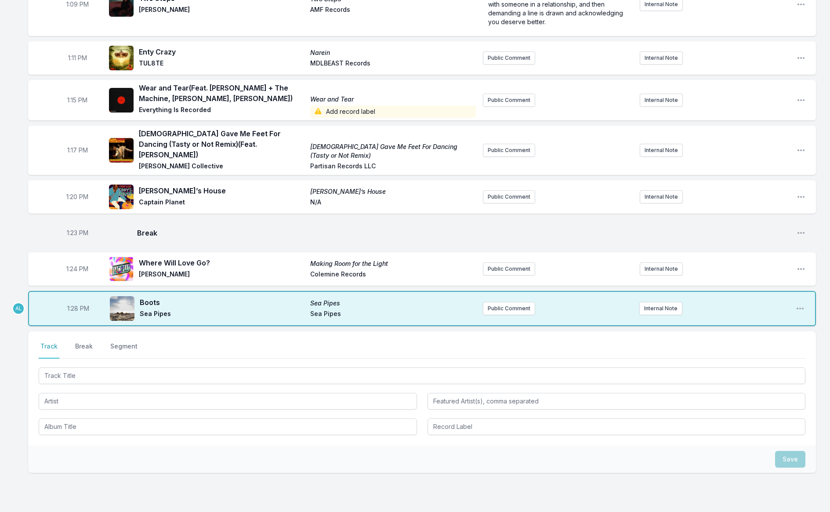
scroll to position [761, 0]
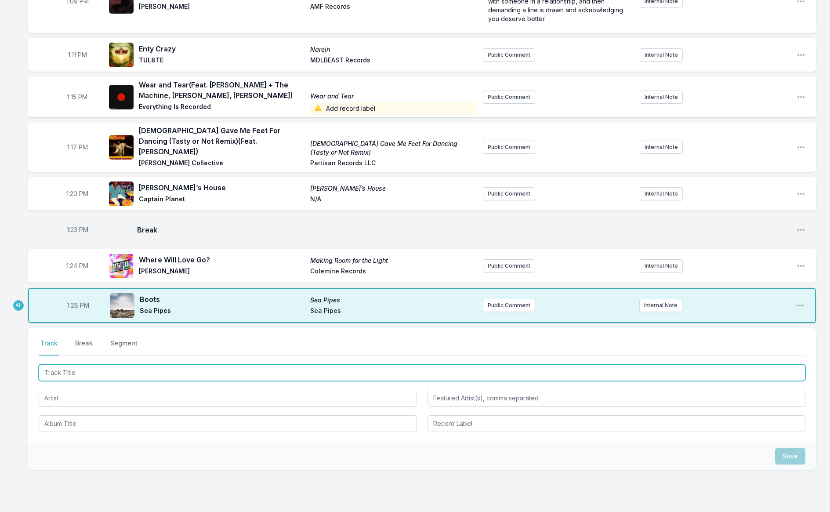
click at [57, 364] on input "Track Title" at bounding box center [422, 372] width 767 height 17
click at [78, 364] on input "Track Title" at bounding box center [422, 372] width 767 height 17
type input "[PERSON_NAME]"
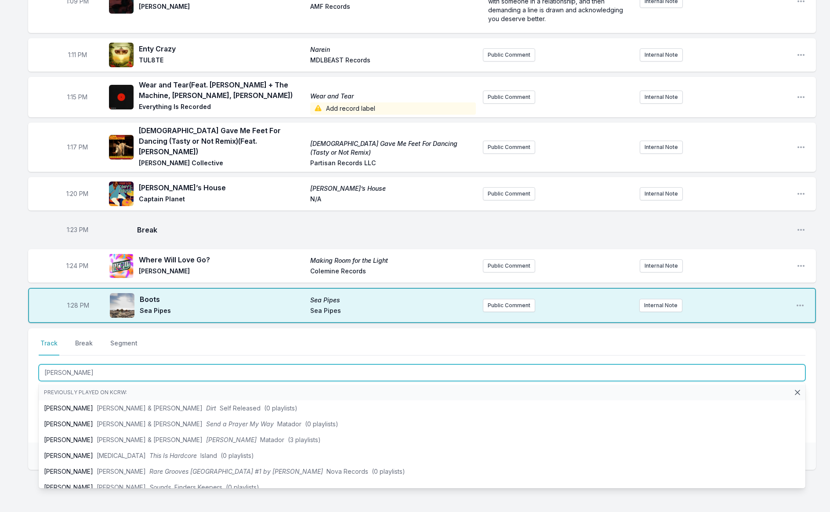
scroll to position [756, 0]
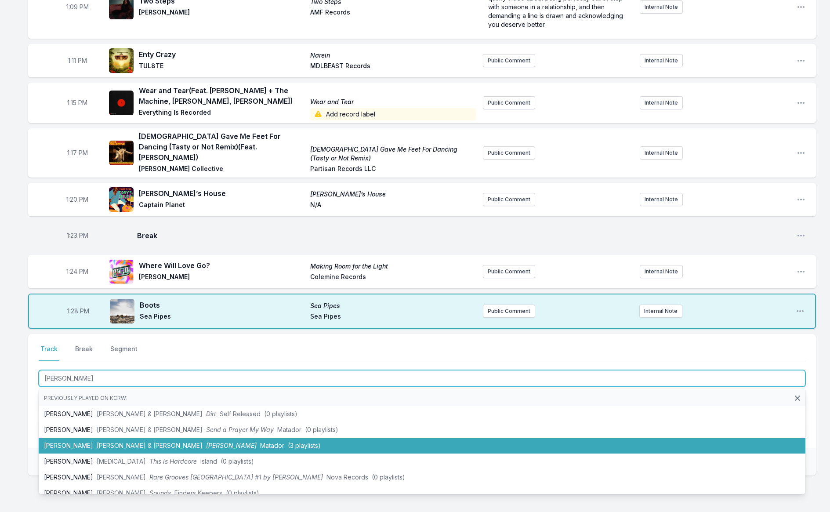
click at [206, 442] on span "[PERSON_NAME]" at bounding box center [231, 445] width 51 height 7
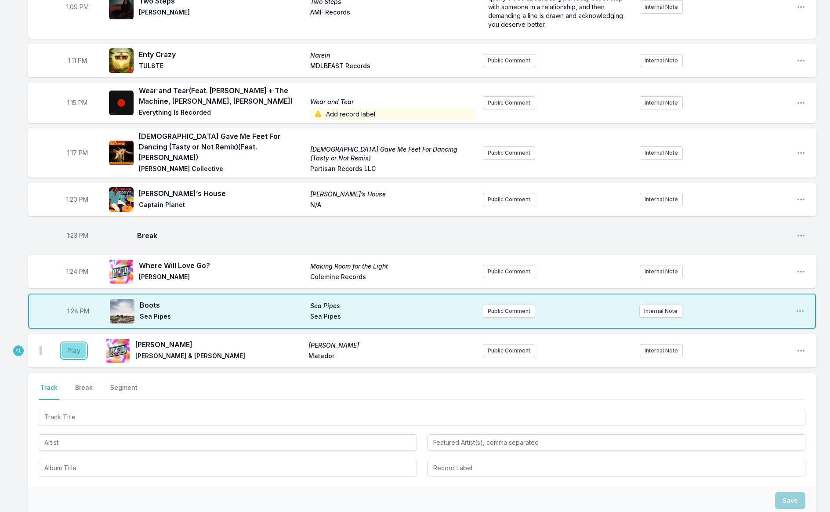
click at [72, 343] on button "Play" at bounding box center [74, 350] width 25 height 15
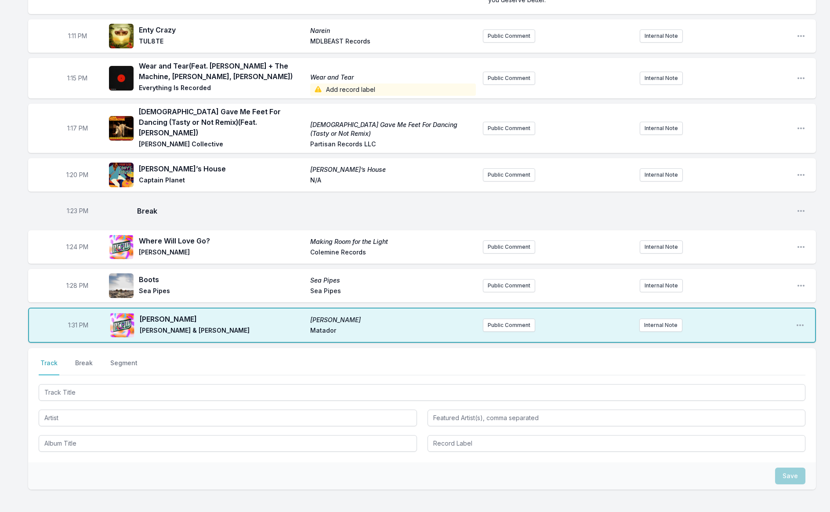
scroll to position [800, 0]
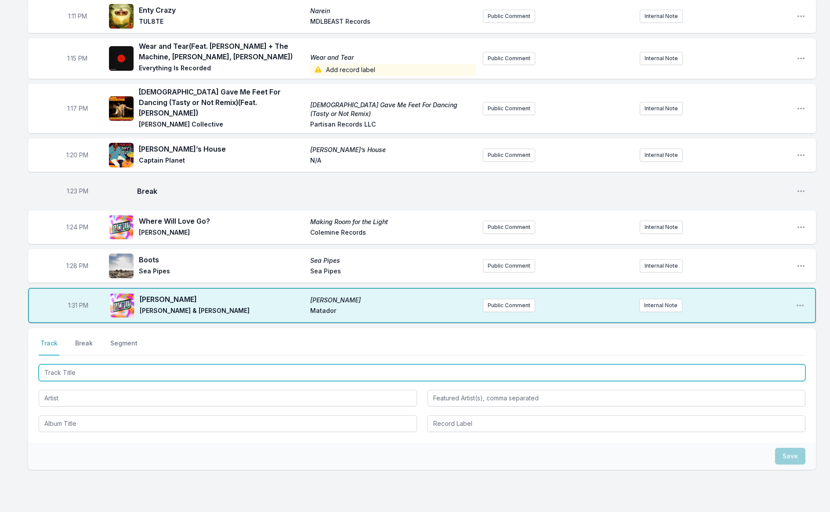
click at [103, 364] on input "Track Title" at bounding box center [422, 372] width 767 height 17
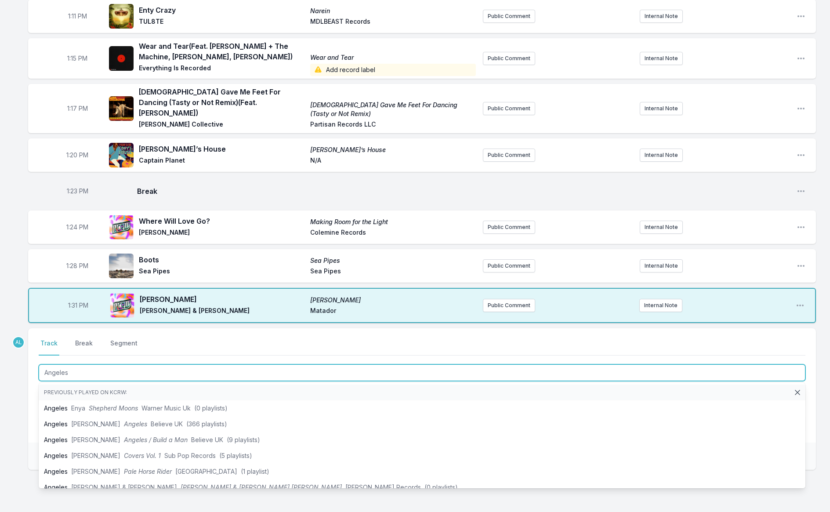
type input "Angeles"
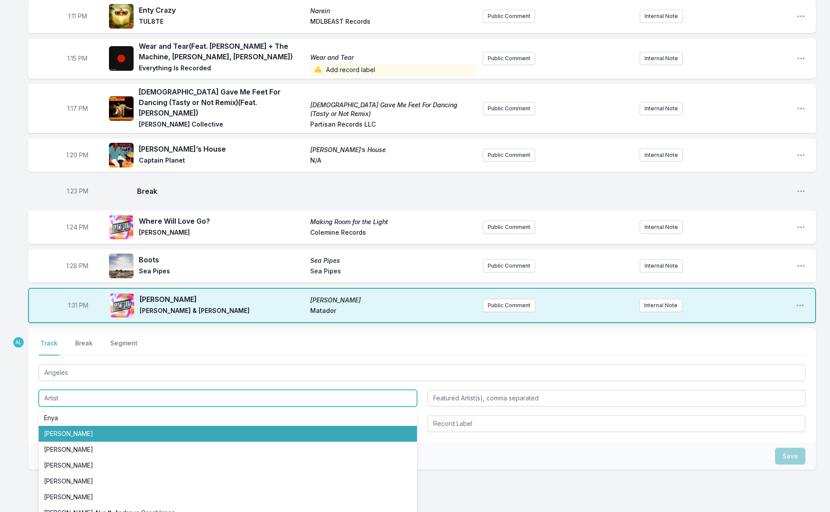
click at [103, 426] on li "[PERSON_NAME]" at bounding box center [228, 434] width 378 height 16
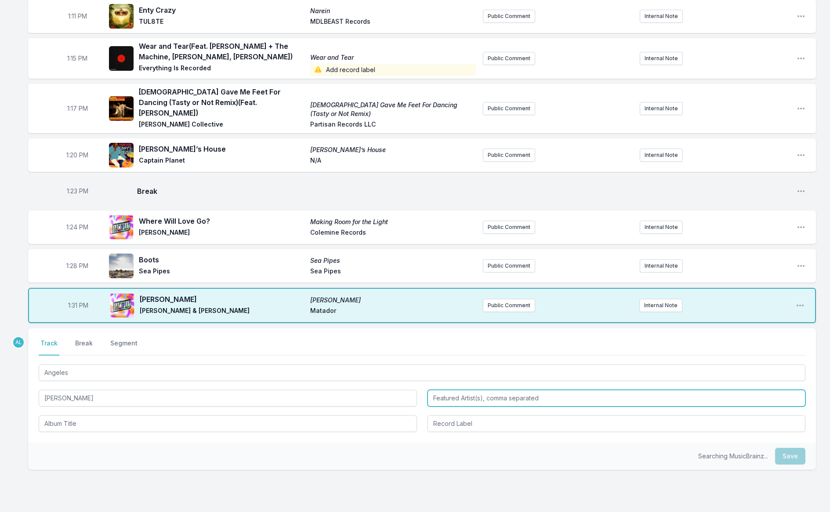
type input "[PERSON_NAME]"
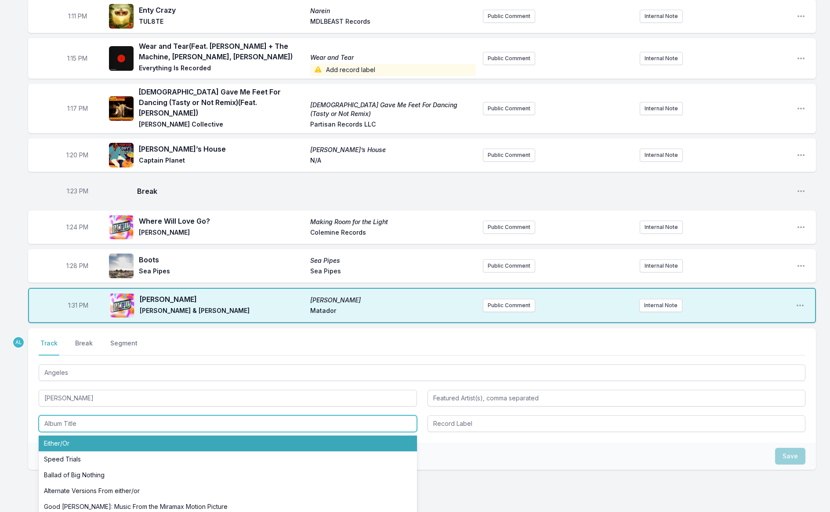
click at [116, 435] on li "Either/Or" at bounding box center [228, 443] width 378 height 16
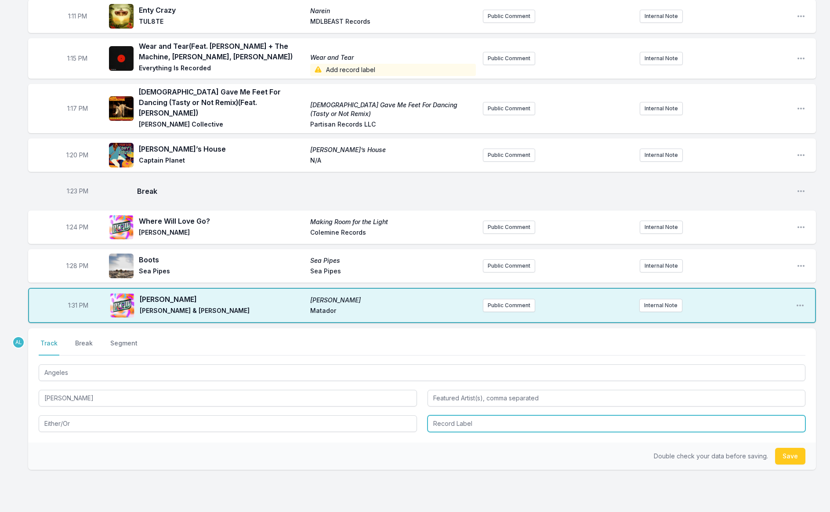
type input "Either/Or"
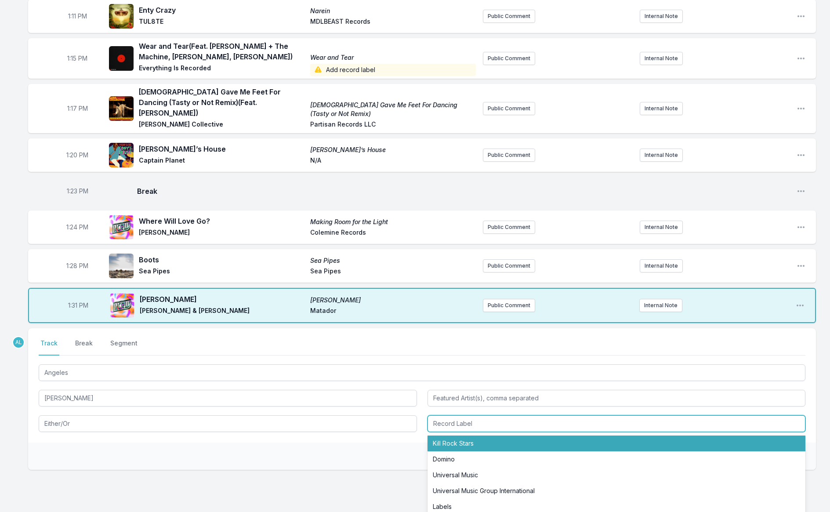
click at [439, 435] on li "Kill Rock Stars" at bounding box center [616, 443] width 378 height 16
type input "Kill Rock Stars"
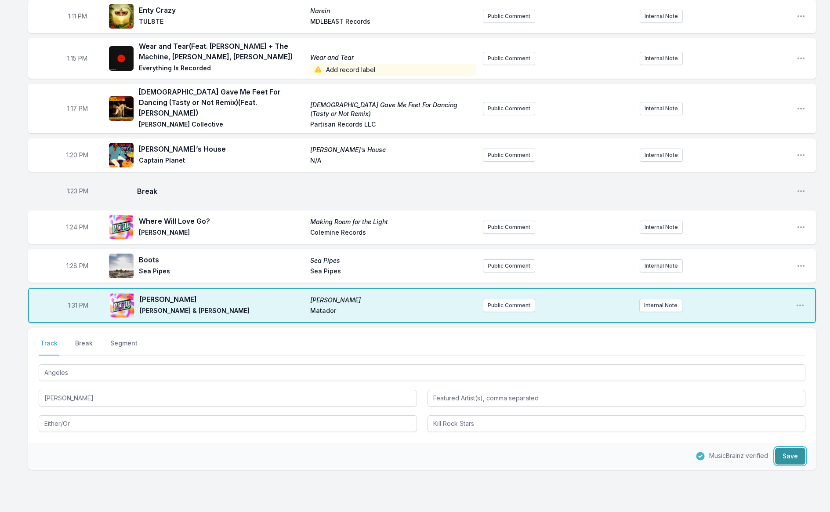
drag, startPoint x: 791, startPoint y: 417, endPoint x: 776, endPoint y: 414, distance: 14.8
click at [791, 448] on button "Save" at bounding box center [790, 456] width 30 height 17
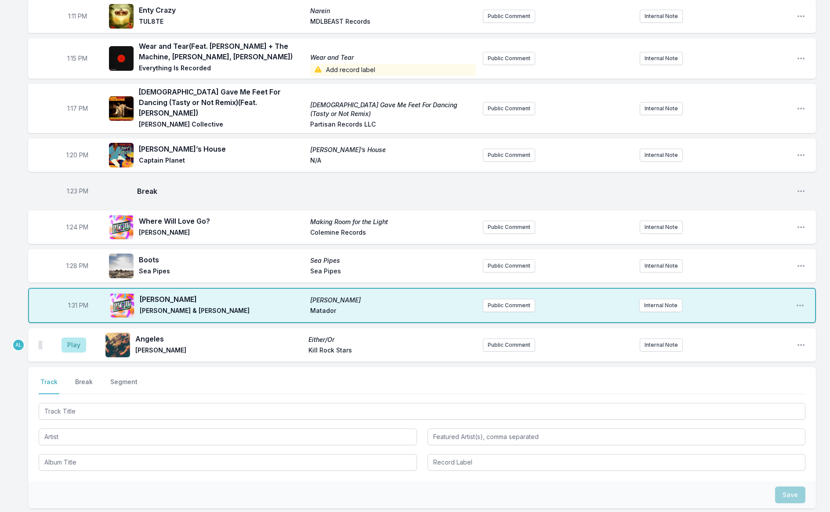
click at [60, 331] on aside "Play" at bounding box center [73, 345] width 49 height 28
click at [68, 337] on button "Play" at bounding box center [74, 344] width 25 height 15
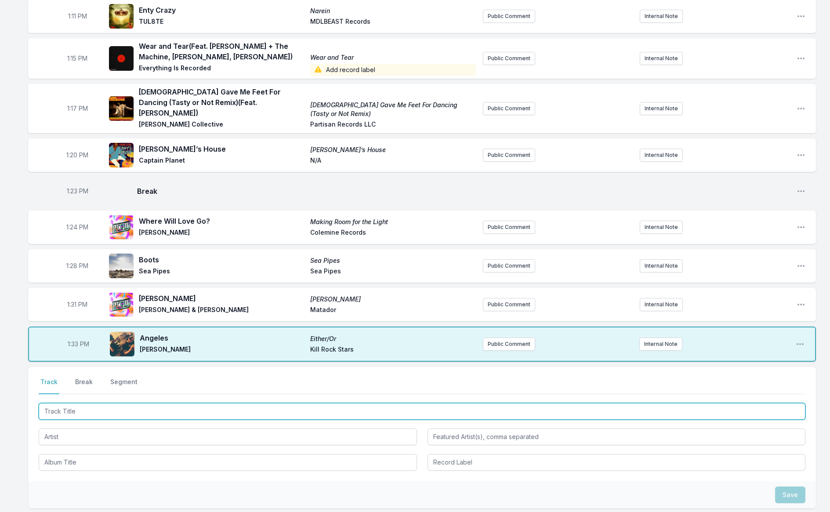
click at [123, 403] on input "Track Title" at bounding box center [422, 411] width 767 height 17
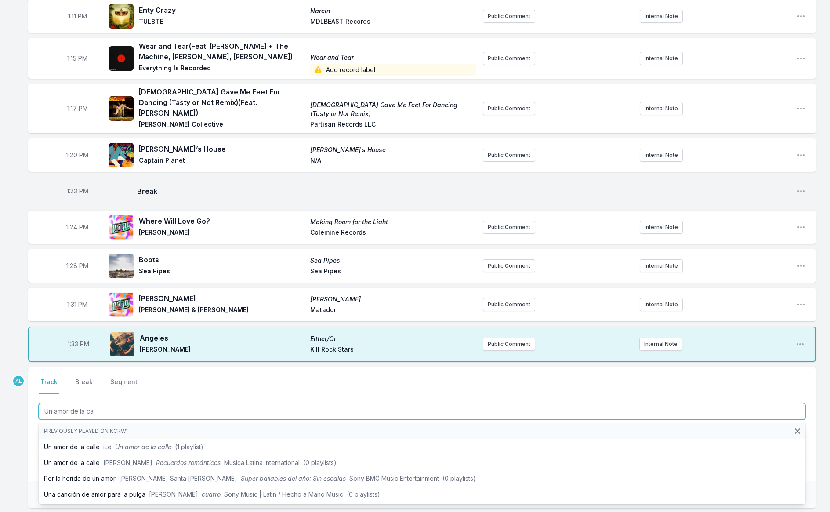
type input "Un amor de la call"
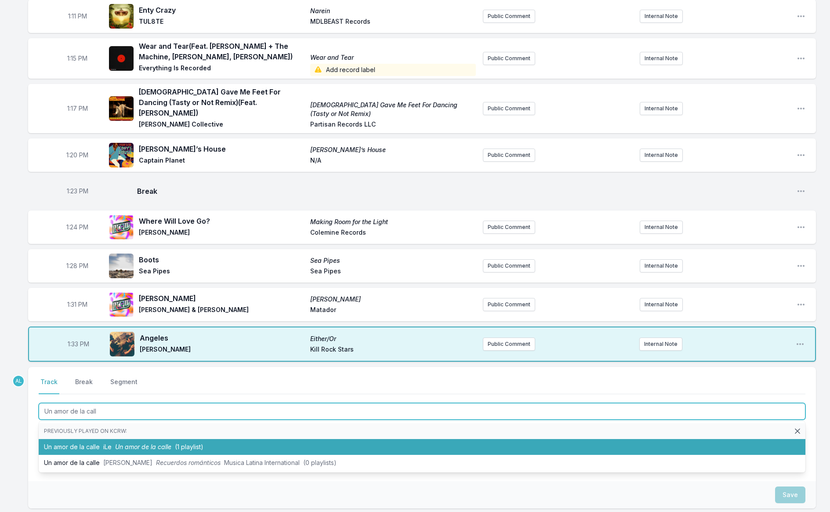
click at [143, 443] on span "Un amor de la calle" at bounding box center [143, 446] width 56 height 7
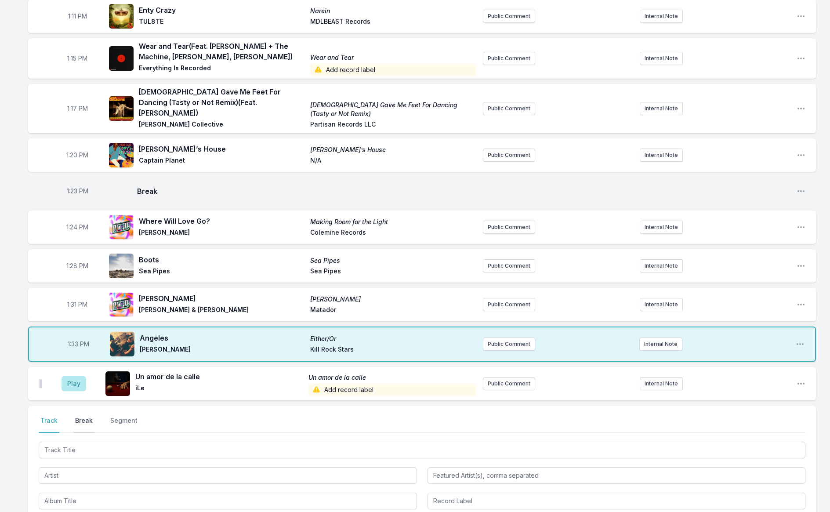
click at [80, 416] on button "Break" at bounding box center [83, 424] width 21 height 17
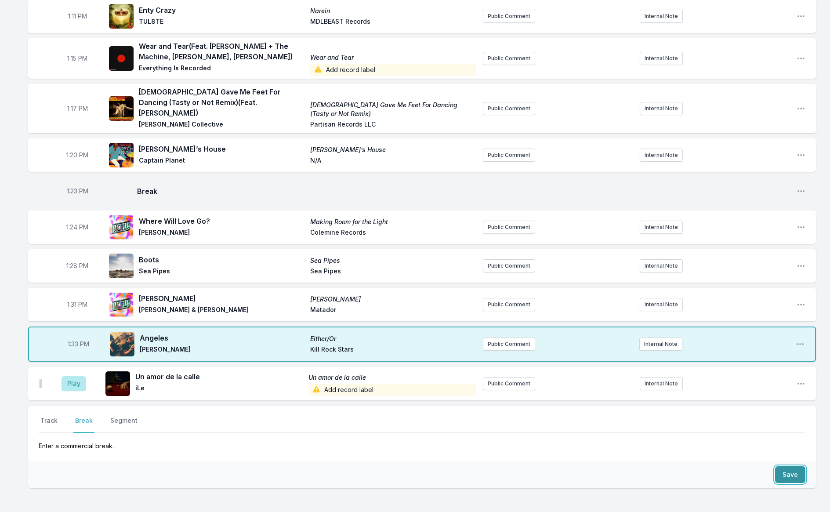
click at [791, 466] on button "Save" at bounding box center [790, 474] width 30 height 17
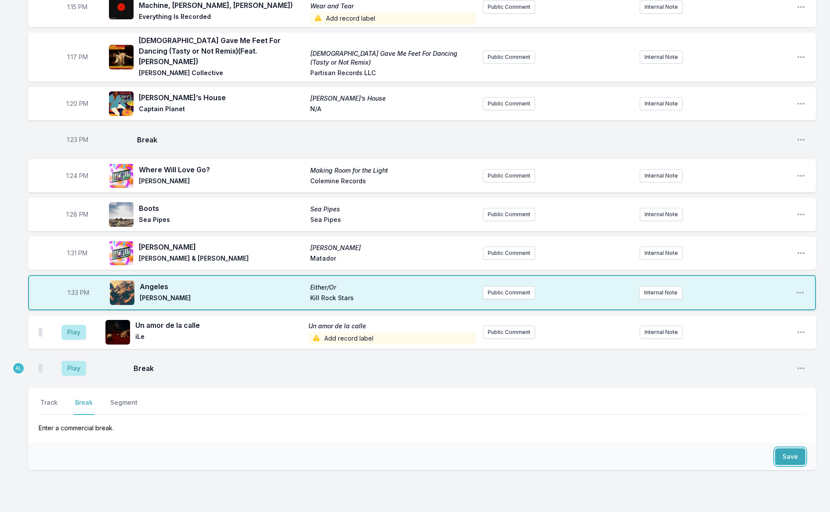
scroll to position [852, 0]
click at [77, 318] on aside "Play" at bounding box center [73, 332] width 49 height 28
click at [77, 324] on button "Play" at bounding box center [74, 331] width 25 height 15
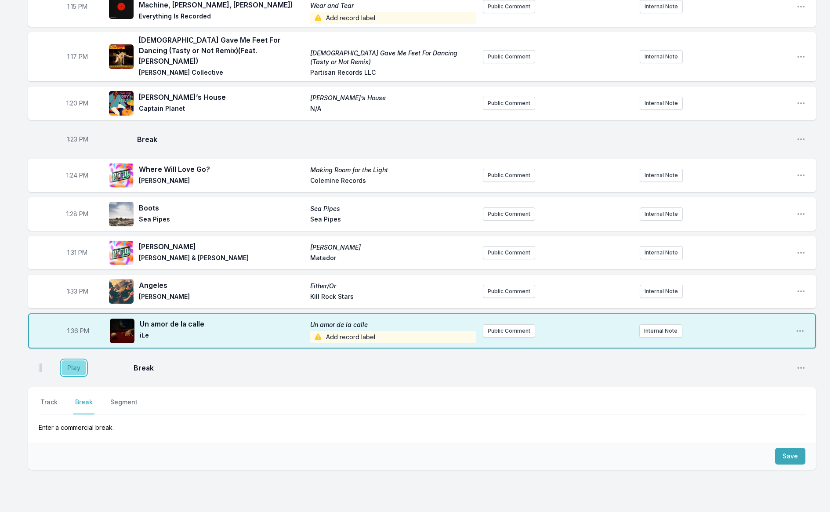
click at [76, 360] on button "Play" at bounding box center [74, 367] width 25 height 15
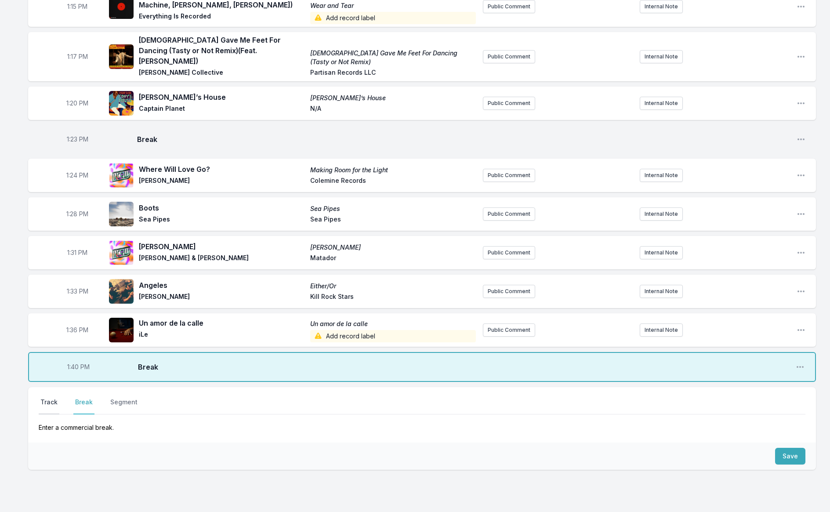
click at [49, 398] on button "Track" at bounding box center [49, 406] width 21 height 17
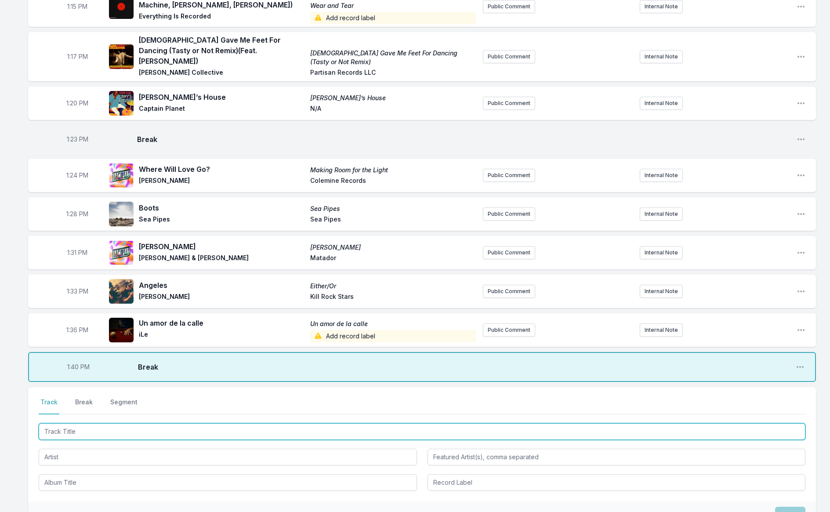
click at [112, 423] on input "Track Title" at bounding box center [422, 431] width 767 height 17
type input "A"
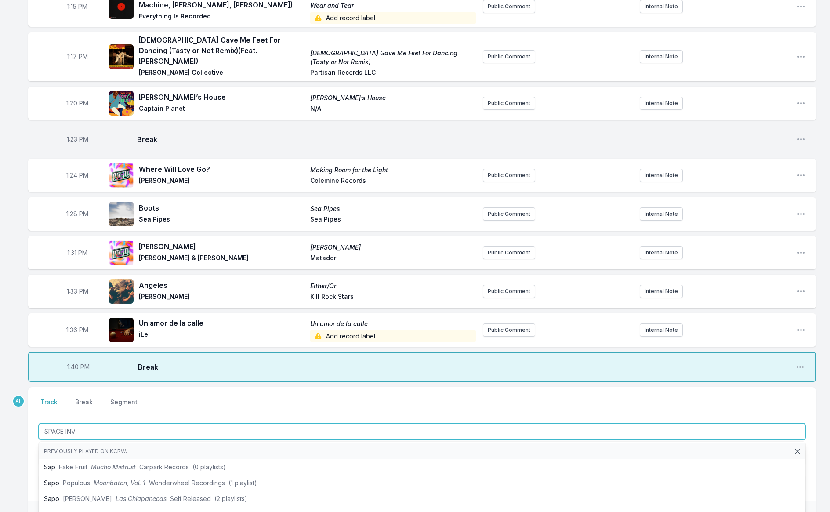
type input "SPACE INVA"
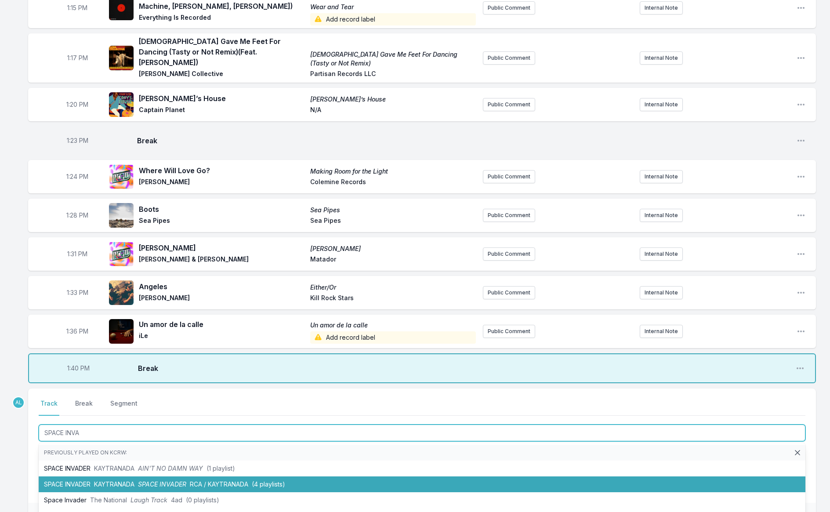
drag, startPoint x: 140, startPoint y: 441, endPoint x: 134, endPoint y: 428, distance: 13.8
click at [140, 476] on li "SPACE INVADER KAYTRANADA SPACE INVADER RCA / KAYTRANADA (4 playlists)" at bounding box center [422, 484] width 767 height 16
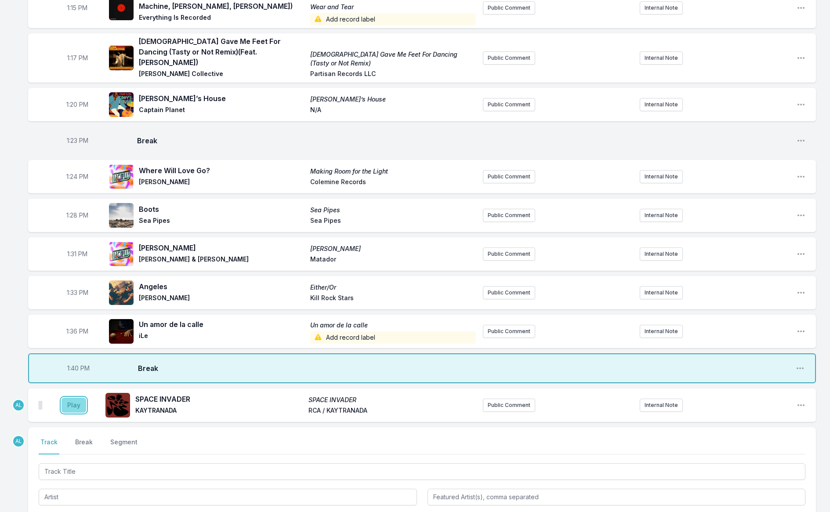
click at [79, 398] on button "Play" at bounding box center [74, 405] width 25 height 15
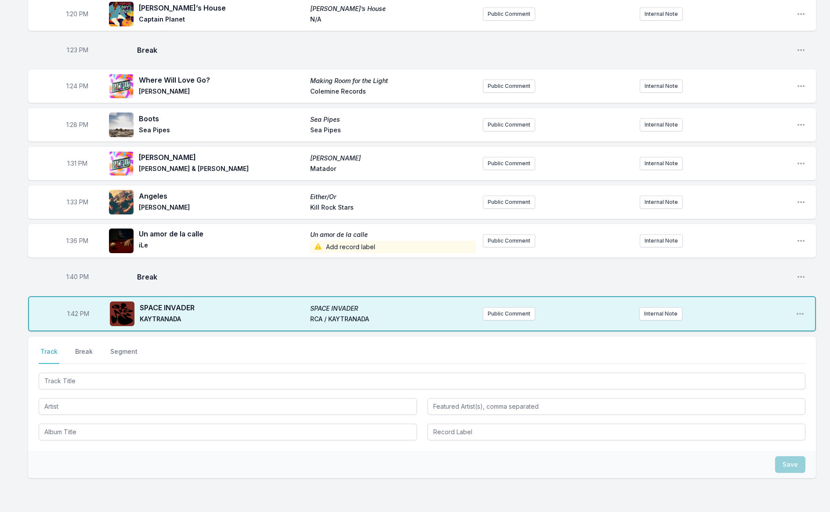
scroll to position [949, 0]
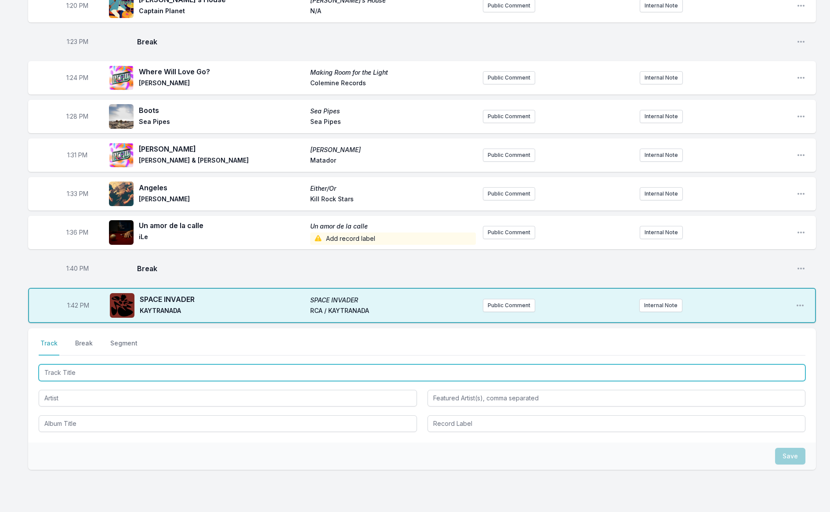
click at [93, 364] on input "Track Title" at bounding box center [422, 372] width 767 height 17
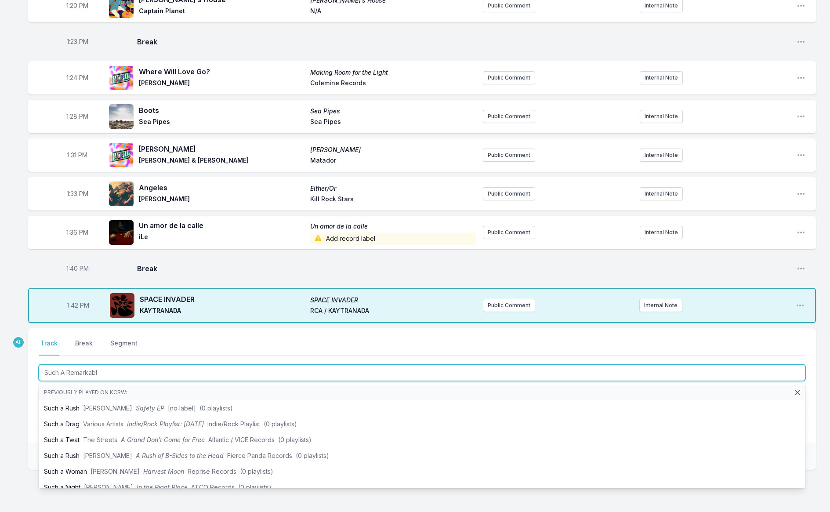
type input "Such A Remarkable"
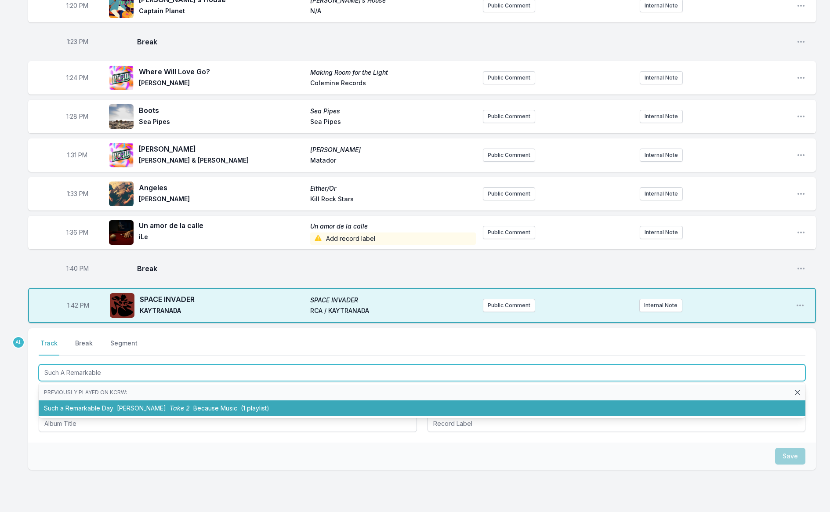
click at [121, 404] on span "[PERSON_NAME]" at bounding box center [141, 407] width 49 height 7
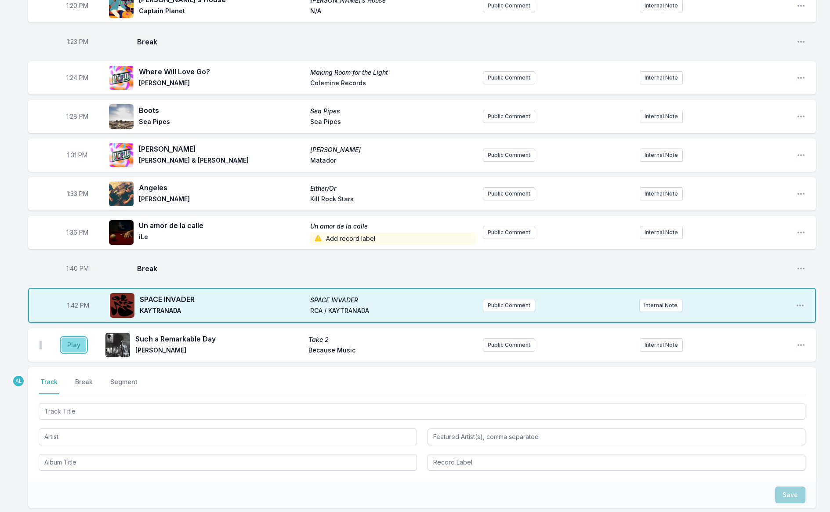
click at [85, 337] on button "Play" at bounding box center [74, 344] width 25 height 15
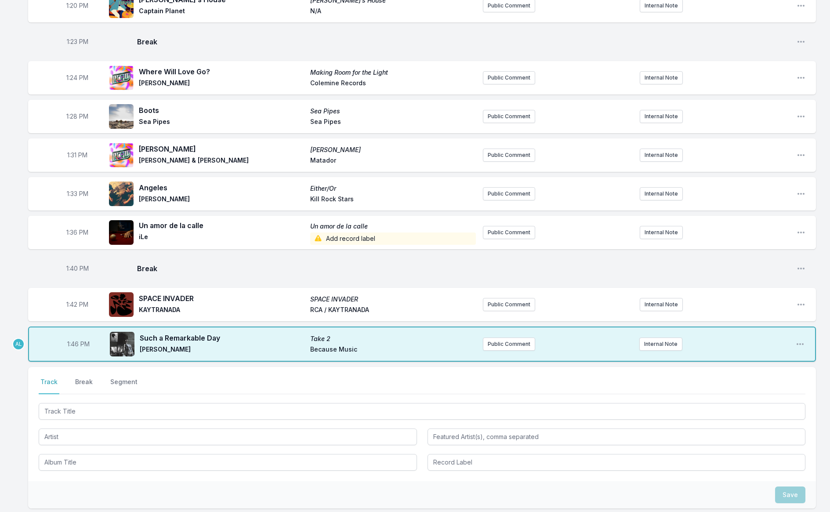
scroll to position [988, 0]
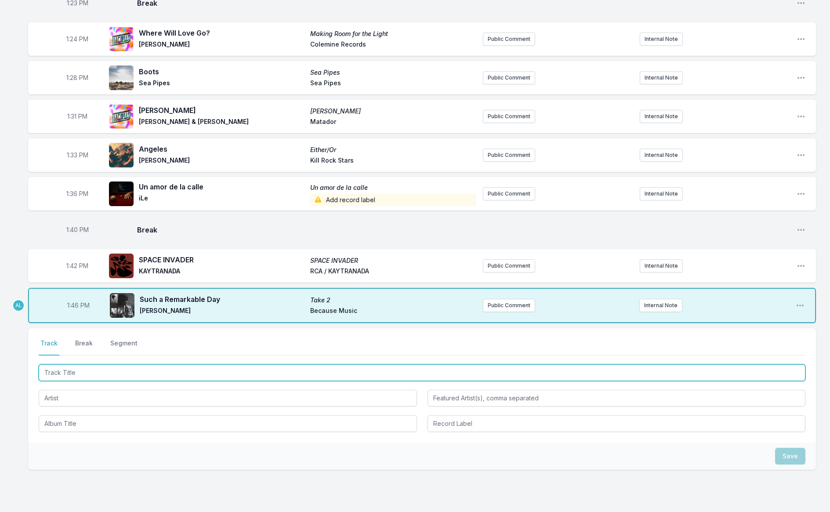
click at [113, 364] on input "Track Title" at bounding box center [422, 372] width 767 height 17
click at [119, 364] on input "Track Title" at bounding box center [422, 372] width 767 height 17
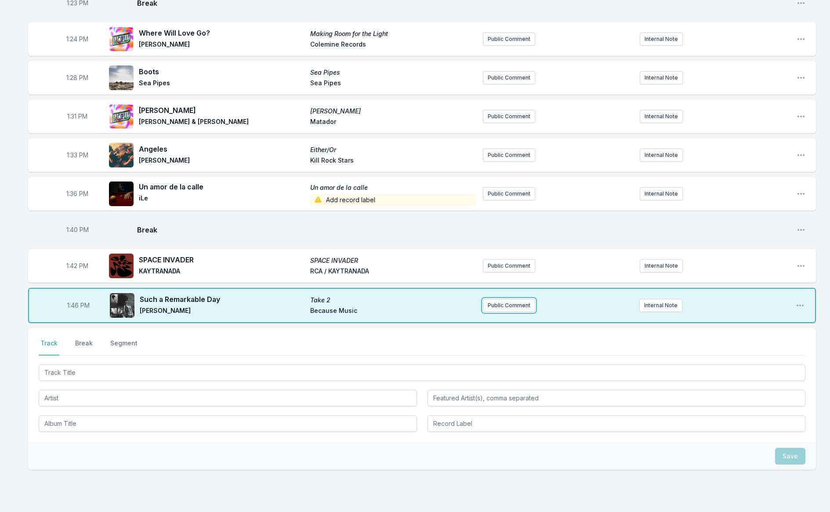
click at [510, 299] on button "Public Comment" at bounding box center [509, 305] width 52 height 13
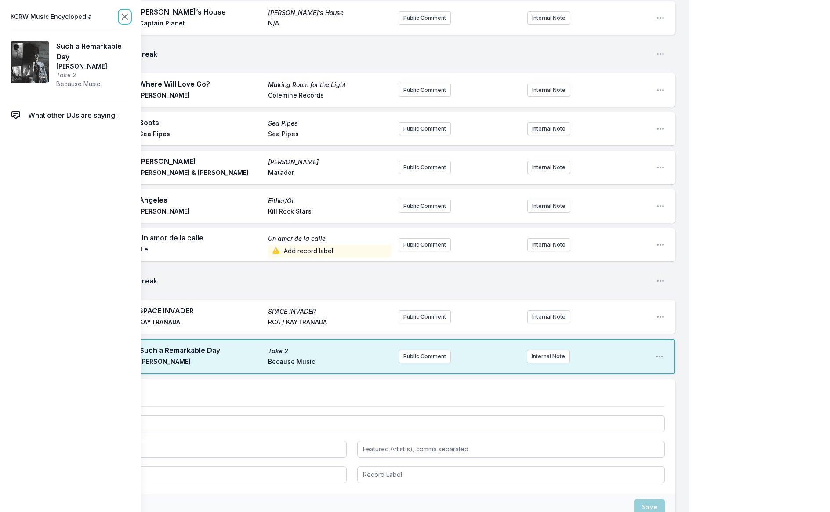
click at [127, 17] on icon at bounding box center [125, 16] width 11 height 11
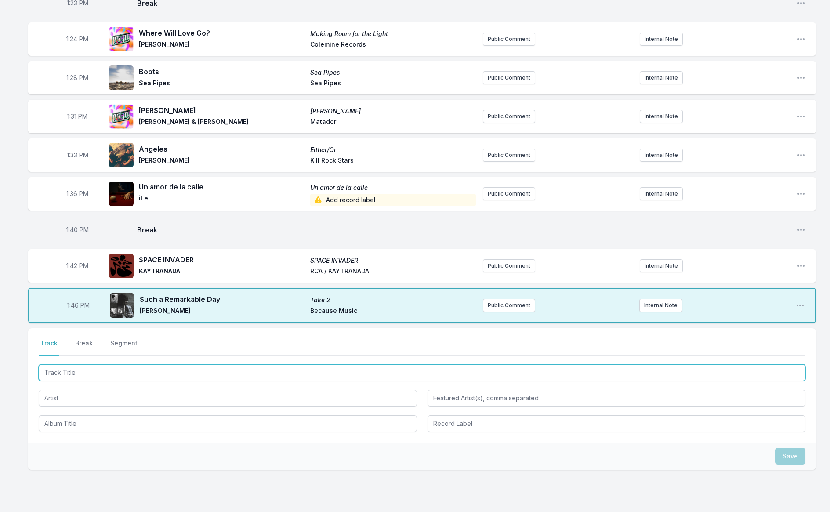
click at [143, 364] on input "Track Title" at bounding box center [422, 372] width 767 height 17
type input "How Soon Is Now"
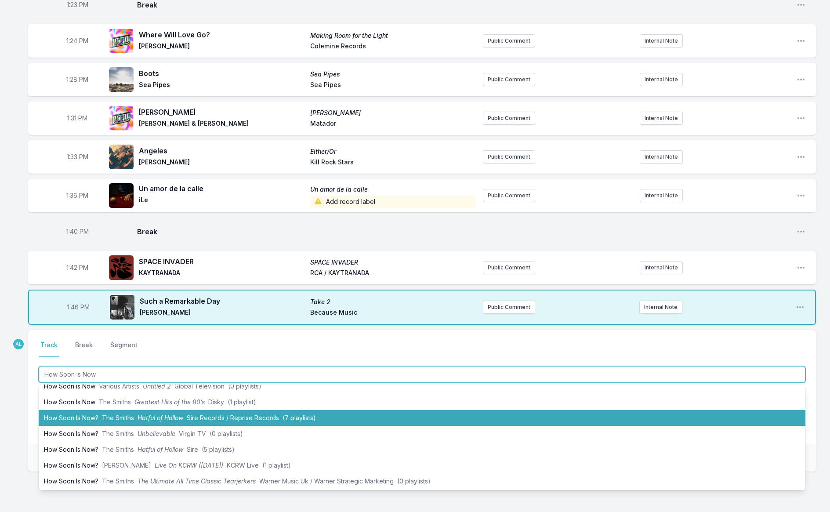
scroll to position [41, 0]
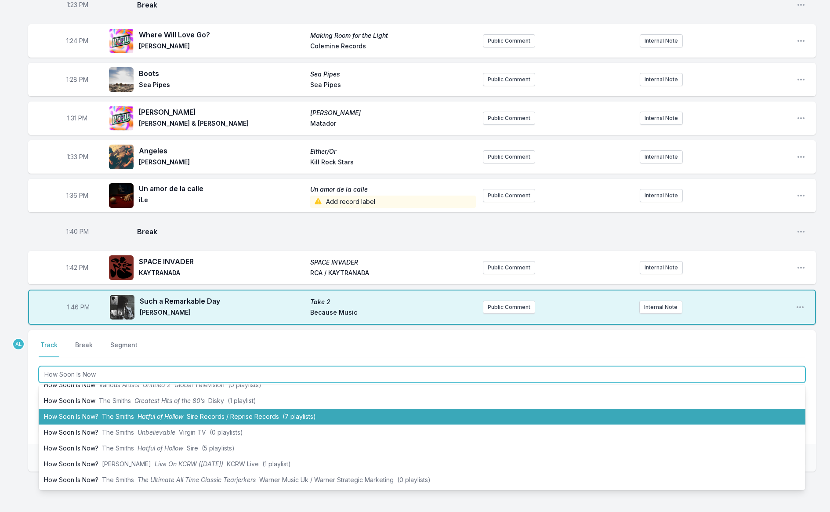
drag, startPoint x: 113, startPoint y: 374, endPoint x: 104, endPoint y: 343, distance: 33.0
click at [113, 413] on span "The Smiths" at bounding box center [118, 416] width 32 height 7
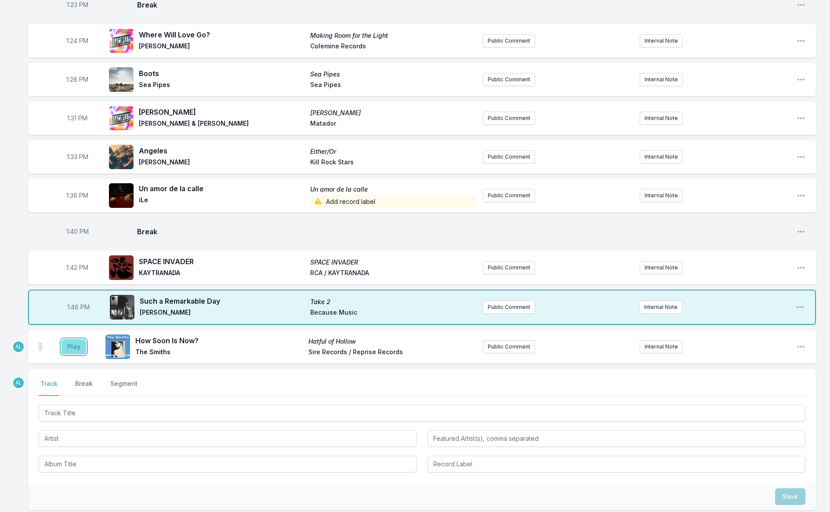
click at [73, 339] on button "Play" at bounding box center [74, 346] width 25 height 15
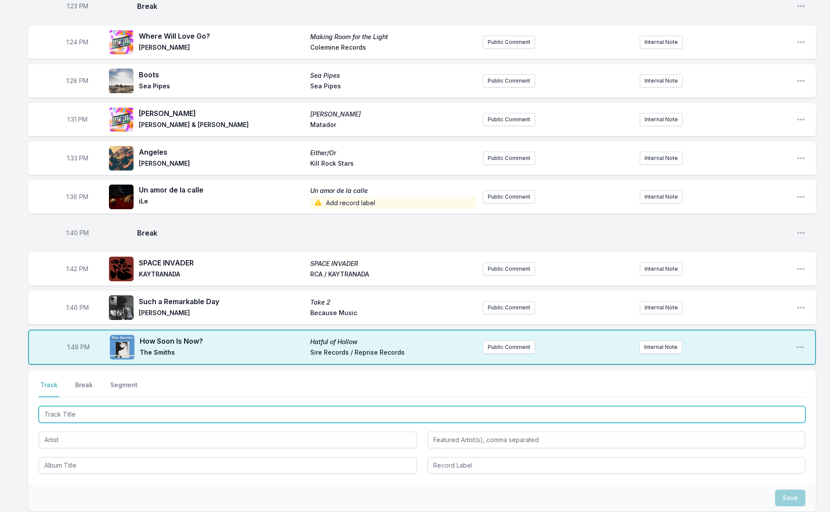
click at [92, 406] on input "Track Title" at bounding box center [422, 414] width 767 height 17
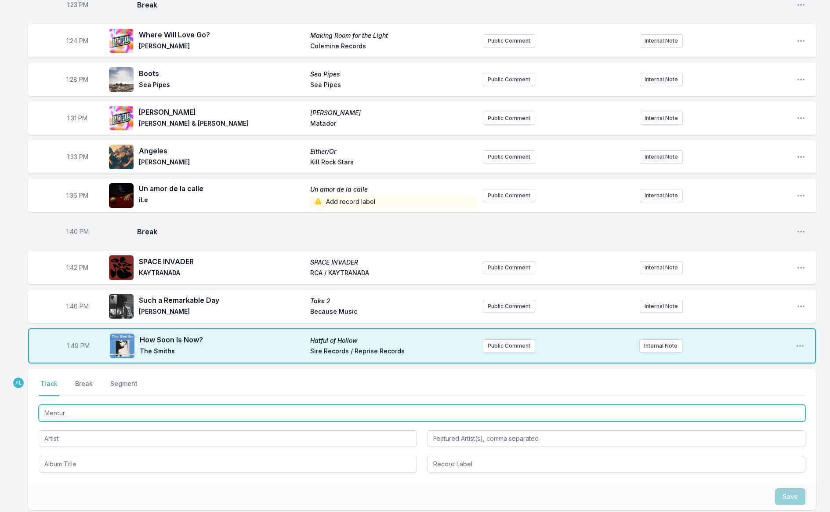
type input "Mercury"
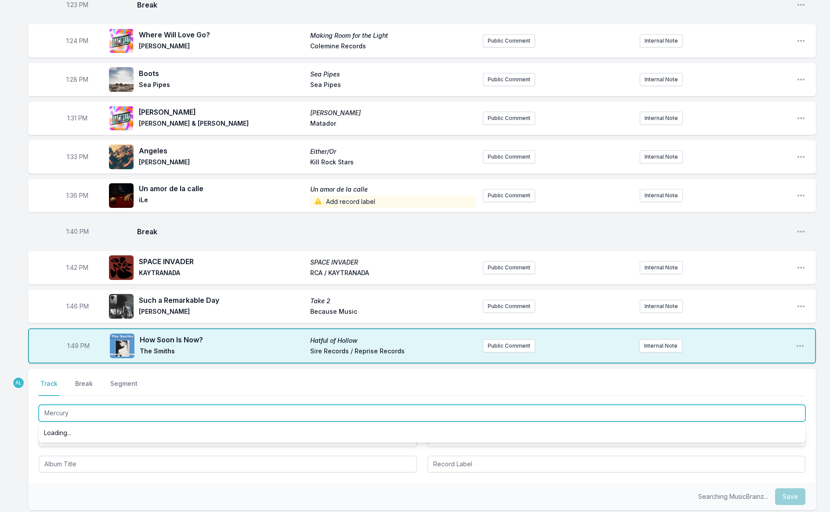
scroll to position [0, 0]
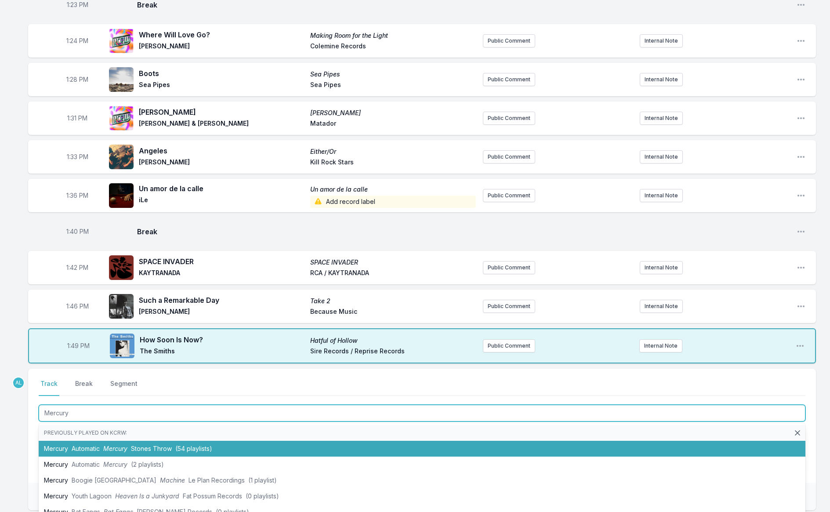
click at [120, 445] on span "Mercury" at bounding box center [115, 448] width 24 height 7
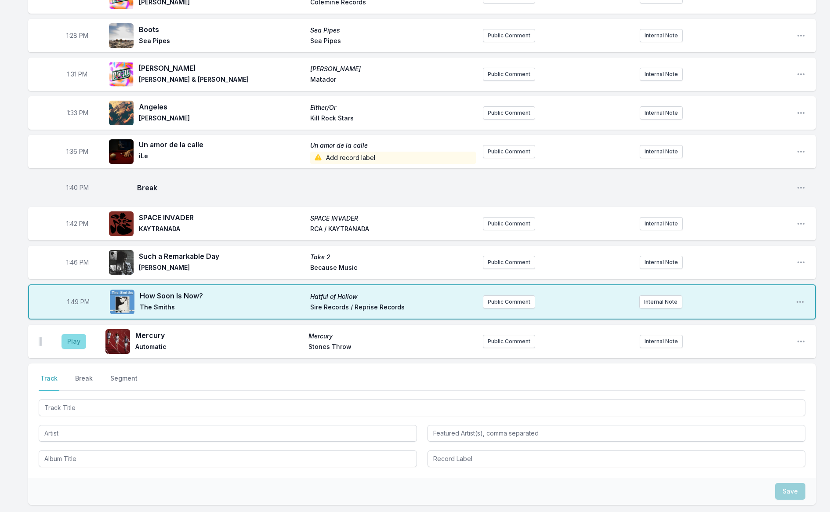
click at [65, 374] on nav "Track Break Segment" at bounding box center [422, 382] width 767 height 17
click at [76, 333] on button "Play" at bounding box center [74, 340] width 25 height 15
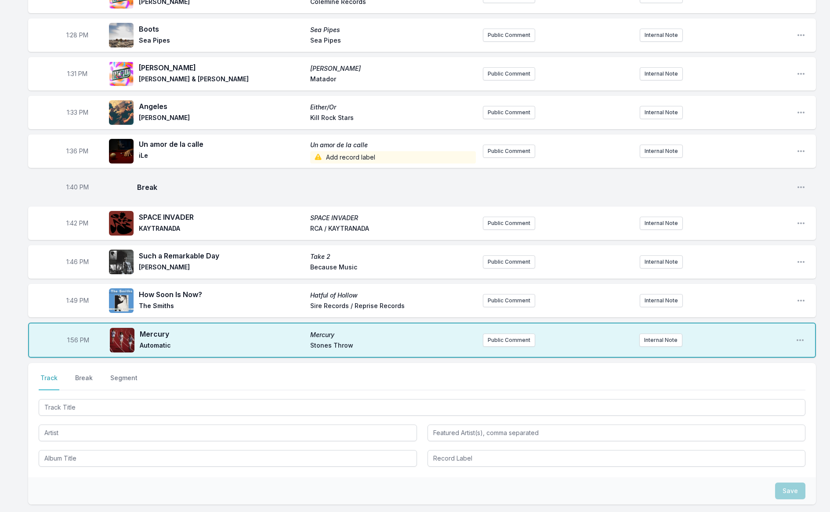
click at [80, 373] on button "Break" at bounding box center [83, 381] width 21 height 17
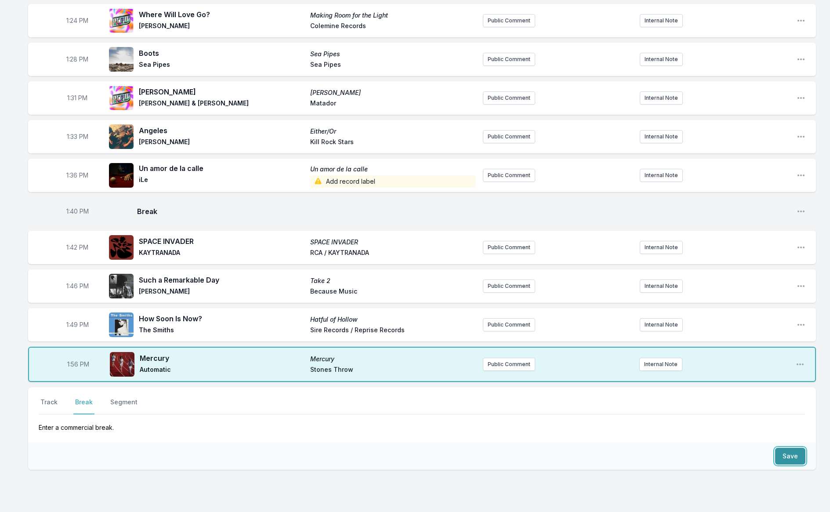
click at [789, 448] on button "Save" at bounding box center [790, 456] width 30 height 17
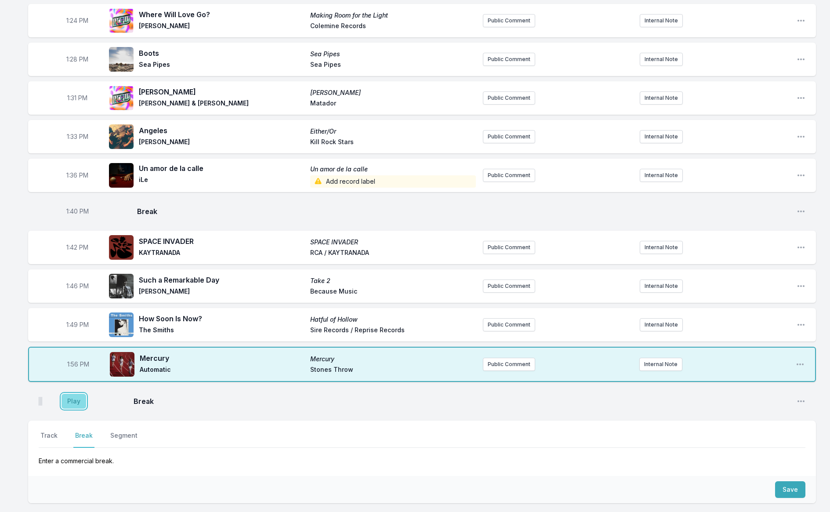
click at [81, 394] on button "Play" at bounding box center [74, 401] width 25 height 15
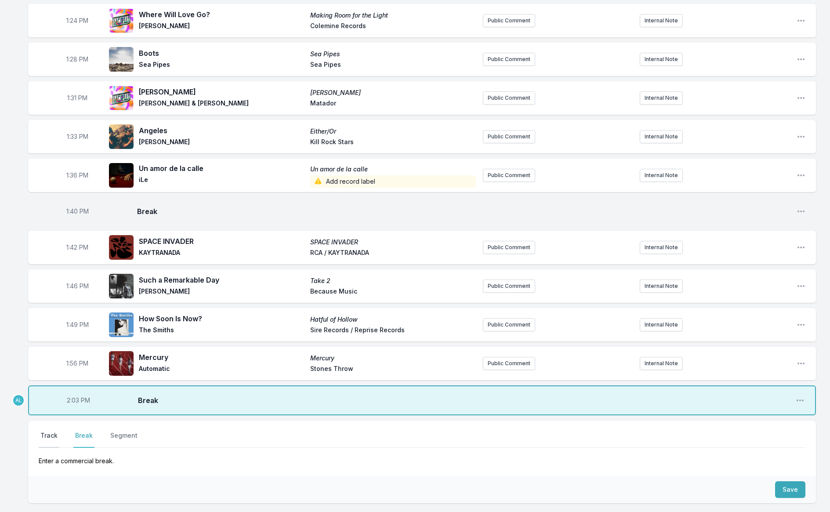
click at [54, 431] on button "Track" at bounding box center [49, 439] width 21 height 17
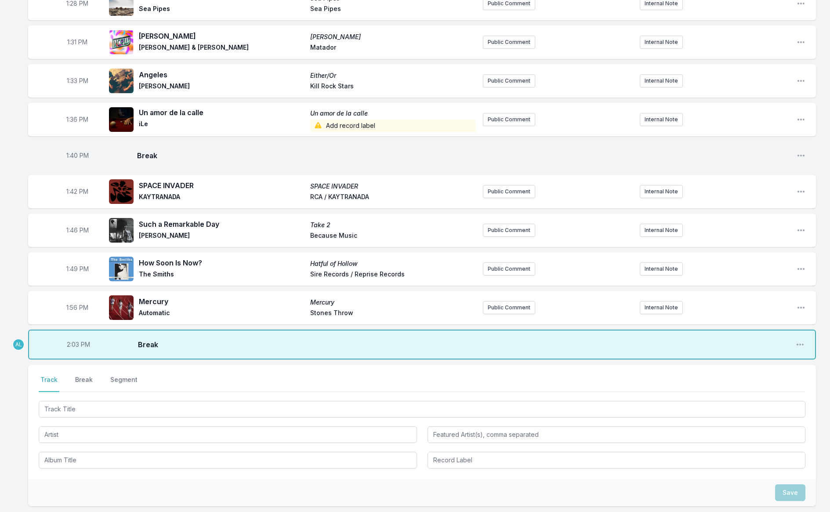
scroll to position [1099, 0]
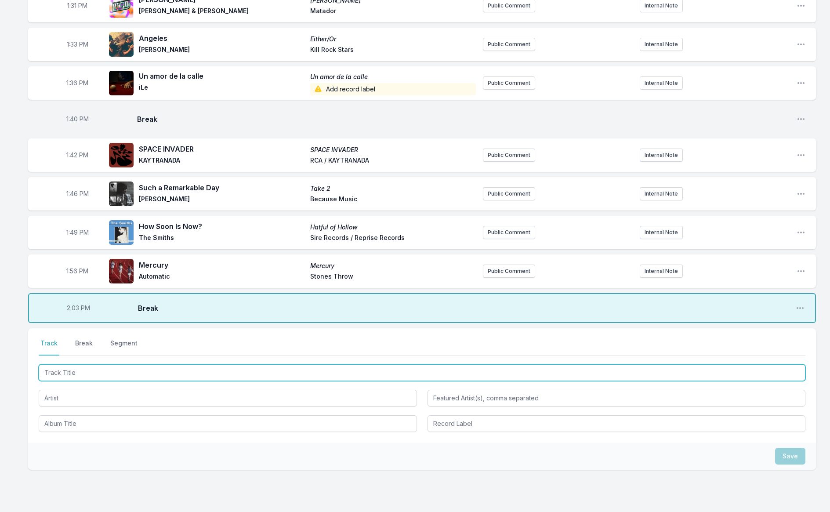
click at [80, 364] on input "Track Title" at bounding box center [422, 372] width 767 height 17
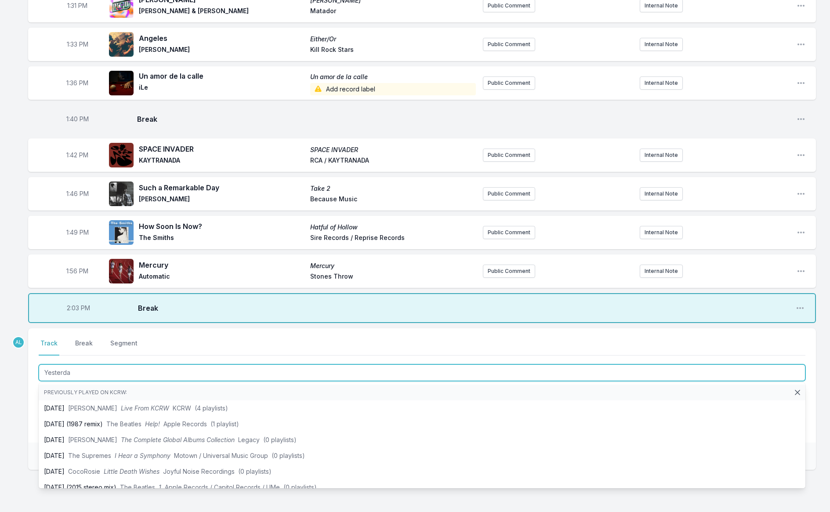
type input "[DATE]"
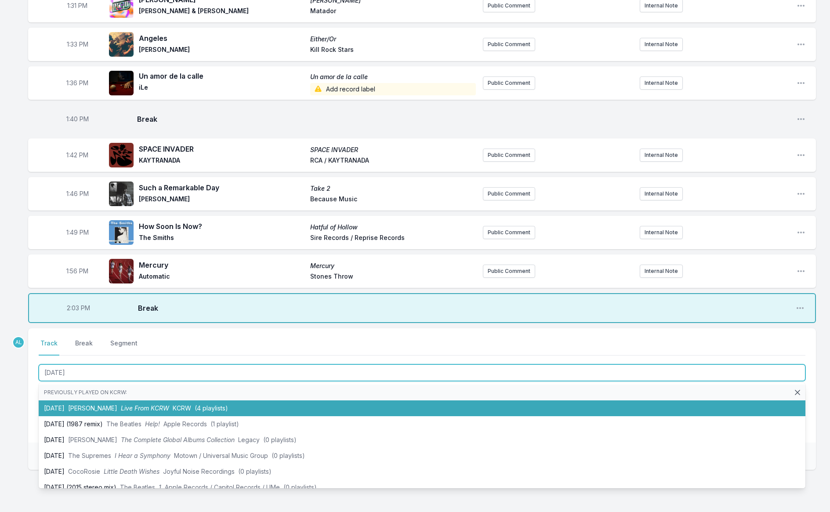
click at [101, 404] on span "[PERSON_NAME]" at bounding box center [92, 407] width 49 height 7
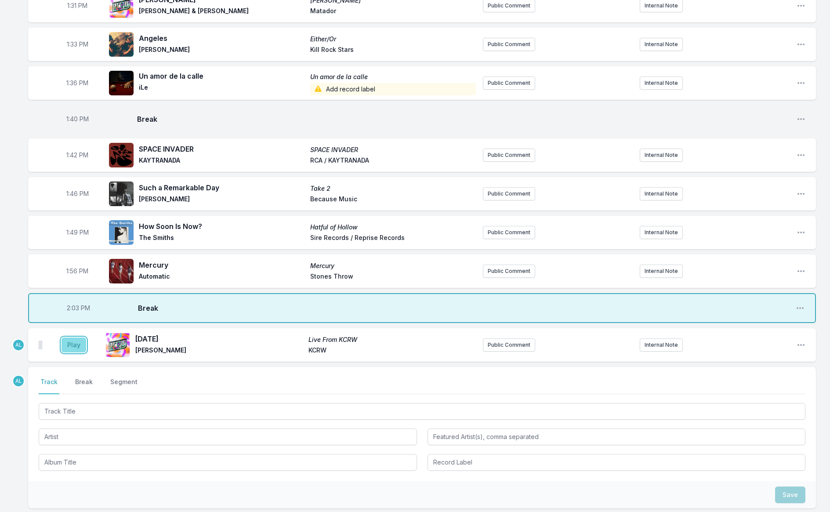
click at [77, 337] on button "Play" at bounding box center [74, 344] width 25 height 15
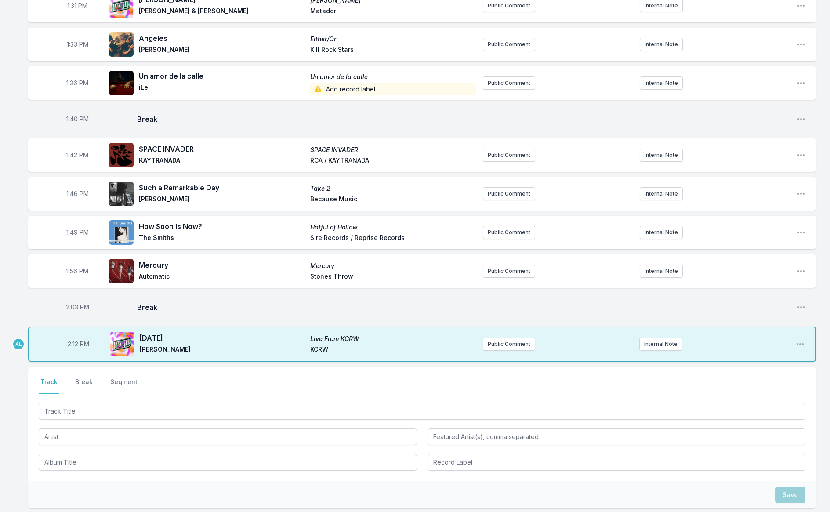
click at [76, 340] on span "2:12 PM" at bounding box center [79, 344] width 22 height 9
type input "14:04"
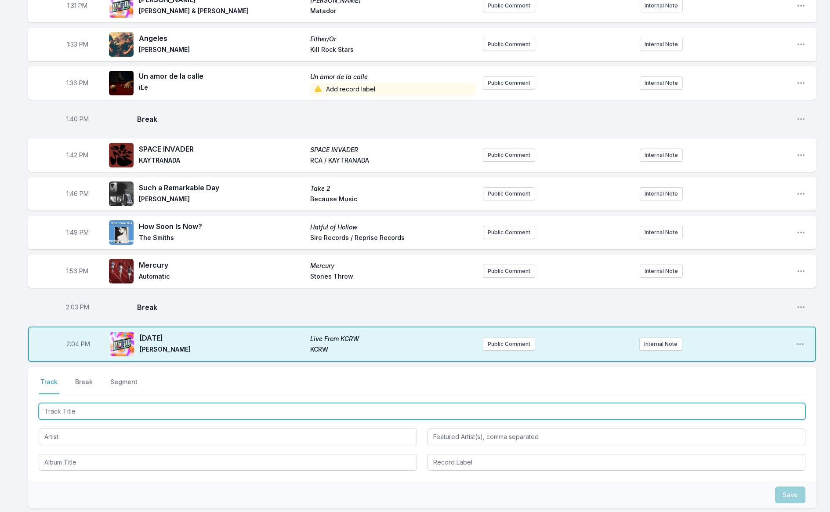
click at [94, 403] on input "Track Title" at bounding box center [422, 411] width 767 height 17
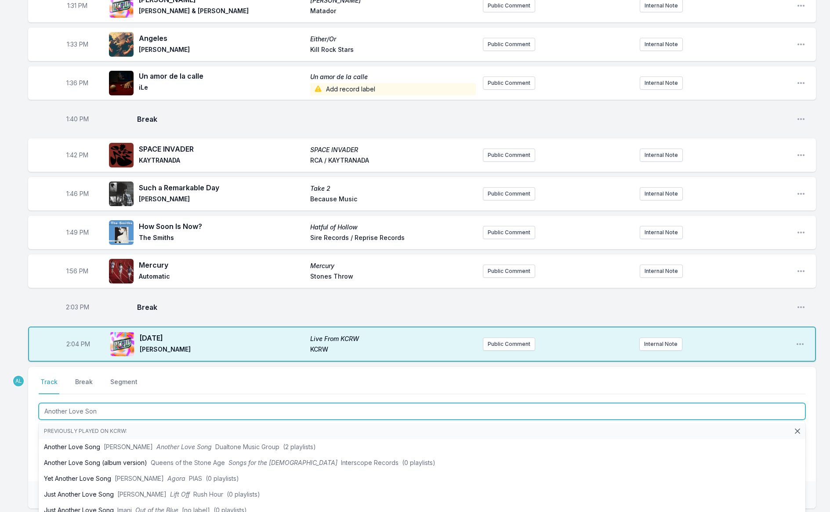
type input "Another Love Song"
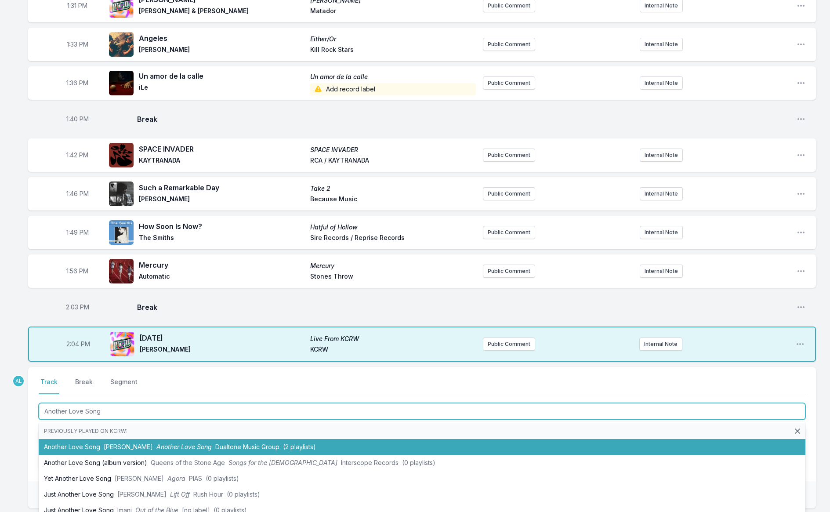
drag, startPoint x: 119, startPoint y: 401, endPoint x: 120, endPoint y: 388, distance: 12.3
click at [119, 443] on span "[PERSON_NAME]" at bounding box center [128, 446] width 49 height 7
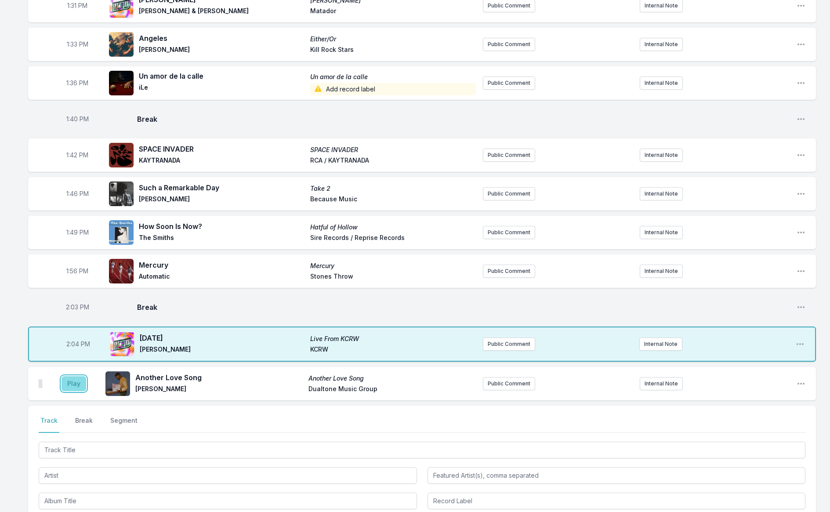
click at [80, 376] on button "Play" at bounding box center [74, 383] width 25 height 15
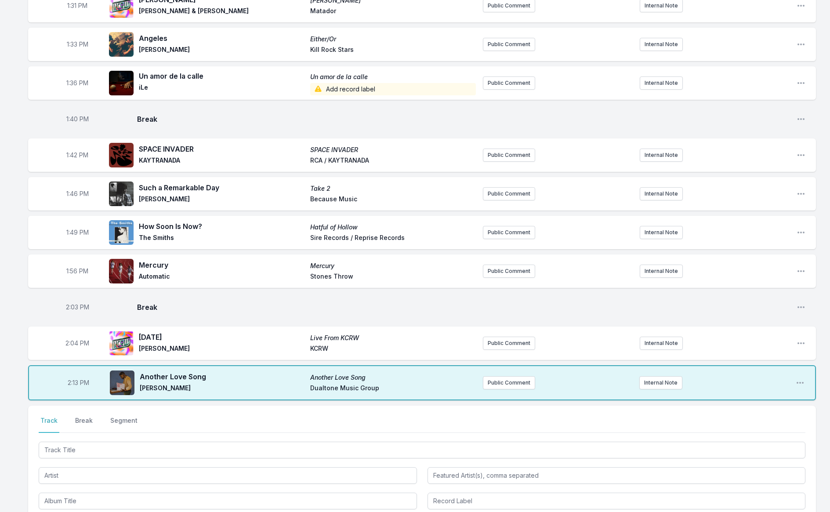
click at [71, 378] on span "2:13 PM" at bounding box center [79, 382] width 22 height 9
type input "14:09"
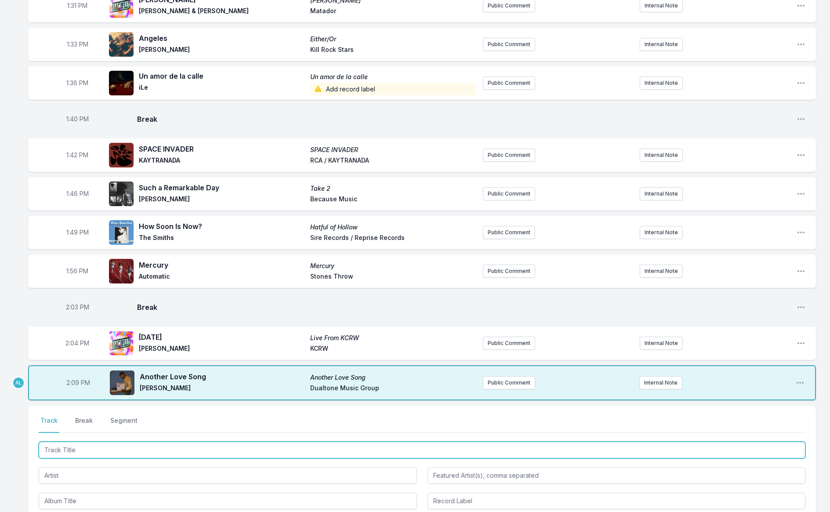
click at [109, 442] on input "Track Title" at bounding box center [422, 450] width 767 height 17
type input "Falling For The Feeling"
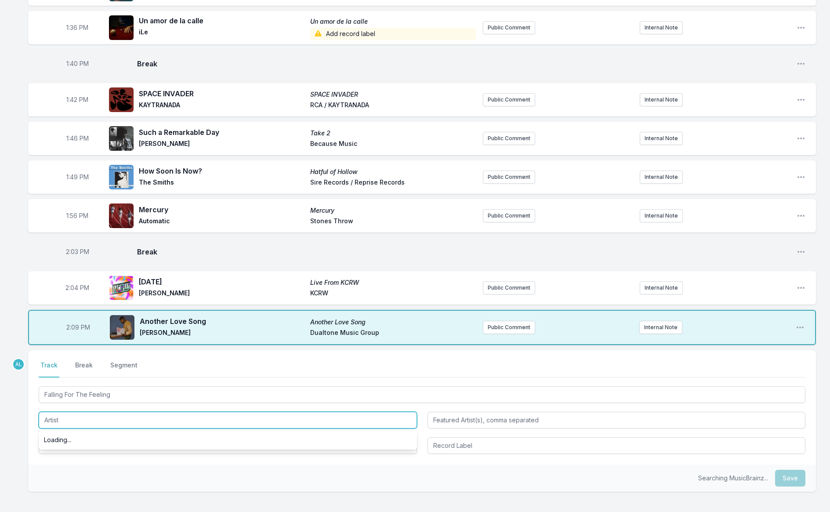
scroll to position [1176, 0]
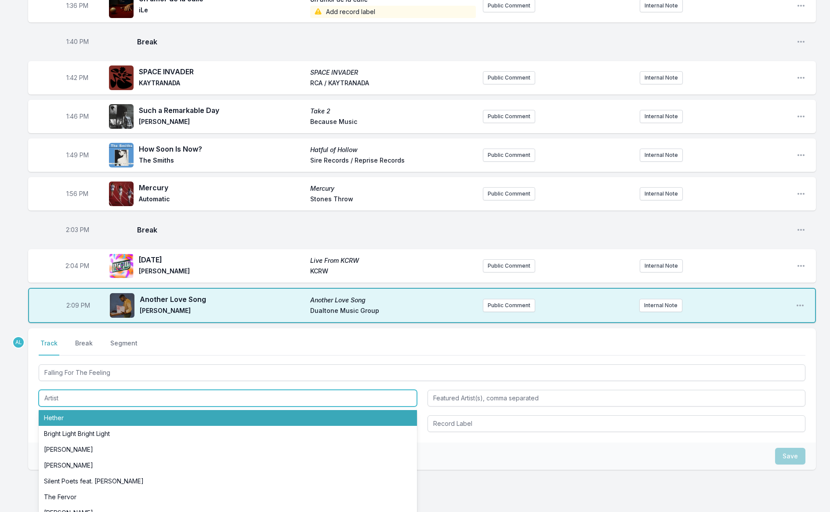
click at [91, 390] on input "Artist" at bounding box center [228, 398] width 378 height 17
click at [82, 410] on li "Hether" at bounding box center [228, 418] width 378 height 16
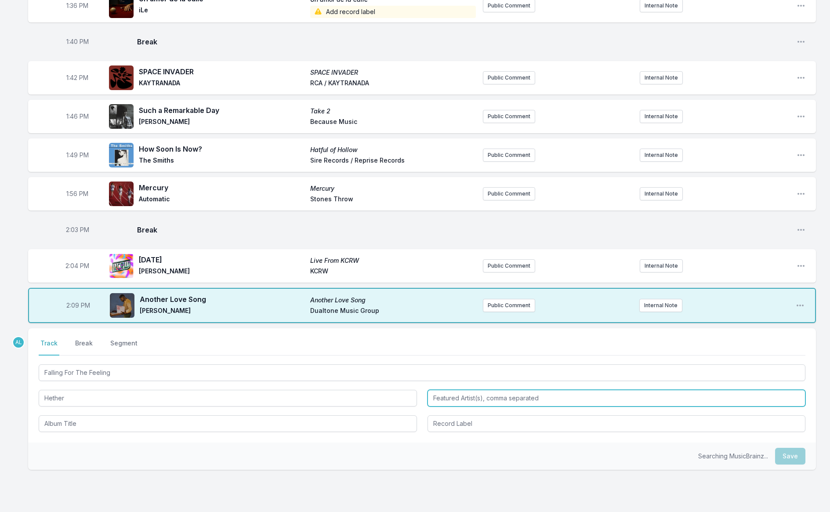
type input "Hether"
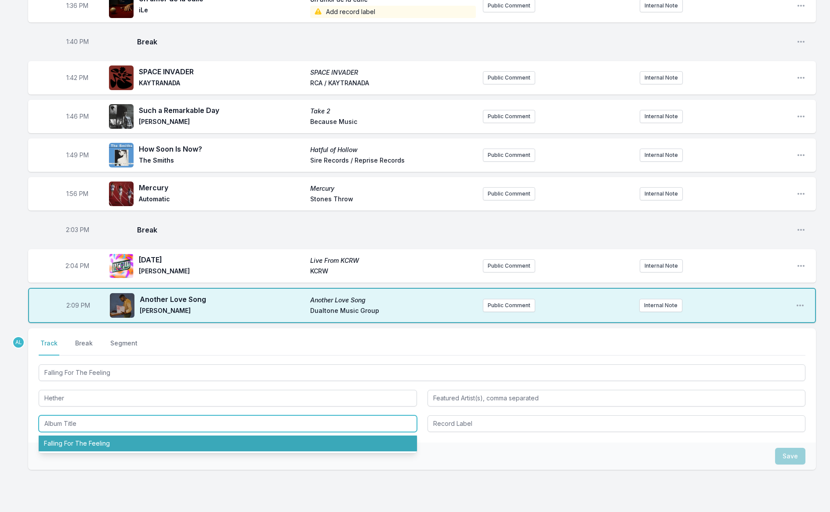
click at [118, 435] on li "Falling For The Feeling" at bounding box center [228, 443] width 378 height 16
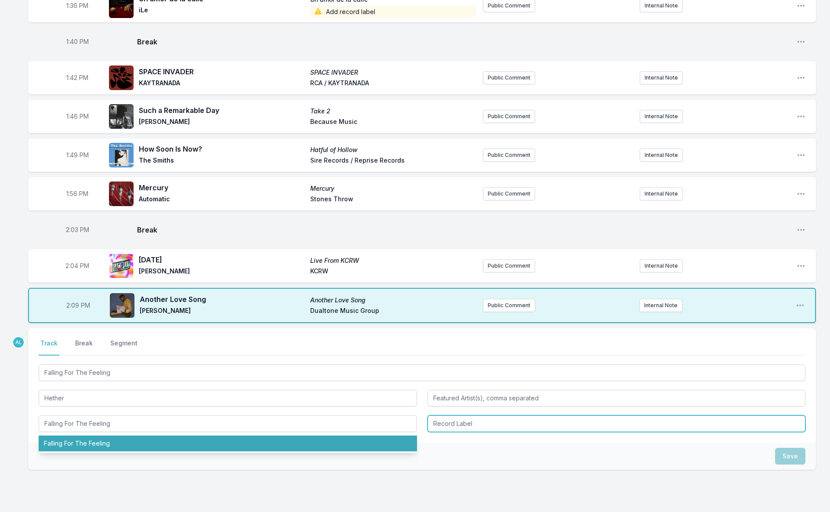
type input "Falling For The Feeling"
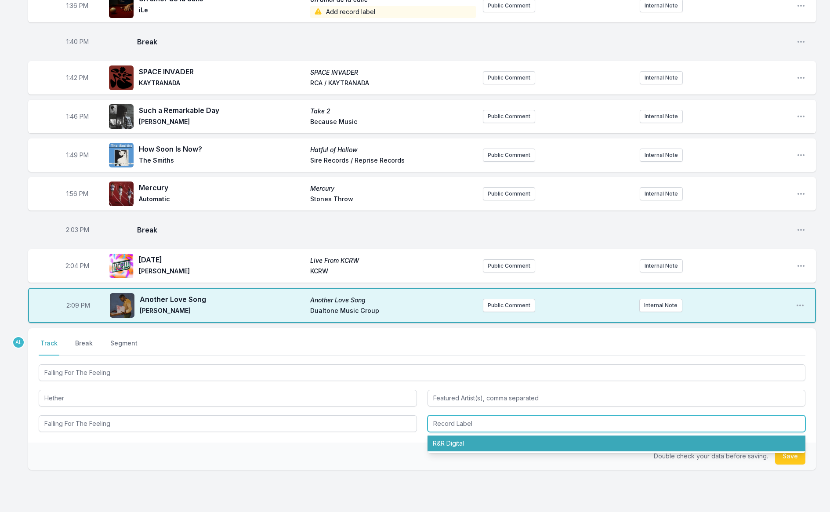
click at [492, 435] on li "R&R Digital" at bounding box center [616, 443] width 378 height 16
type input "R&R Digital"
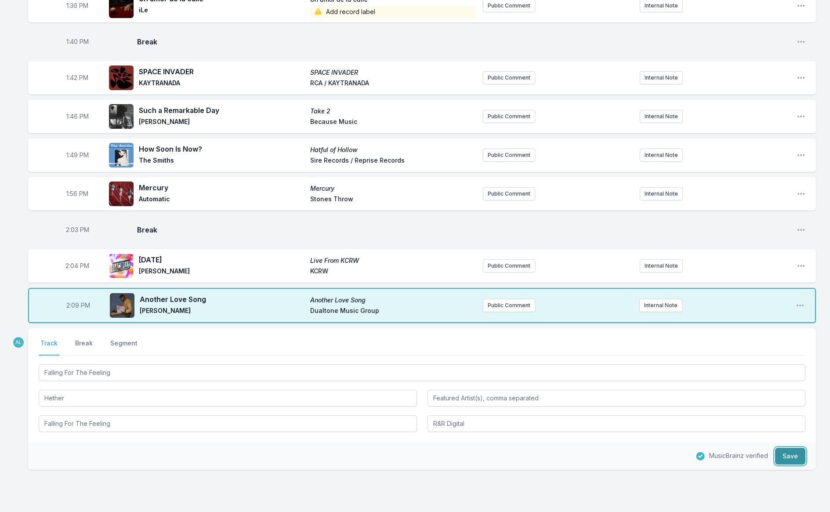
click at [791, 448] on button "Save" at bounding box center [790, 456] width 30 height 17
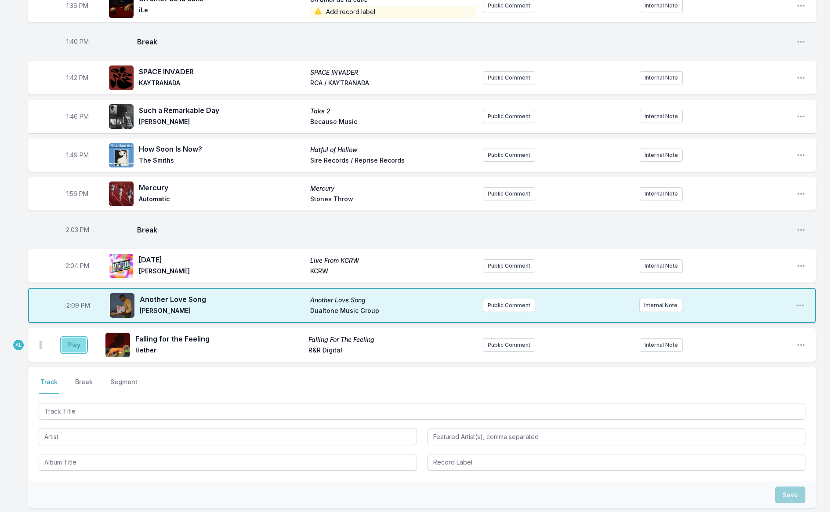
click at [83, 337] on button "Play" at bounding box center [74, 344] width 25 height 15
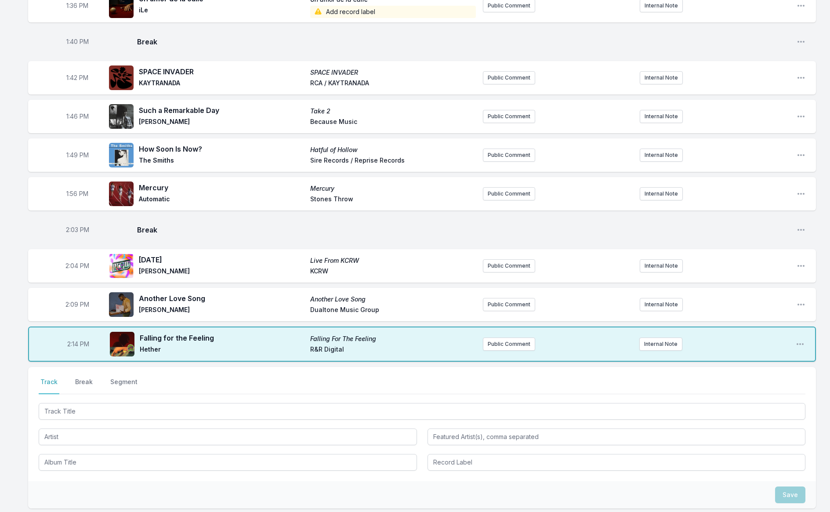
drag, startPoint x: 69, startPoint y: 303, endPoint x: 135, endPoint y: 314, distance: 67.3
click at [69, 340] on span "2:14 PM" at bounding box center [78, 344] width 22 height 9
type input "14:12"
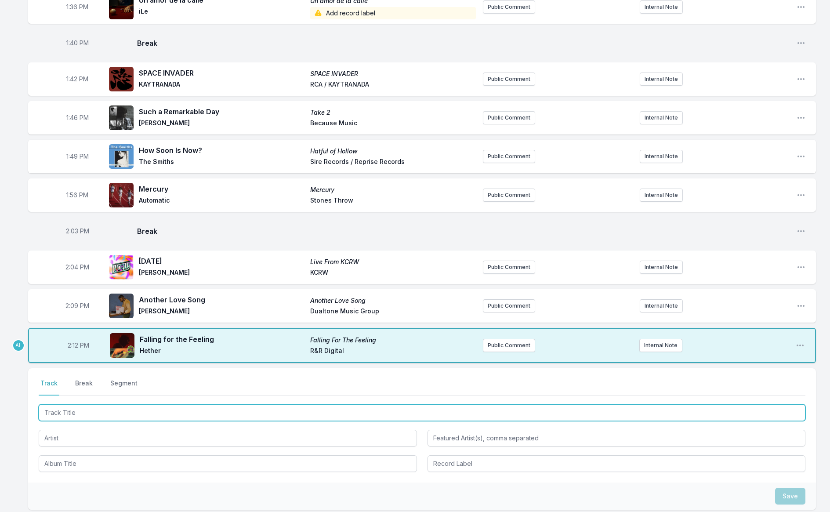
click at [169, 404] on input "Track Title" at bounding box center [422, 412] width 767 height 17
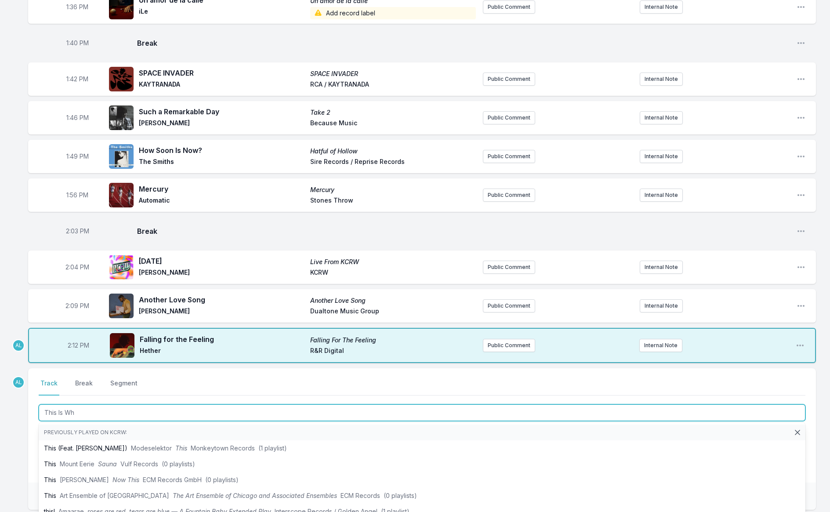
type input "This Is Why"
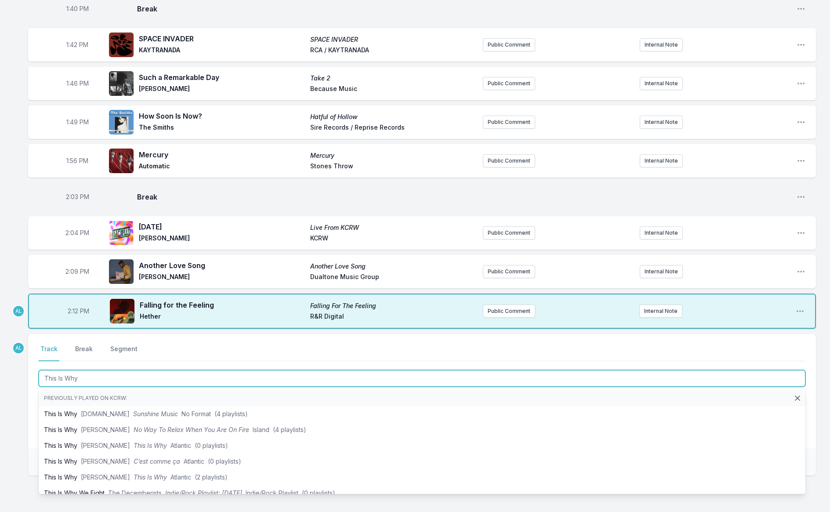
scroll to position [1215, 0]
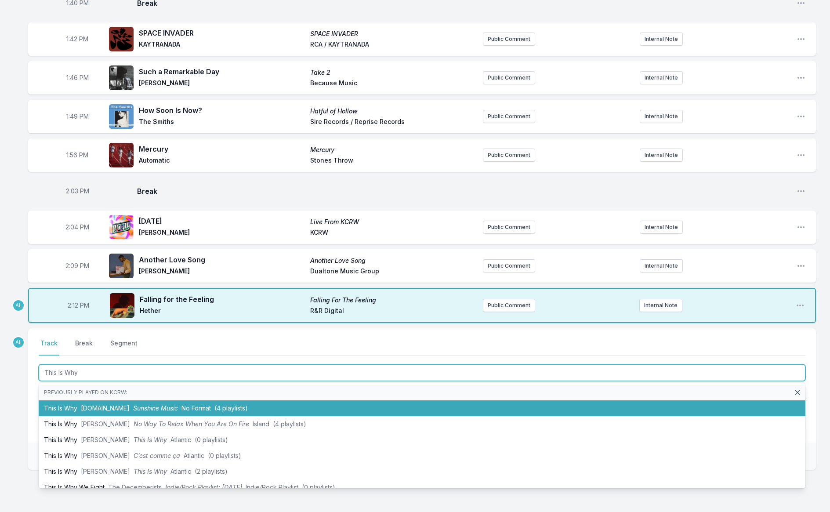
click at [181, 404] on span "No Format" at bounding box center [195, 407] width 29 height 7
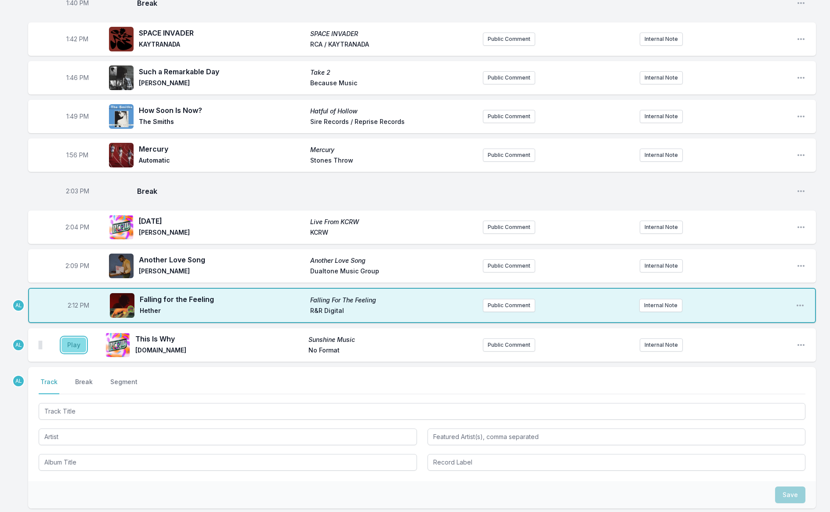
click at [75, 337] on button "Play" at bounding box center [74, 344] width 25 height 15
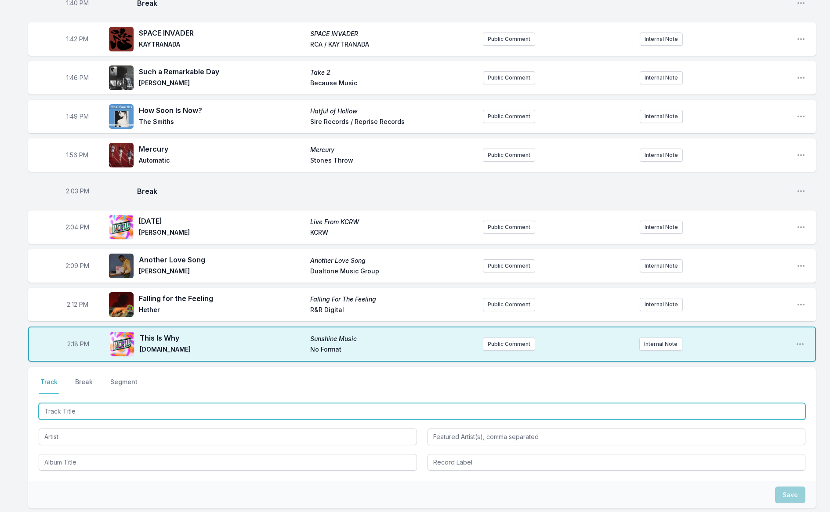
click at [211, 403] on input "Track Title" at bounding box center [422, 411] width 767 height 17
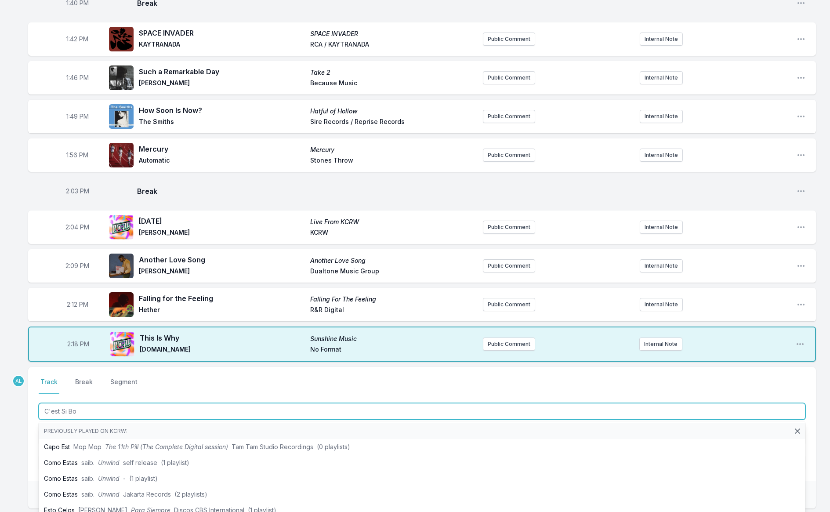
type input "C'est Si Bon"
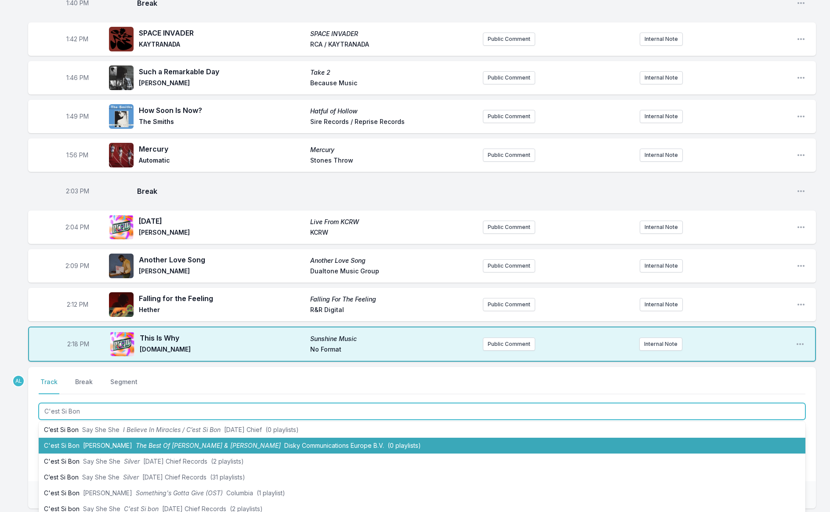
scroll to position [18, 0]
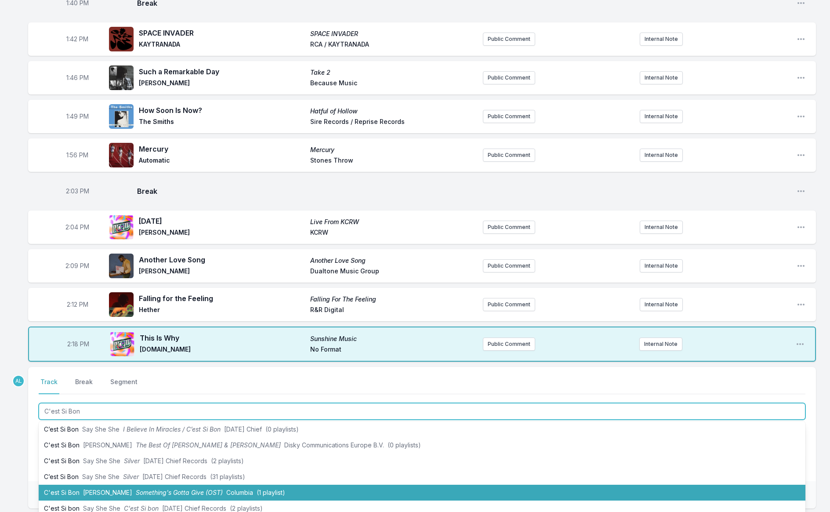
click at [257, 489] on span "(1 playlist)" at bounding box center [271, 492] width 29 height 7
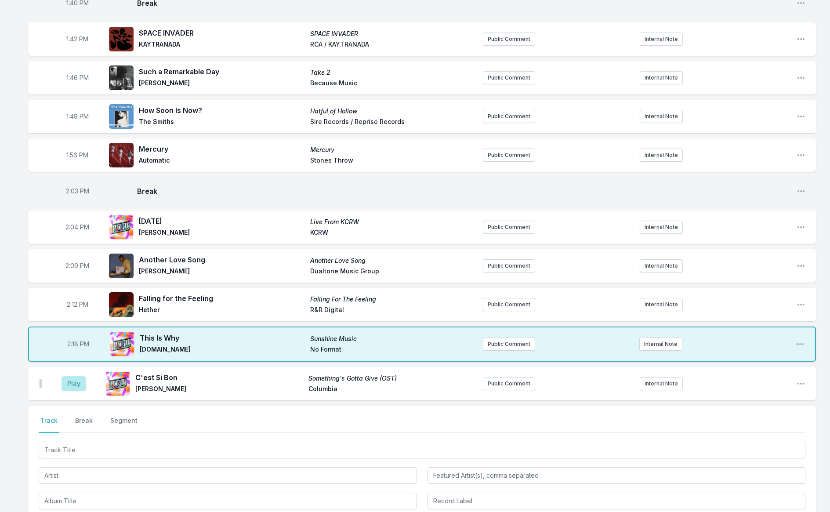
click at [807, 367] on div "Play C'est Si Bon Something's Gotta Give (OST) [PERSON_NAME] Columbia Public Co…" at bounding box center [422, 383] width 788 height 33
click at [800, 379] on icon "Open playlist item options" at bounding box center [801, 383] width 9 height 9
click at [736, 409] on button "Edit Track Details" at bounding box center [756, 417] width 98 height 16
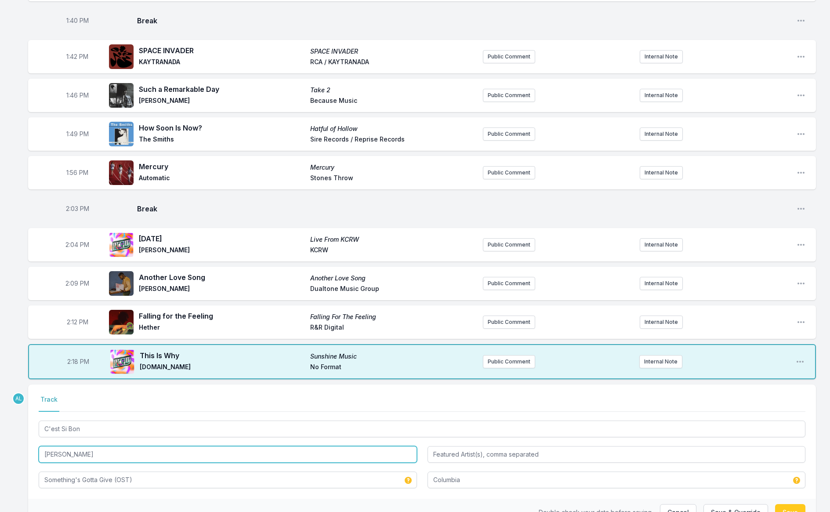
click at [354, 446] on input "[PERSON_NAME]" at bounding box center [228, 454] width 378 height 17
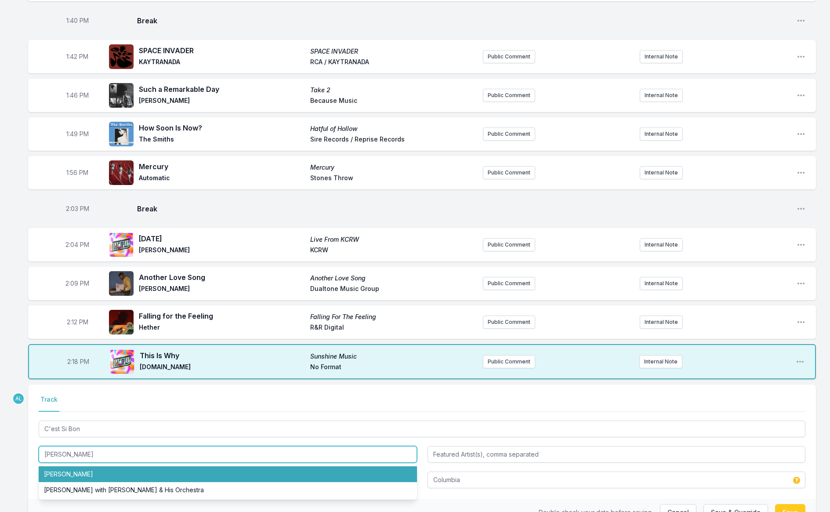
click at [49, 466] on li "[PERSON_NAME]" at bounding box center [228, 474] width 378 height 16
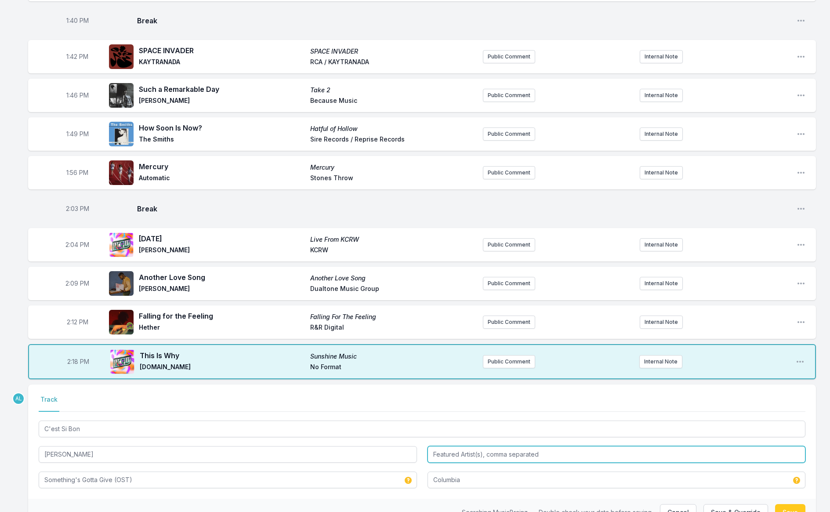
type input "[PERSON_NAME]"
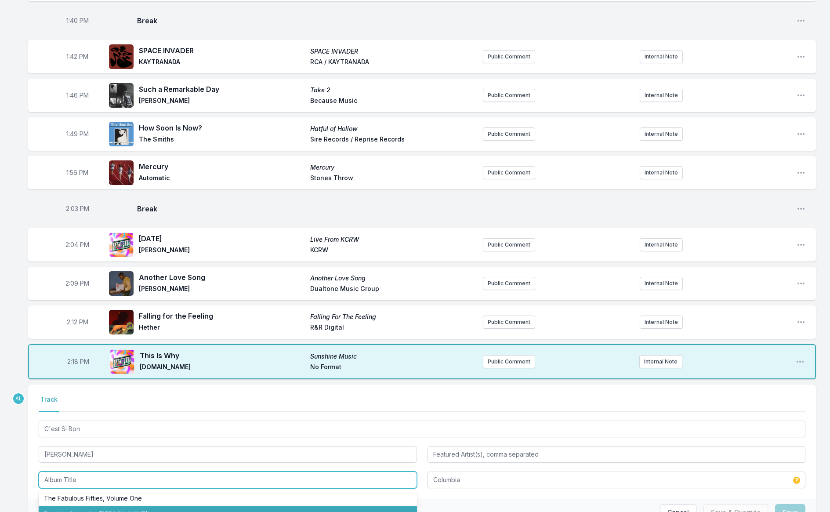
scroll to position [52, 0]
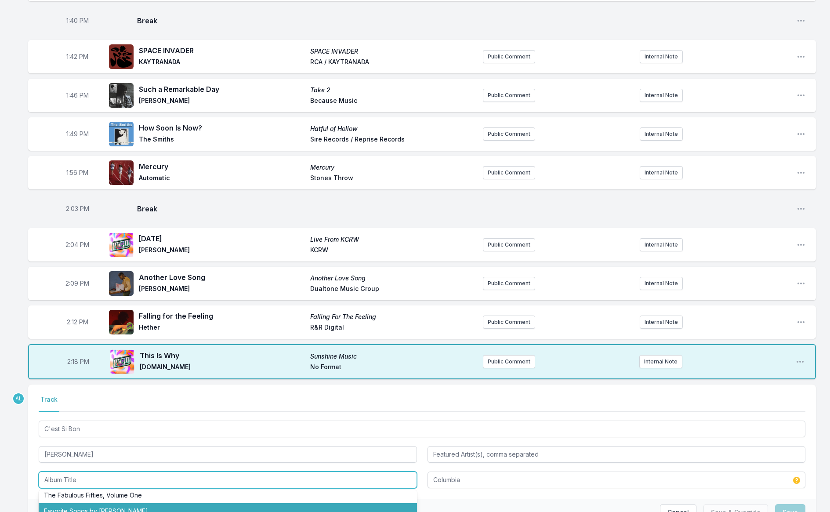
click at [164, 503] on li "Favorite Songs by [PERSON_NAME]" at bounding box center [228, 511] width 378 height 16
type input "Favorite Songs by [PERSON_NAME]"
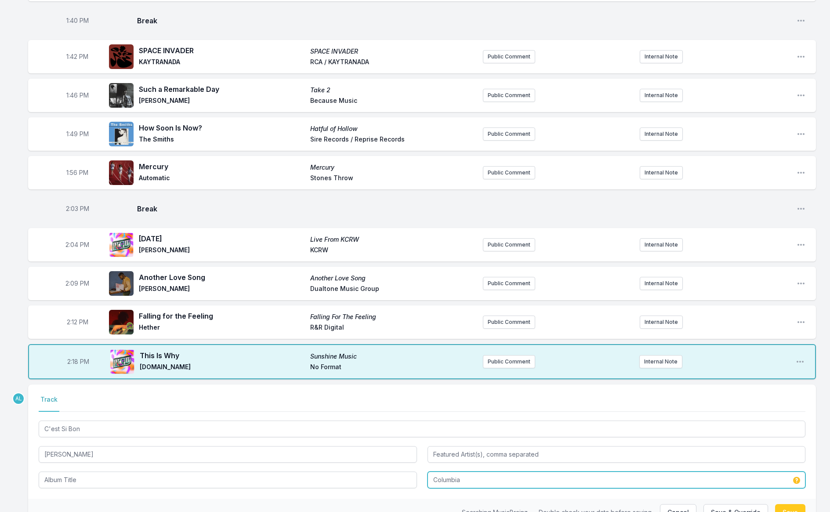
type input "Favorite Songs by [PERSON_NAME]"
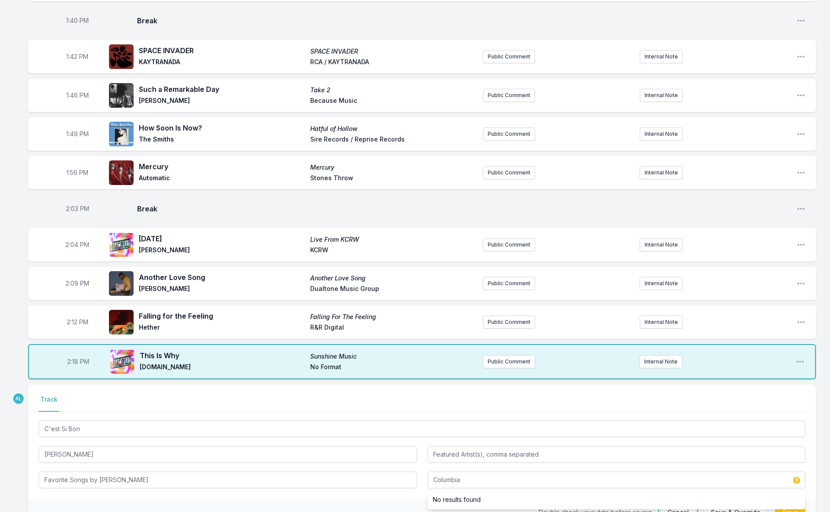
type input "Columbia"
click at [738, 504] on button "Save & Override" at bounding box center [735, 512] width 65 height 17
type input "Something's Gotta Give (OST)"
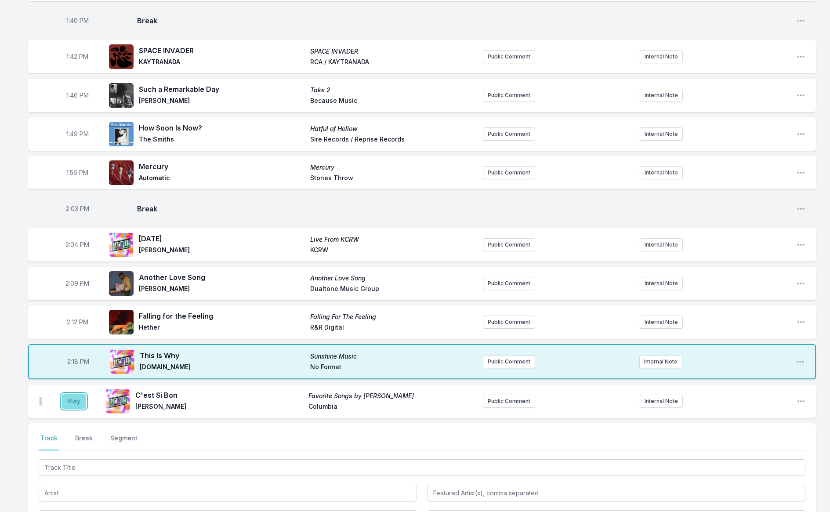
click at [73, 394] on button "Play" at bounding box center [74, 401] width 25 height 15
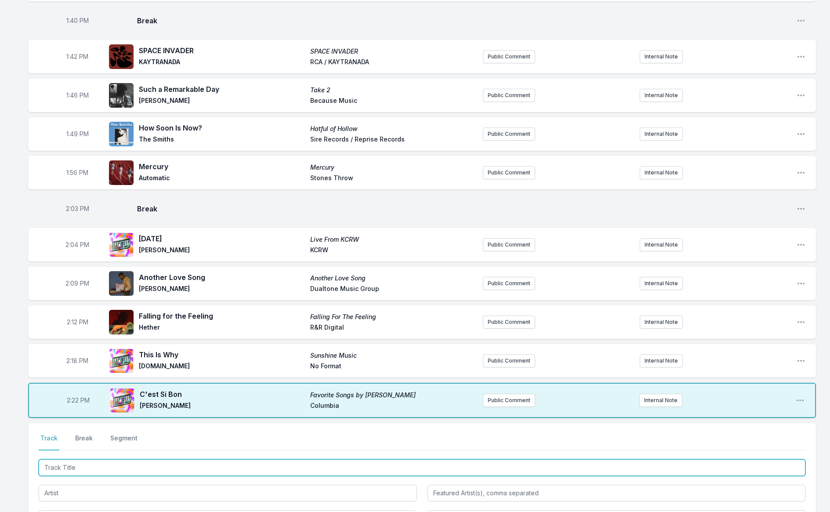
click at [132, 459] on input "Track Title" at bounding box center [422, 467] width 767 height 17
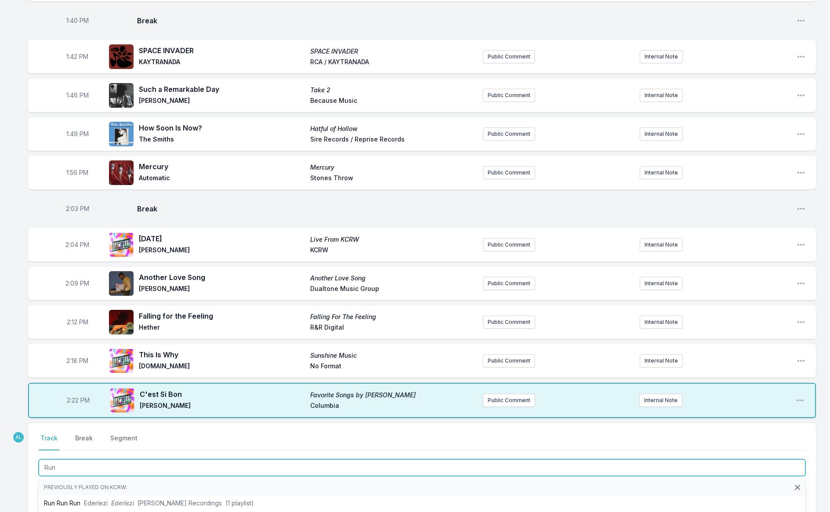
type input "Run"
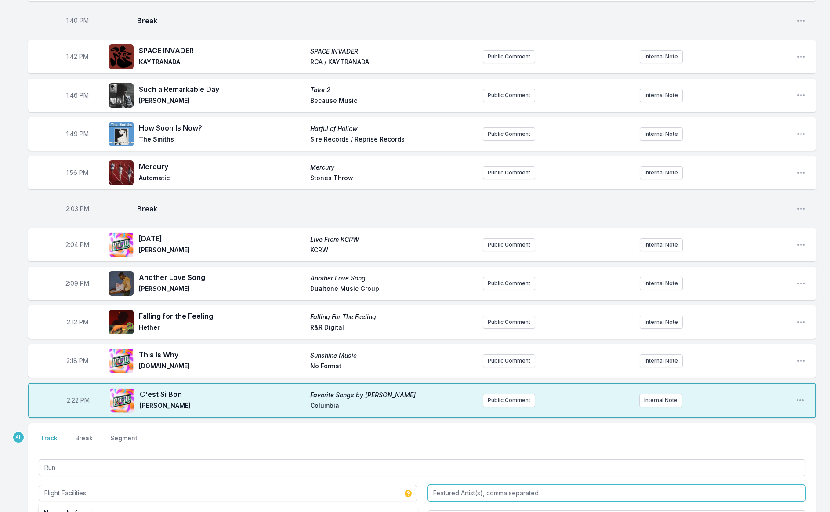
type input "Flight Facilities"
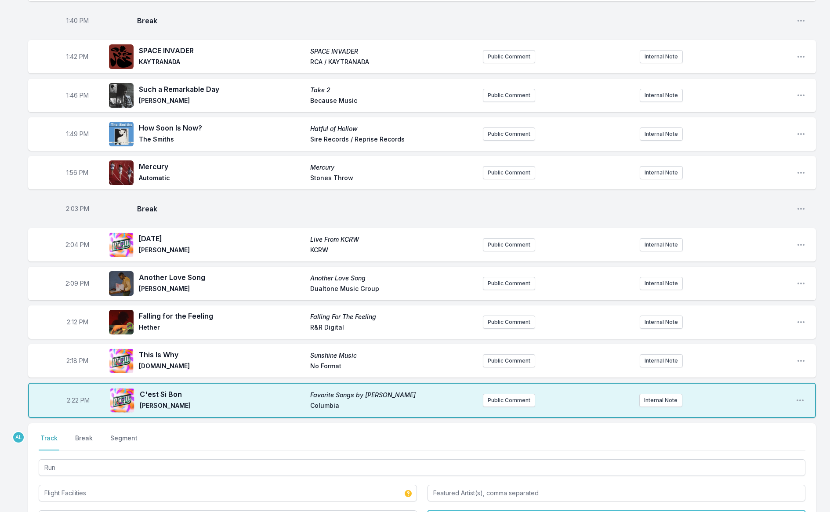
type input "Run"
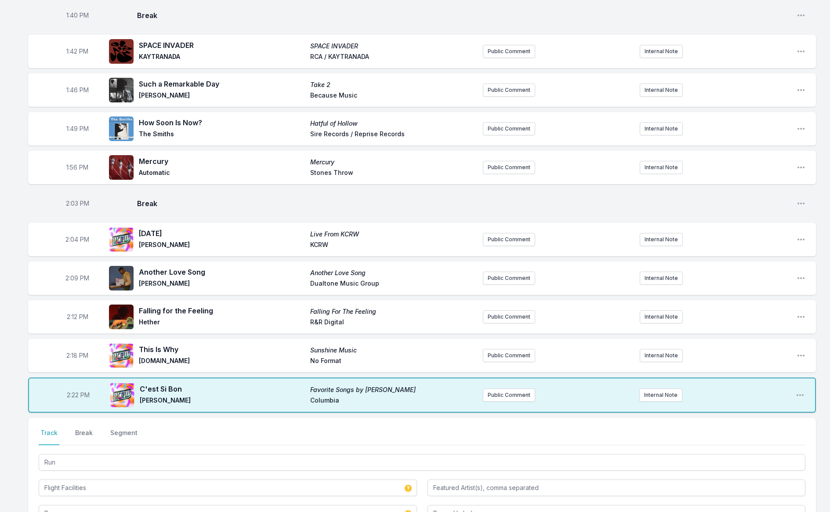
drag, startPoint x: 789, startPoint y: 501, endPoint x: 783, endPoint y: 500, distance: 5.3
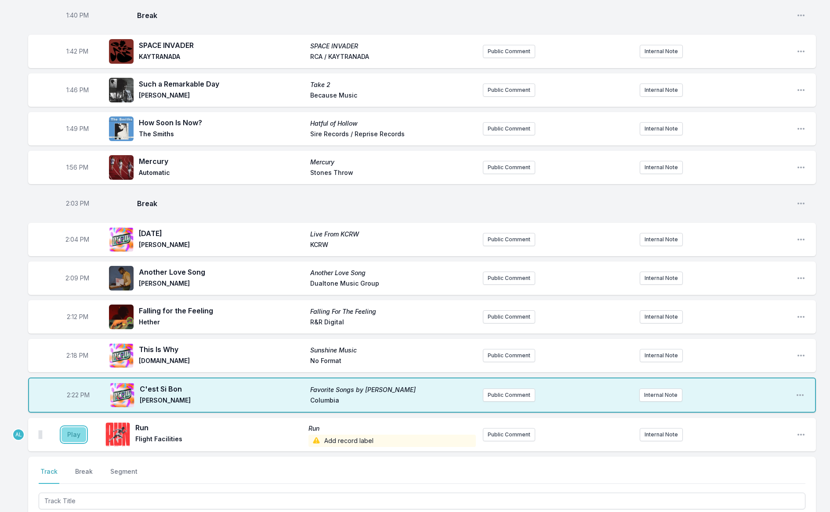
click at [65, 427] on button "Play" at bounding box center [74, 434] width 25 height 15
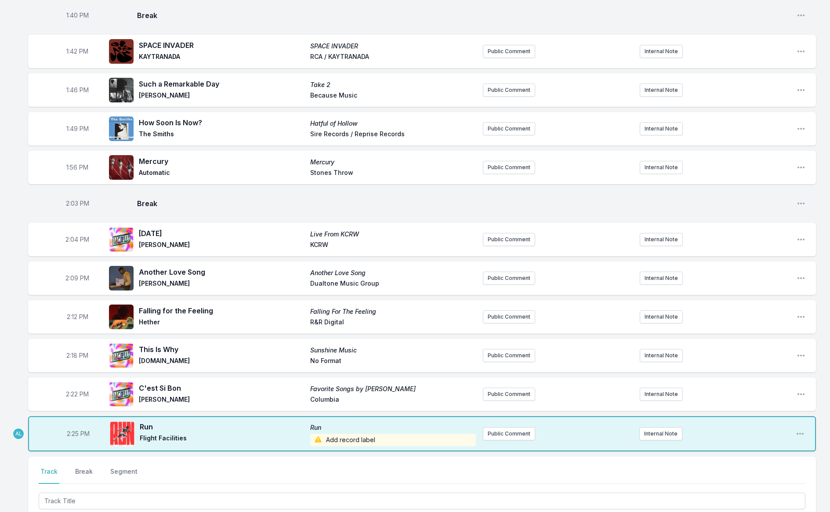
click at [71, 429] on span "2:25 PM" at bounding box center [78, 433] width 23 height 9
type input "14:22"
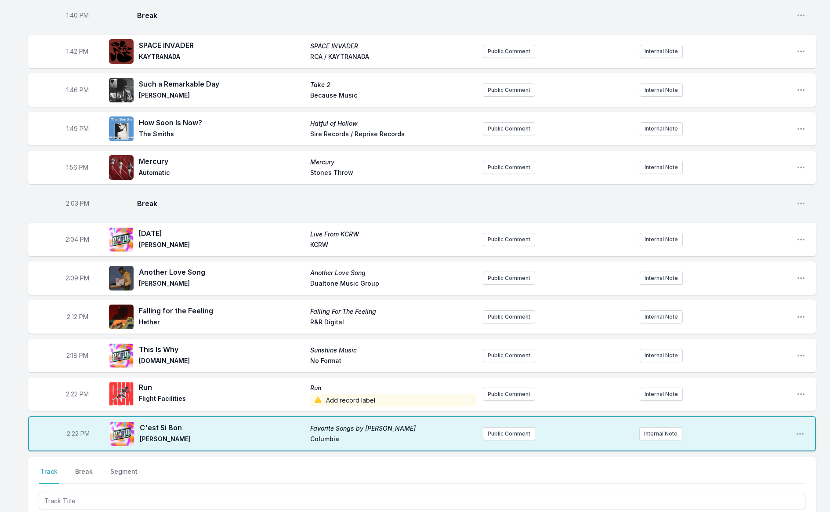
click at [66, 390] on span "2:22 PM" at bounding box center [77, 394] width 23 height 9
click at [69, 429] on span "2:22 PM" at bounding box center [78, 433] width 23 height 9
type input "14:19"
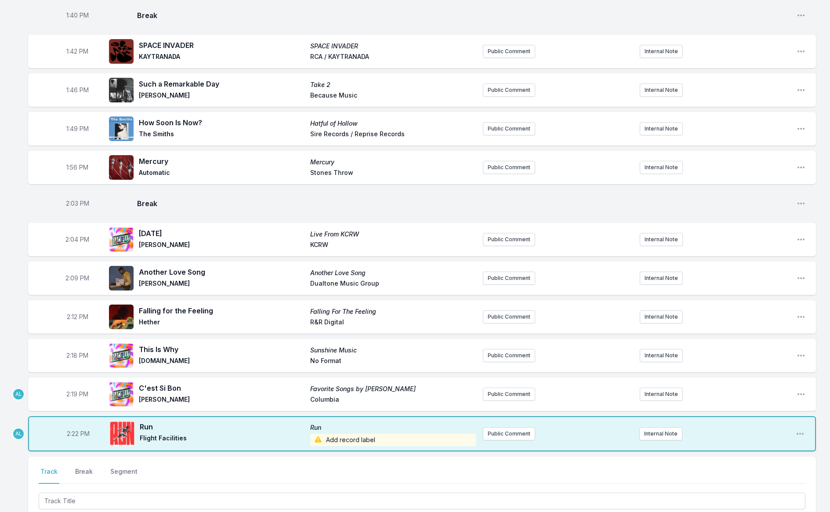
click at [69, 351] on span "2:18 PM" at bounding box center [77, 355] width 22 height 9
type input "14:15"
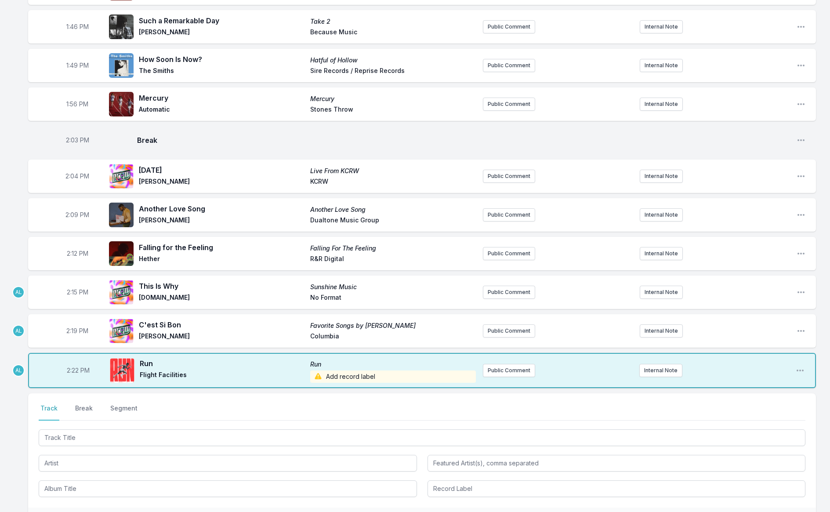
scroll to position [1267, 0]
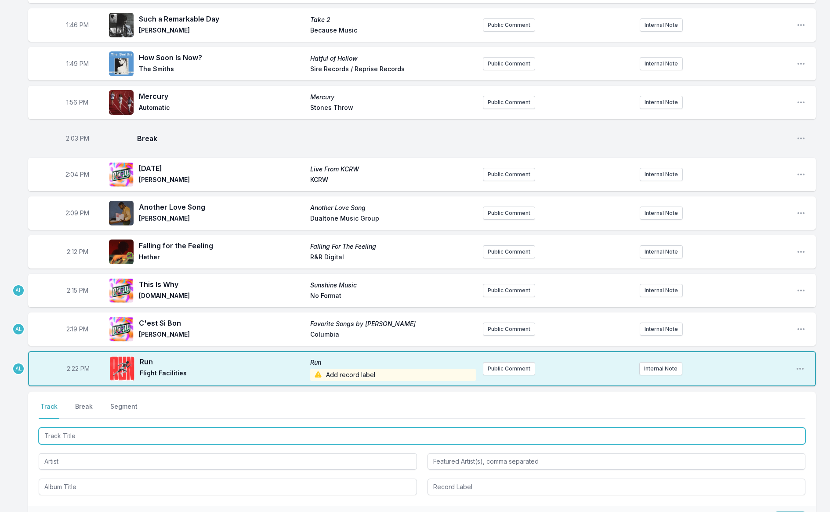
click at [115, 427] on input "Track Title" at bounding box center [422, 435] width 767 height 17
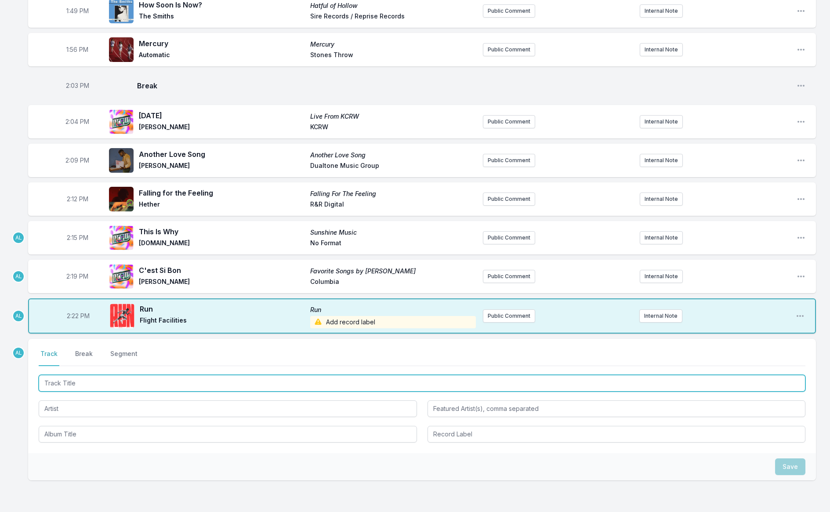
scroll to position [1331, 0]
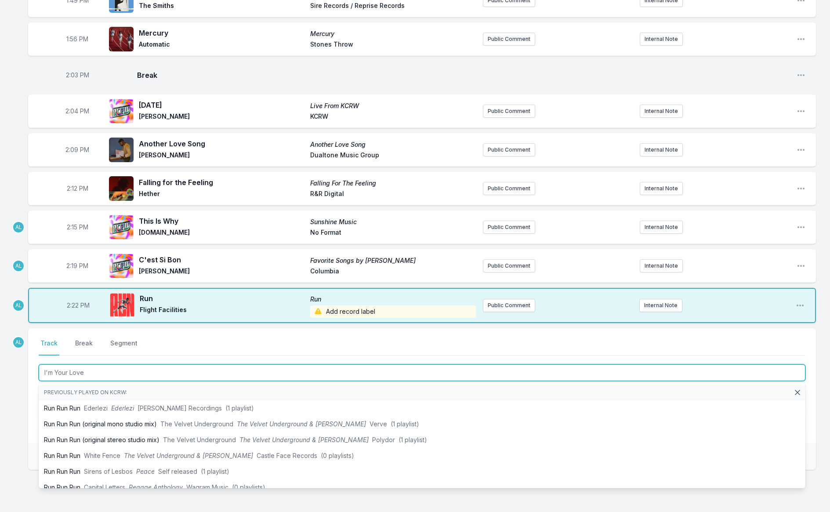
type input "I'm Your Lover"
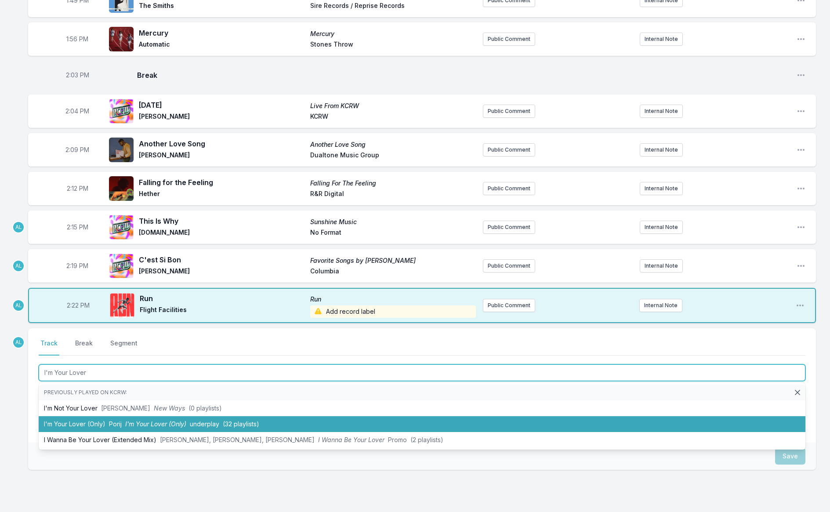
drag, startPoint x: 162, startPoint y: 381, endPoint x: 143, endPoint y: 363, distance: 25.8
click at [162, 420] on span "I'm Your Lover (Only)" at bounding box center [155, 423] width 61 height 7
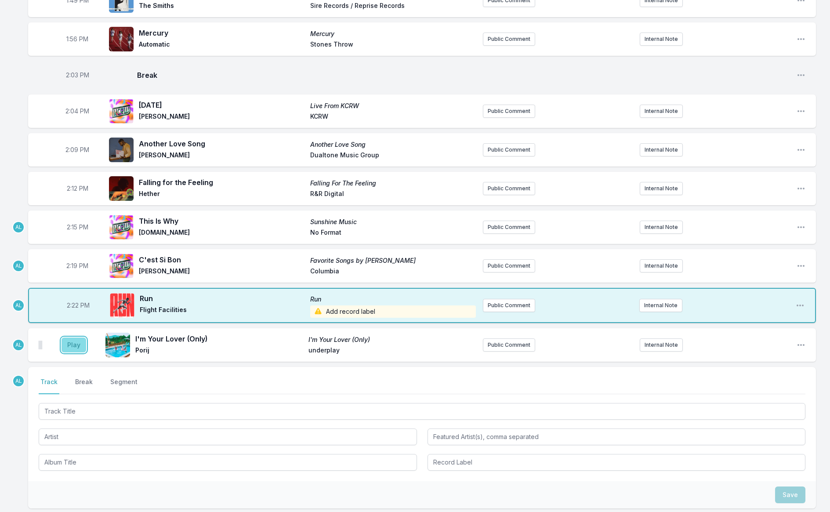
click at [75, 337] on button "Play" at bounding box center [74, 344] width 25 height 15
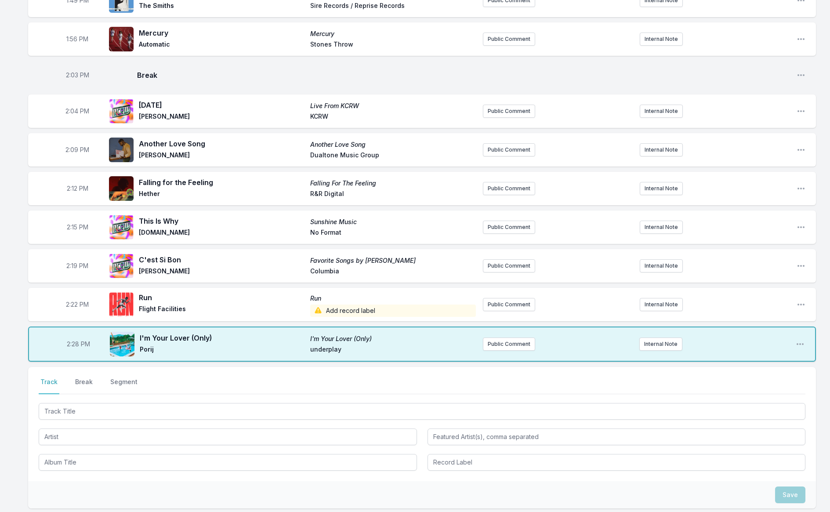
click at [76, 340] on span "2:28 PM" at bounding box center [78, 344] width 23 height 9
type input "14:27"
click at [81, 377] on button "Break" at bounding box center [83, 385] width 21 height 17
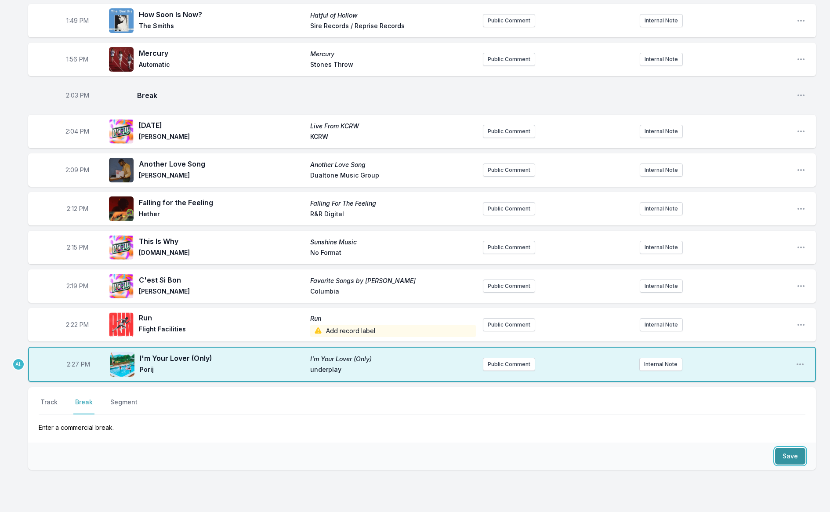
click at [779, 448] on button "Save" at bounding box center [790, 456] width 30 height 17
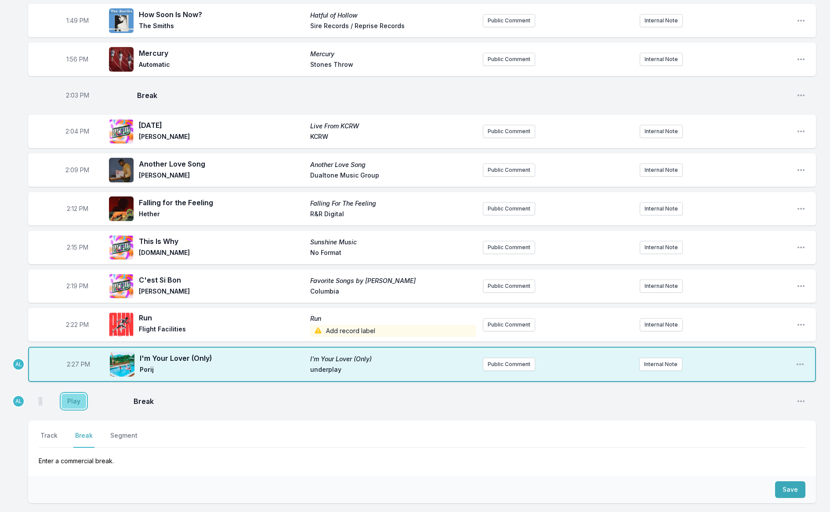
click at [63, 394] on button "Play" at bounding box center [74, 401] width 25 height 15
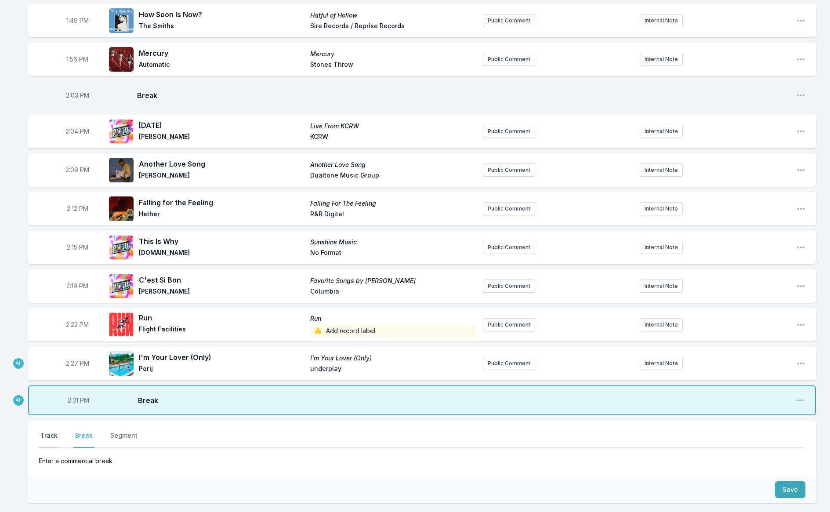
click at [52, 431] on button "Track" at bounding box center [49, 439] width 21 height 17
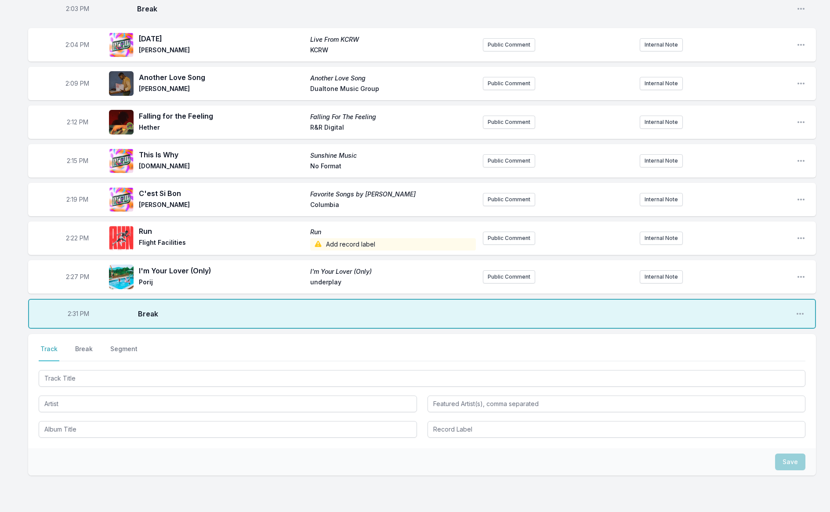
scroll to position [1403, 0]
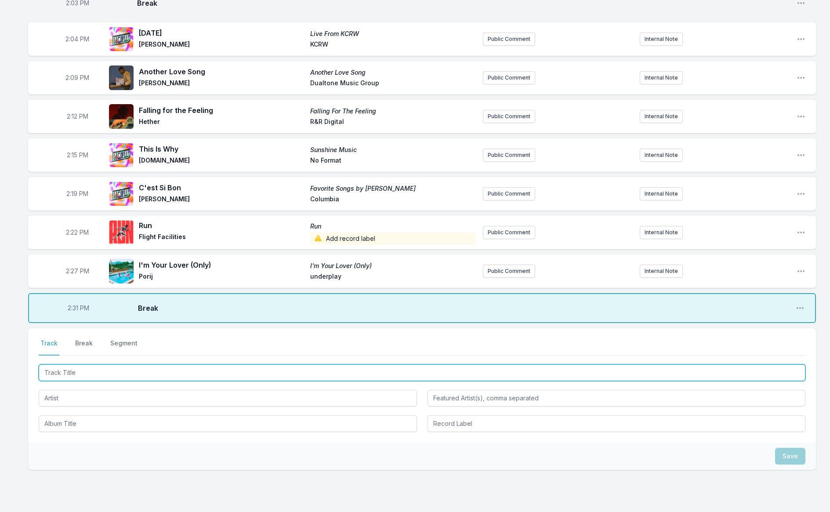
click at [138, 364] on input "Track Title" at bounding box center [422, 372] width 767 height 17
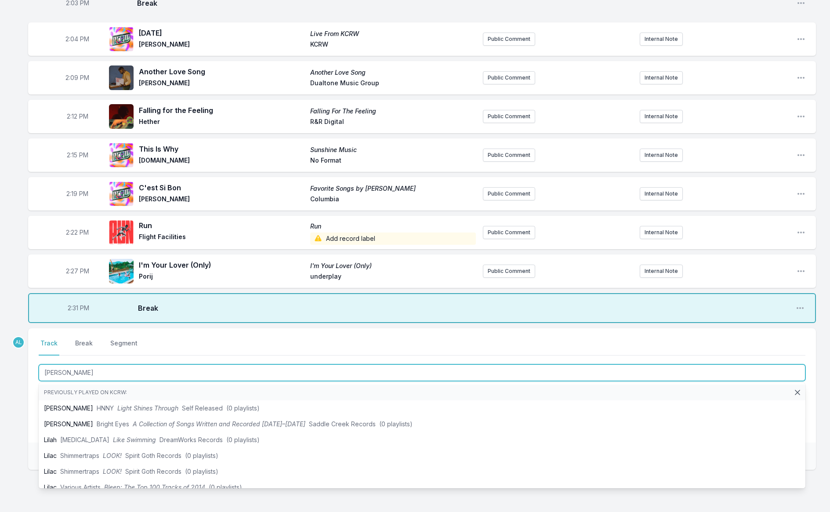
type input "[PERSON_NAME] A"
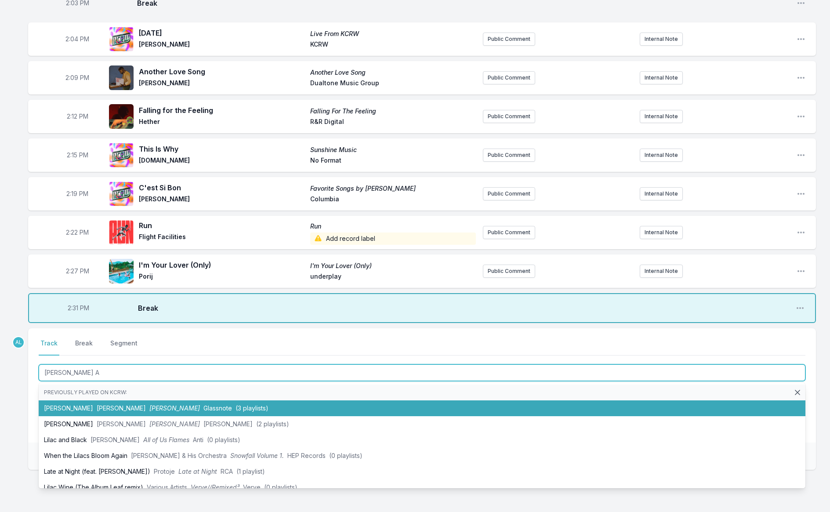
click at [216, 400] on li "[PERSON_NAME] [PERSON_NAME] [PERSON_NAME] Glassnote (3 playlists)" at bounding box center [422, 408] width 767 height 16
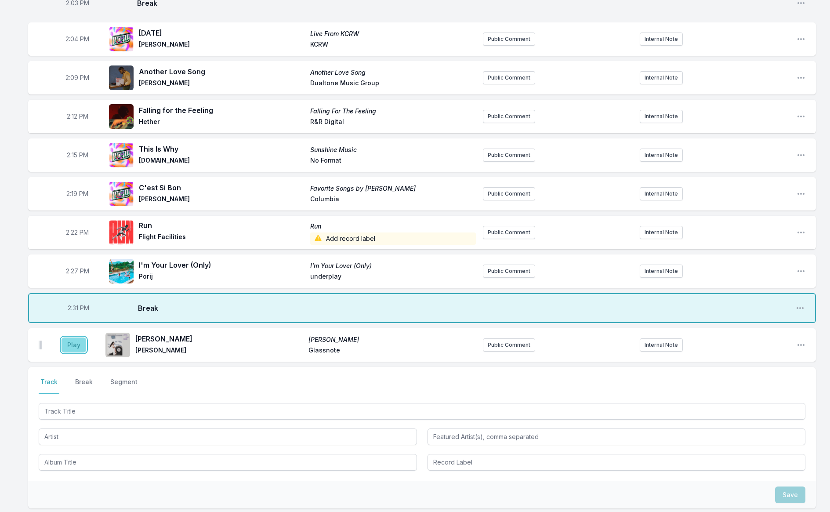
click at [74, 337] on button "Play" at bounding box center [74, 344] width 25 height 15
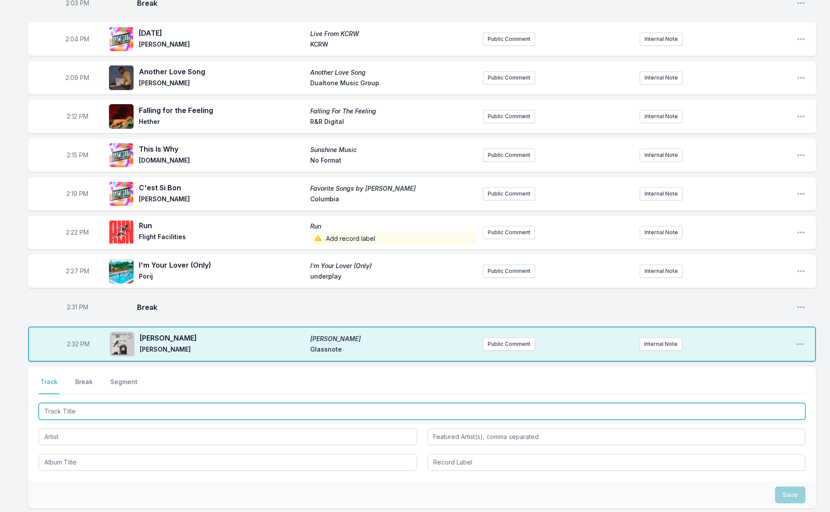
click at [185, 403] on input "Track Title" at bounding box center [422, 411] width 767 height 17
type input "Back On"
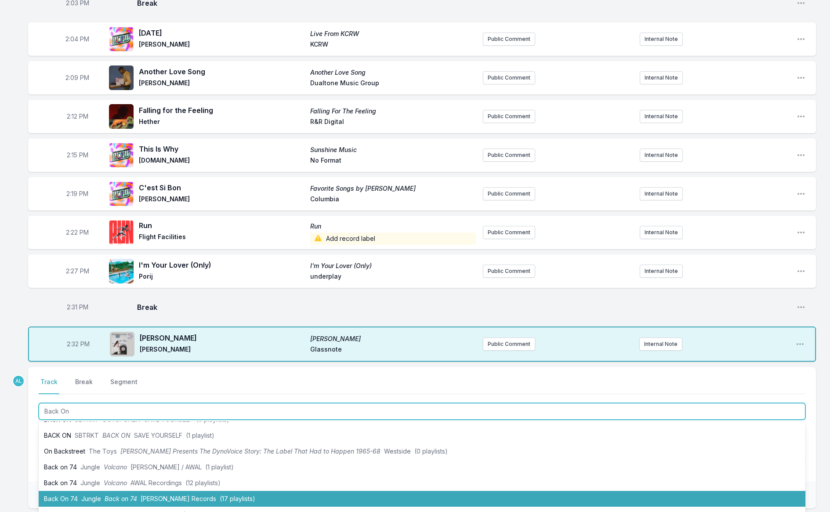
scroll to position [32, 0]
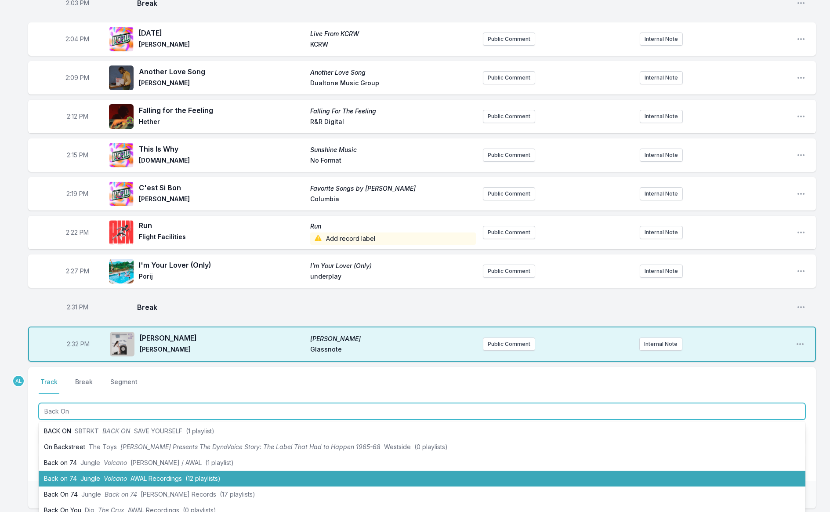
click at [232, 471] on li "Back on 74 Jungle Volcano AWAL Recordings (12 playlists)" at bounding box center [422, 479] width 767 height 16
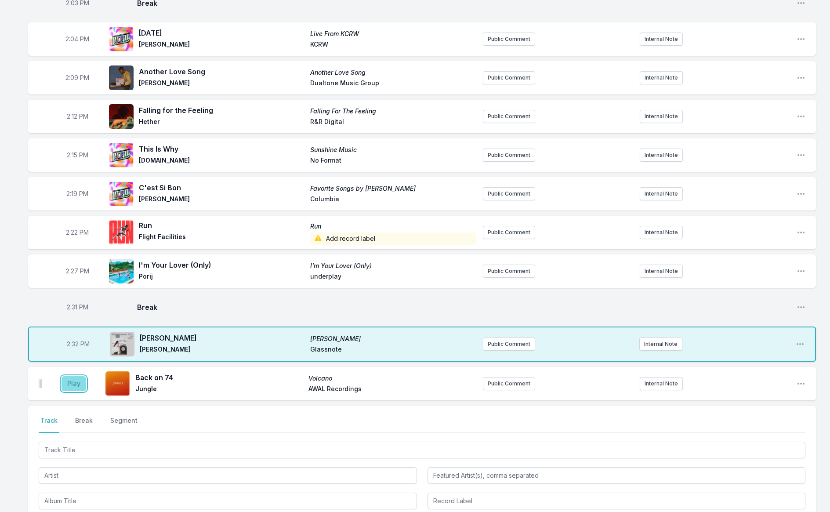
click at [69, 376] on button "Play" at bounding box center [74, 383] width 25 height 15
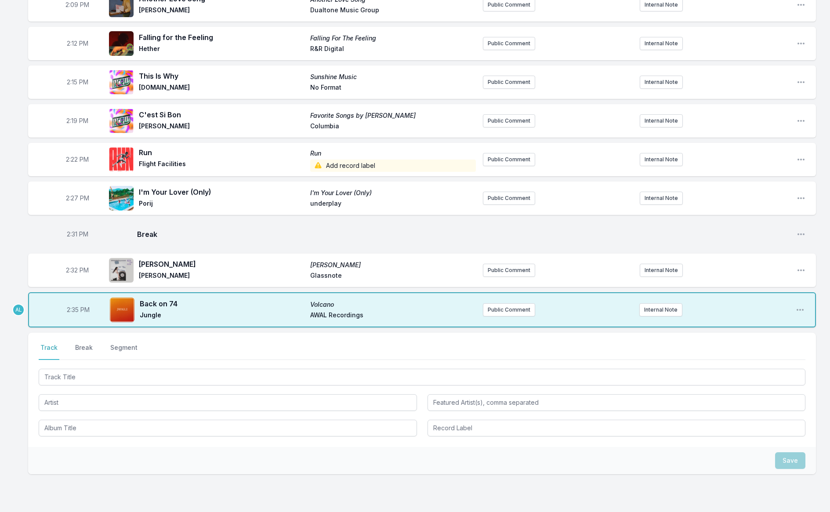
scroll to position [1480, 0]
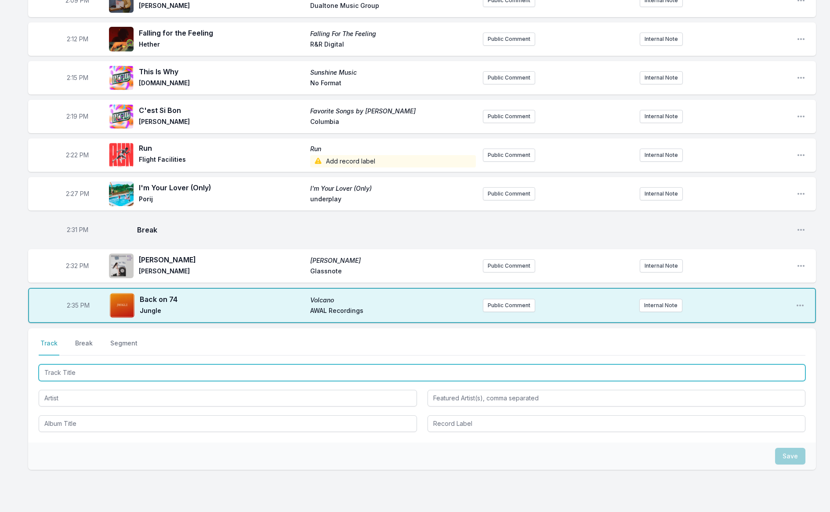
click at [150, 364] on input "Track Title" at bounding box center [422, 372] width 767 height 17
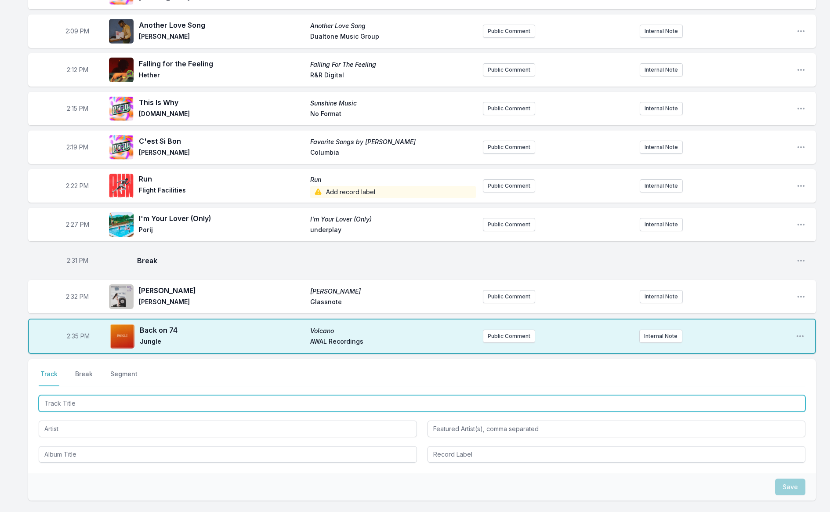
scroll to position [1445, 0]
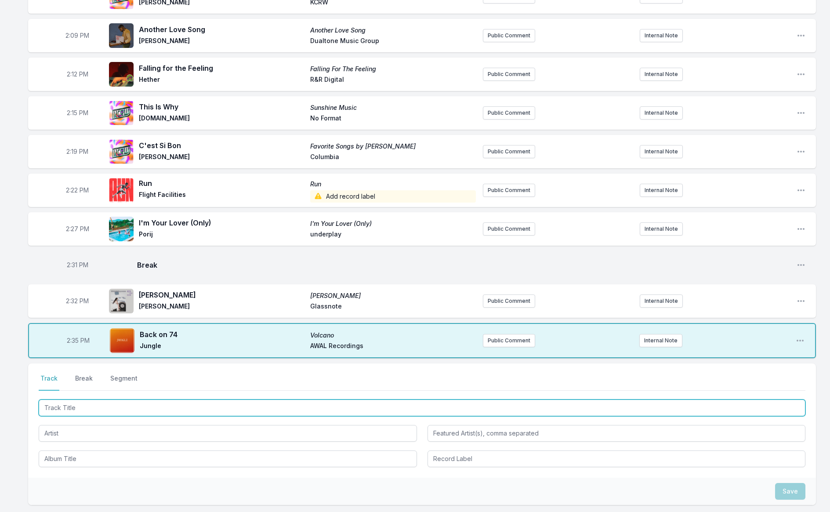
click at [109, 399] on input "Track Title" at bounding box center [422, 407] width 767 height 17
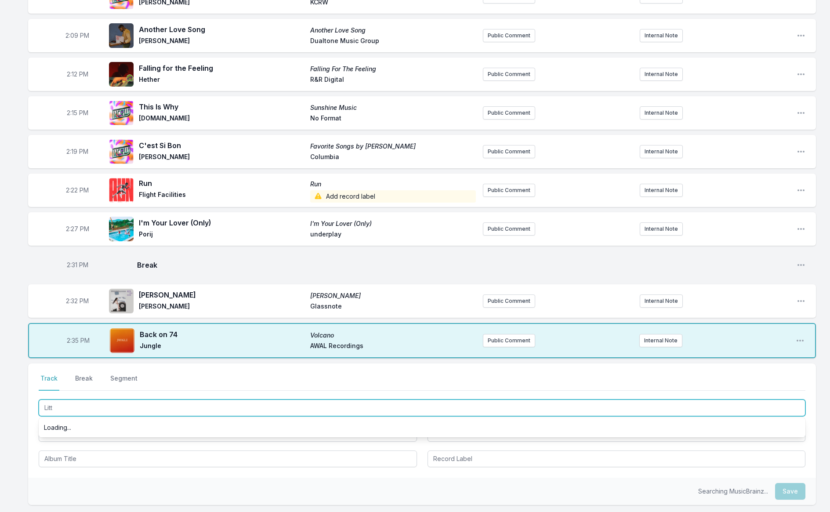
scroll to position [0, 0]
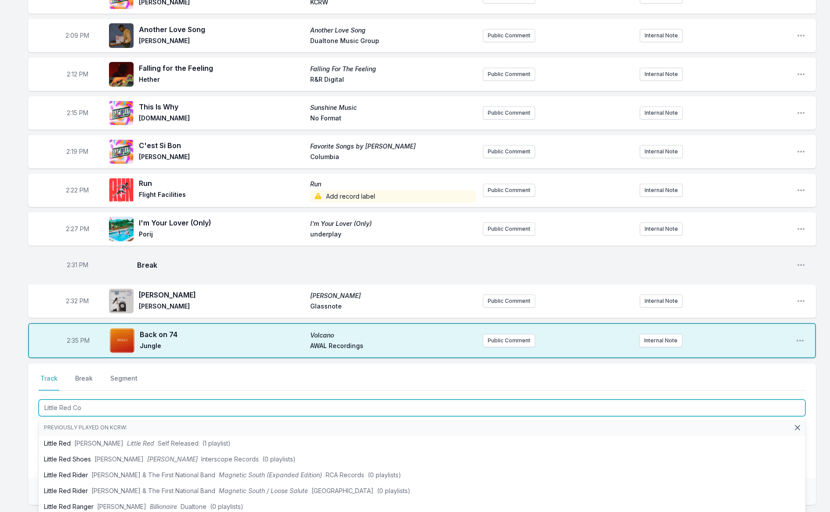
type input "Little Red Cor"
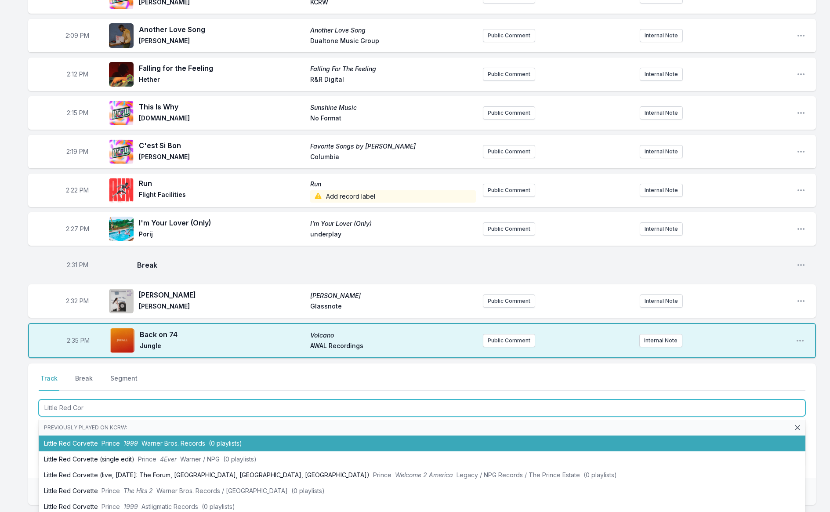
click at [127, 439] on span "1999" at bounding box center [130, 442] width 14 height 7
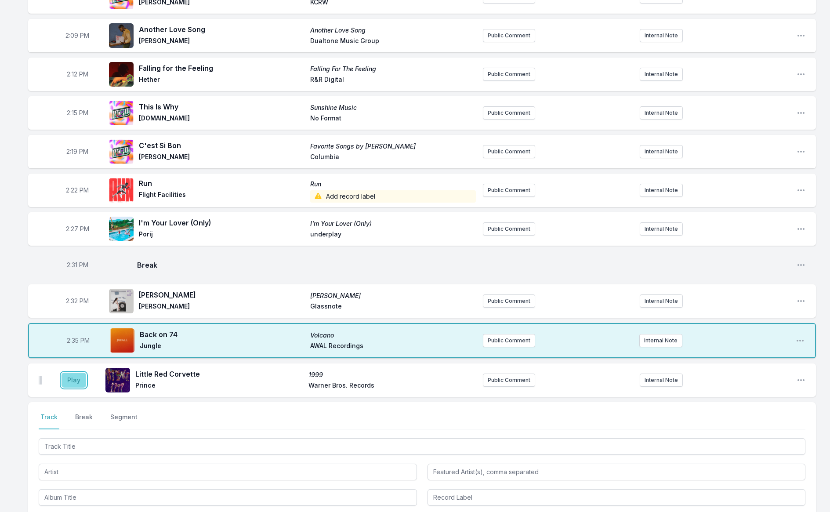
click at [80, 373] on button "Play" at bounding box center [74, 380] width 25 height 15
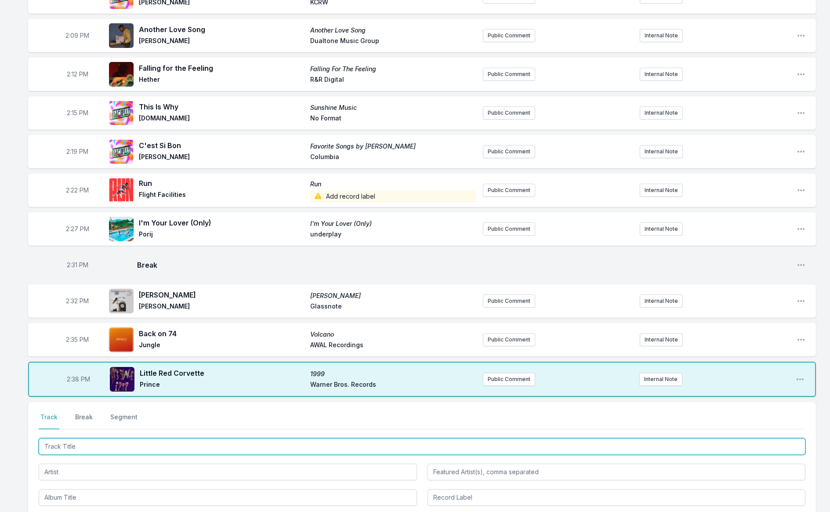
click at [101, 438] on input "Track Title" at bounding box center [422, 446] width 767 height 17
type input "Yamaha"
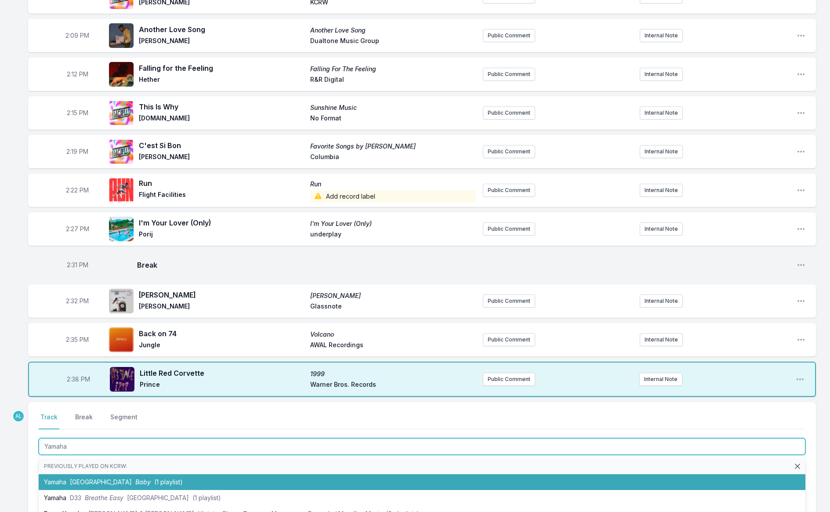
drag, startPoint x: 123, startPoint y: 435, endPoint x: 120, endPoint y: 422, distance: 13.8
click at [123, 474] on li "Yamaha Dijon Baby (1 playlist)" at bounding box center [422, 482] width 767 height 16
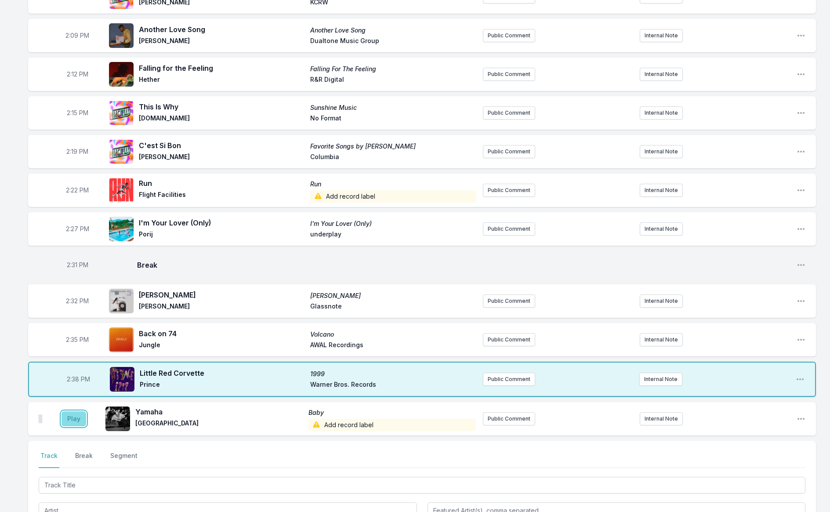
click at [82, 411] on button "Play" at bounding box center [74, 418] width 25 height 15
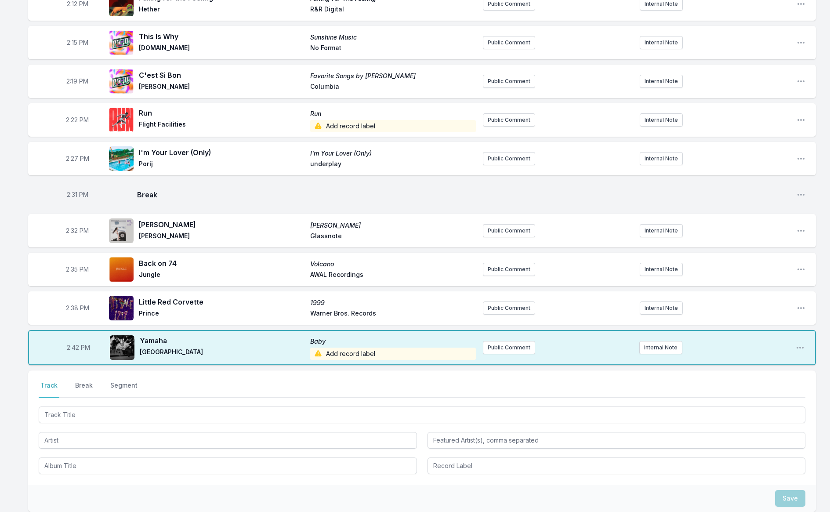
scroll to position [1519, 0]
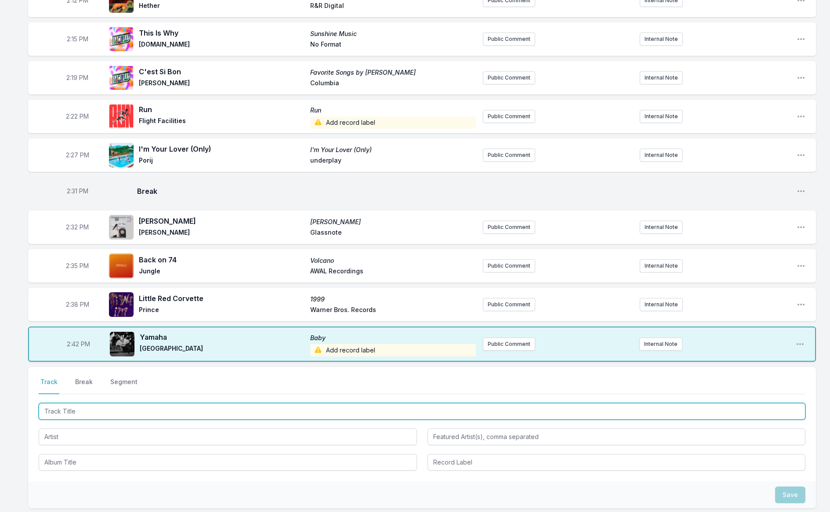
click at [86, 403] on input "Track Title" at bounding box center [422, 411] width 767 height 17
type input "Self"
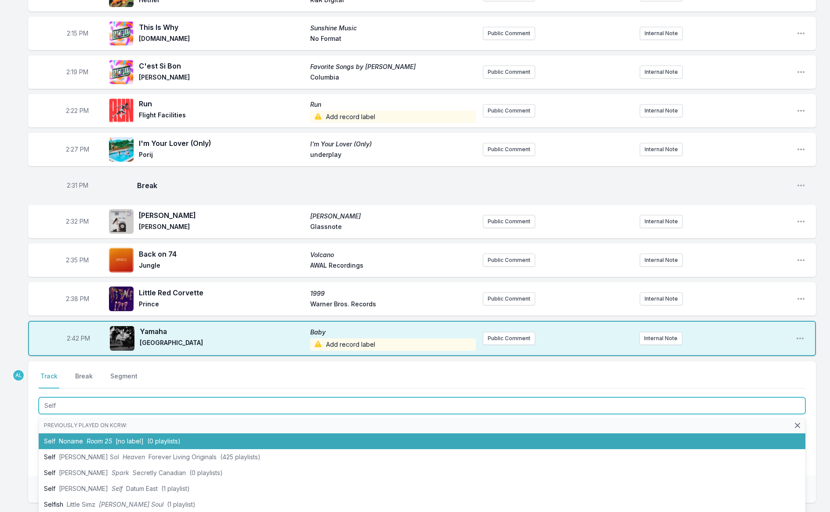
scroll to position [1525, 0]
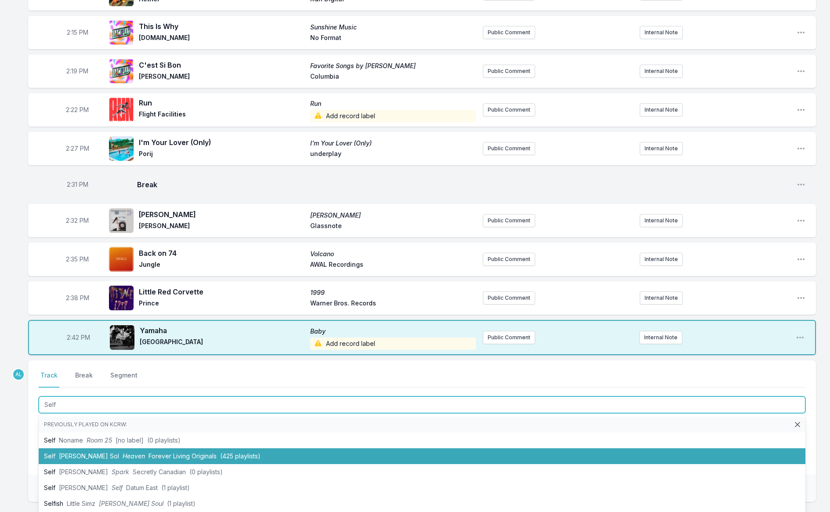
click at [123, 452] on span "Heaven" at bounding box center [134, 455] width 22 height 7
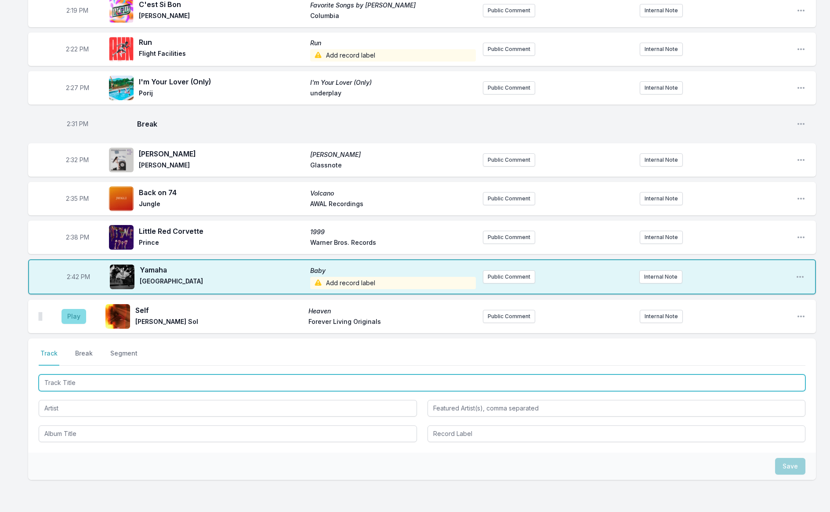
scroll to position [1596, 0]
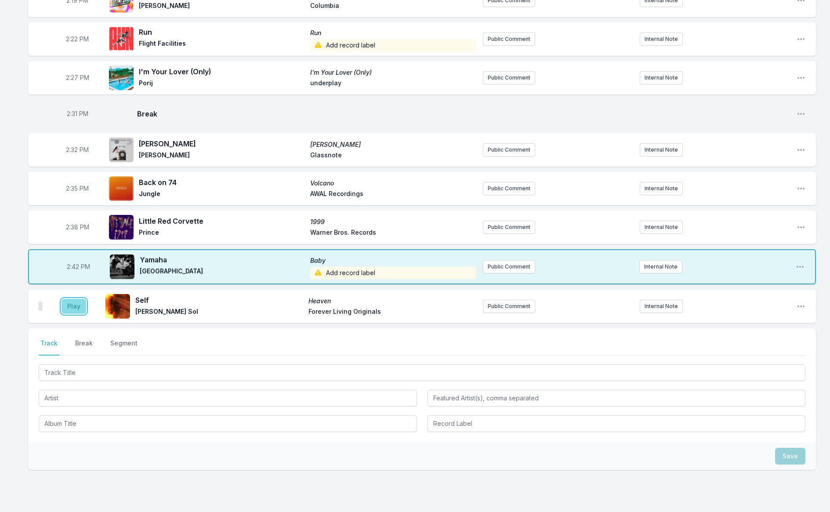
click at [75, 299] on button "Play" at bounding box center [74, 306] width 25 height 15
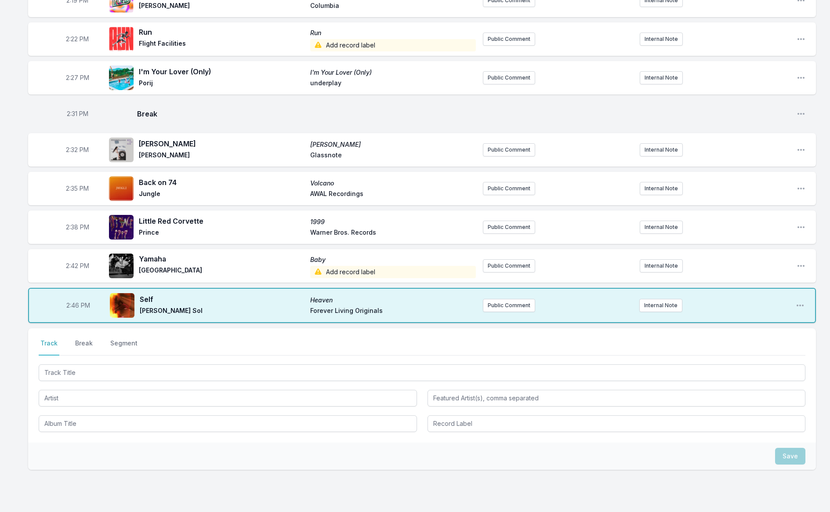
click at [80, 339] on button "Break" at bounding box center [83, 347] width 21 height 17
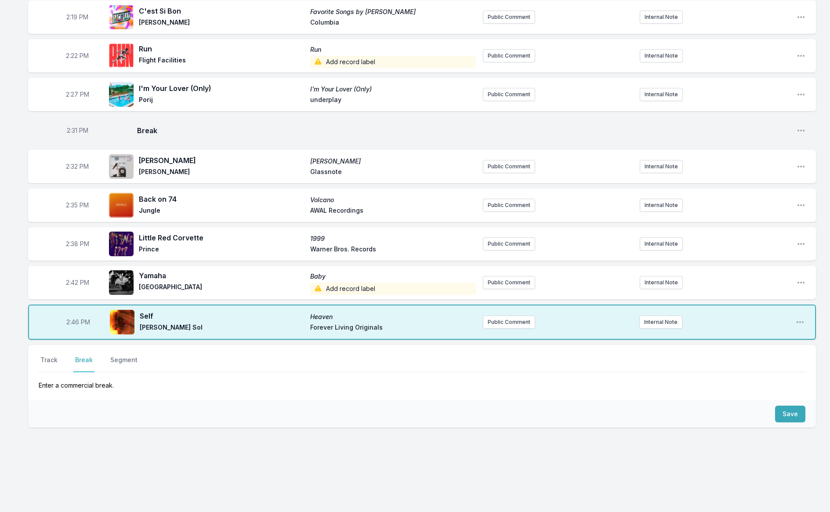
scroll to position [1537, 0]
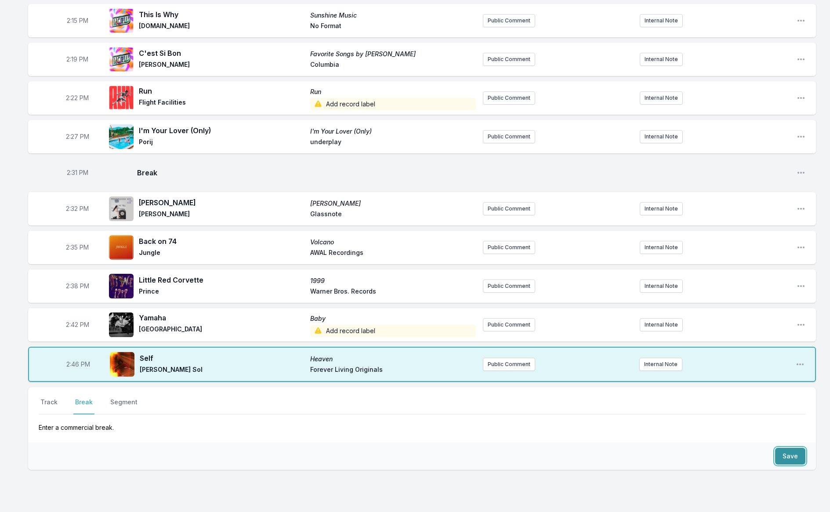
click at [786, 448] on button "Save" at bounding box center [790, 456] width 30 height 17
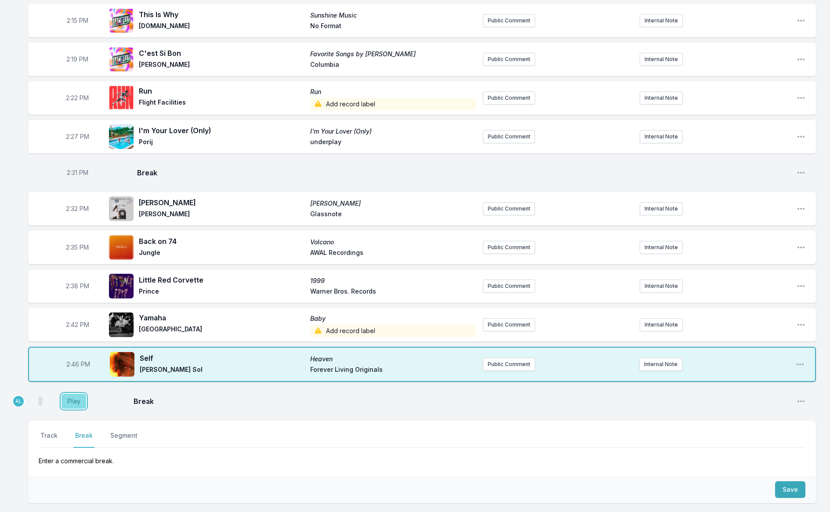
click at [72, 394] on button "Play" at bounding box center [74, 401] width 25 height 15
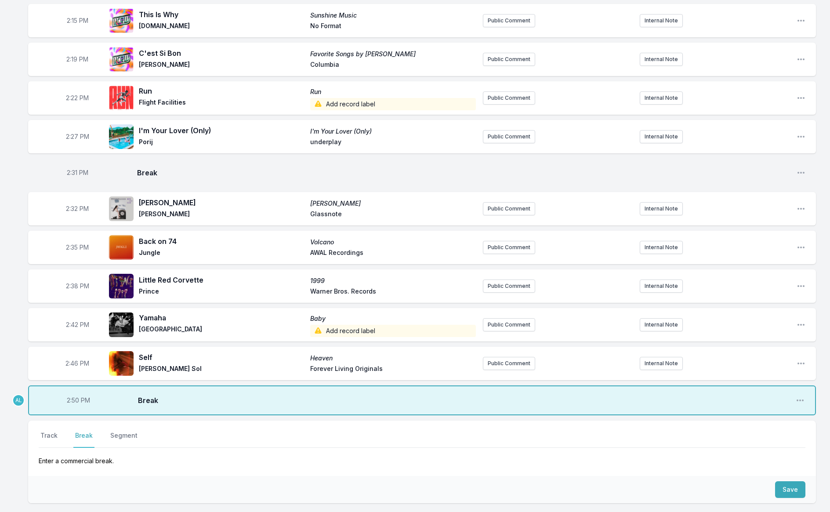
drag, startPoint x: 54, startPoint y: 395, endPoint x: 76, endPoint y: 401, distance: 23.4
click at [54, 431] on button "Track" at bounding box center [49, 439] width 21 height 17
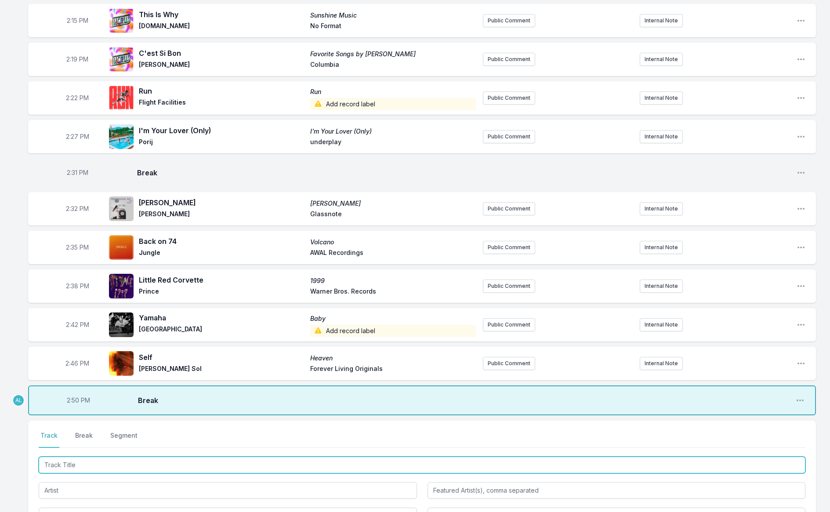
click at [177, 456] on input "Track Title" at bounding box center [422, 464] width 767 height 17
type input "Lonesome Drifter"
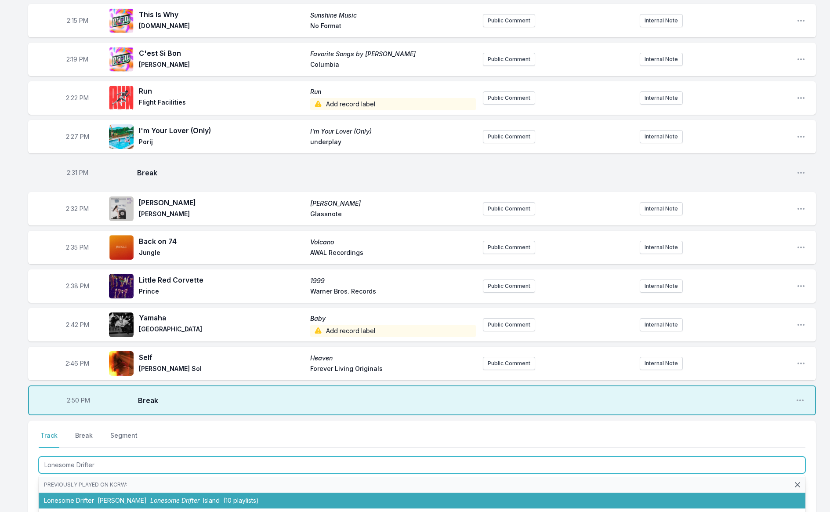
click at [181, 496] on span "Lonesome Drifter" at bounding box center [174, 499] width 49 height 7
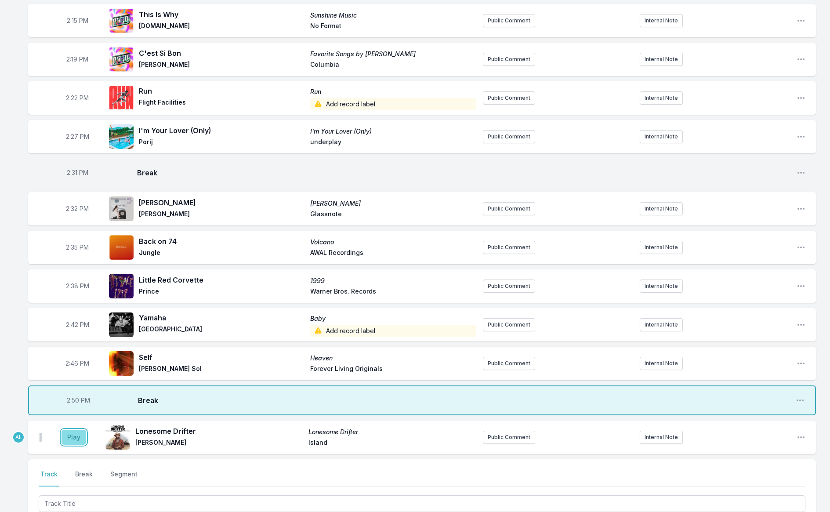
click at [68, 430] on button "Play" at bounding box center [74, 437] width 25 height 15
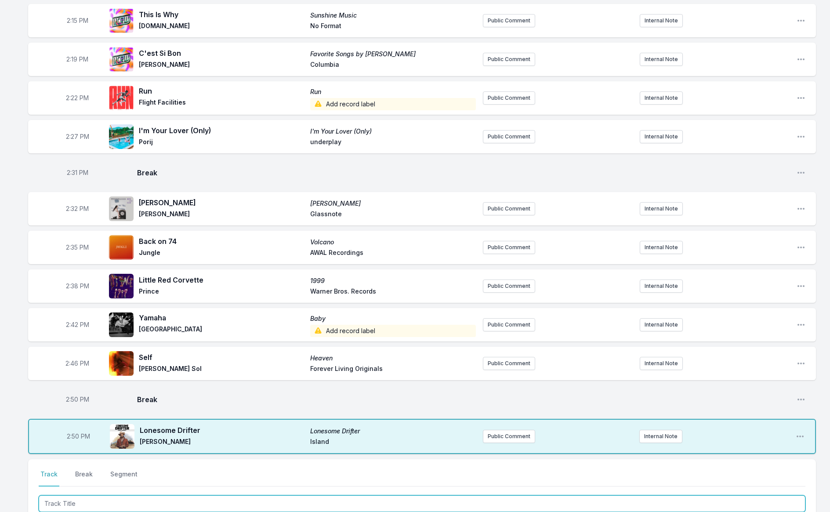
click at [159, 495] on input "Track Title" at bounding box center [422, 503] width 767 height 17
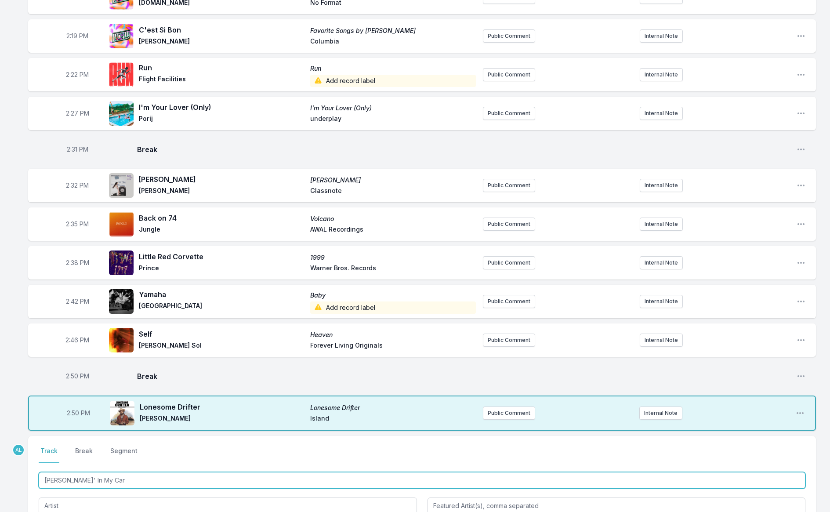
scroll to position [1575, 0]
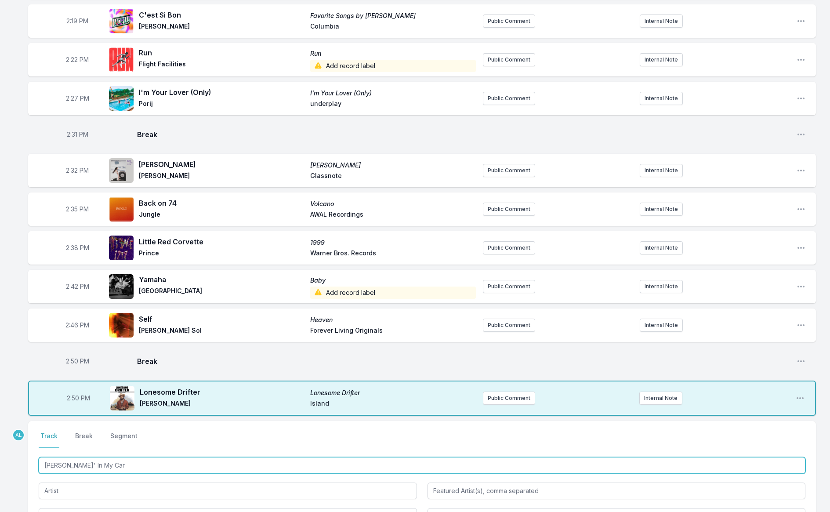
type input "[PERSON_NAME]' In My Car"
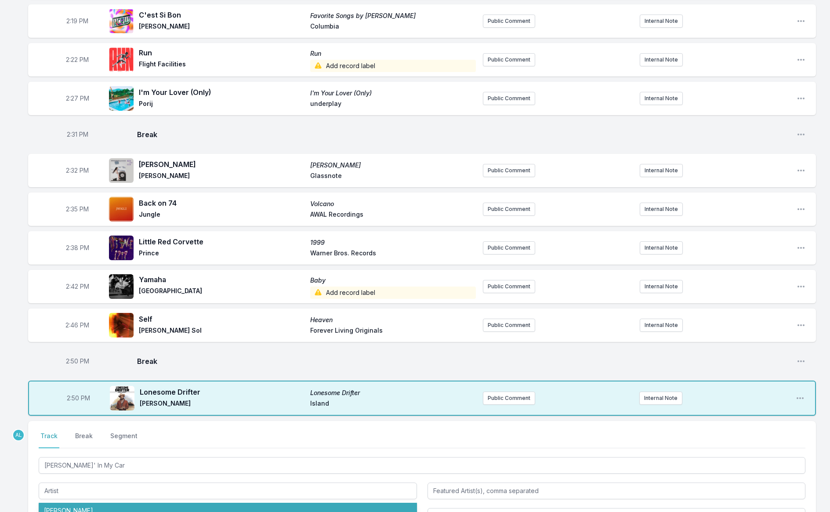
type input "[PERSON_NAME]"
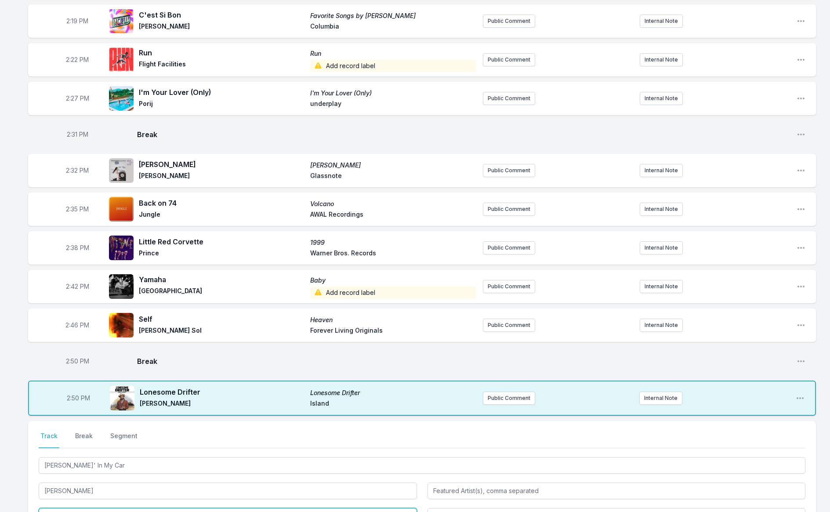
click at [133, 508] on input "Album Title" at bounding box center [228, 516] width 378 height 17
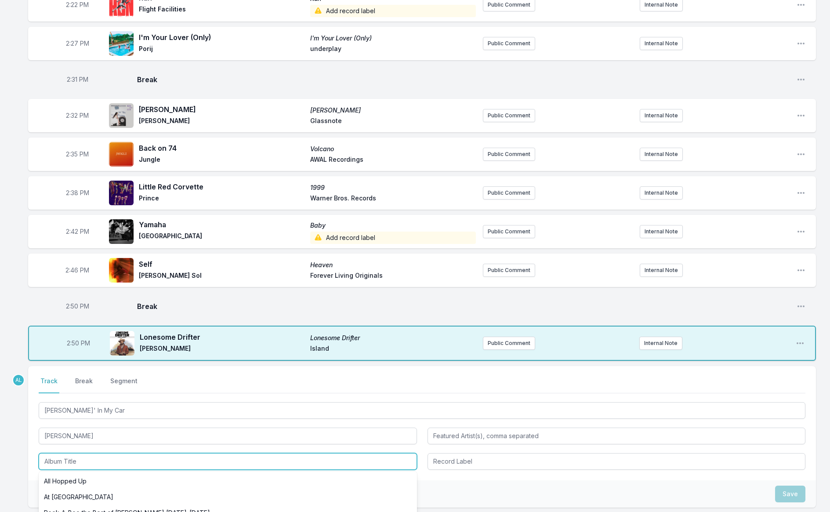
scroll to position [1634, 0]
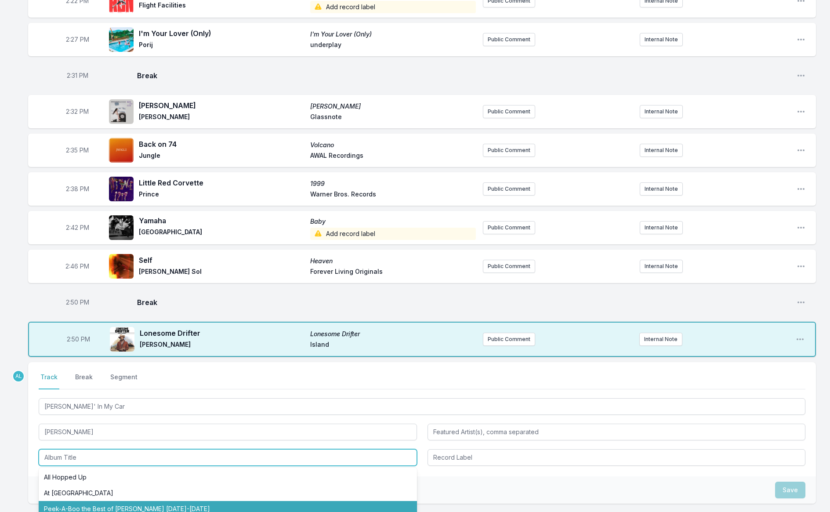
click at [140, 501] on li "Peek-A-Boo the Best of [PERSON_NAME] [DATE]-[DATE]" at bounding box center [228, 509] width 378 height 16
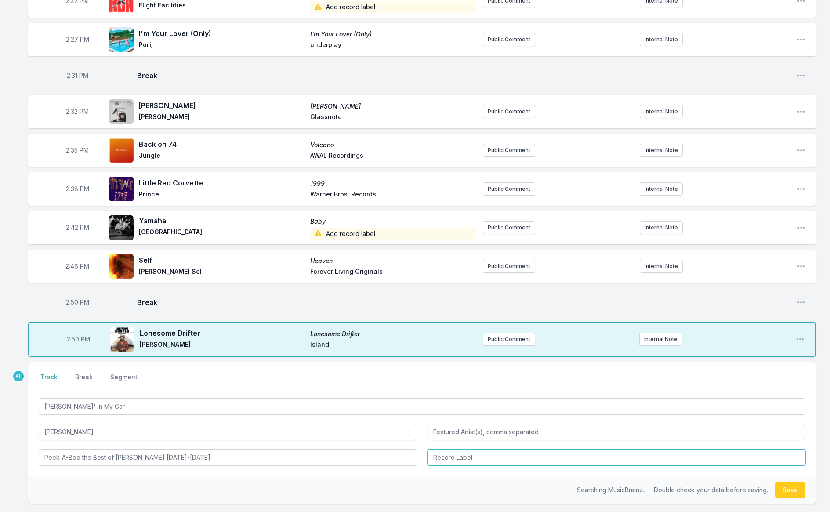
type input "Peek-A-Boo the Best of [PERSON_NAME] [DATE]-[DATE]"
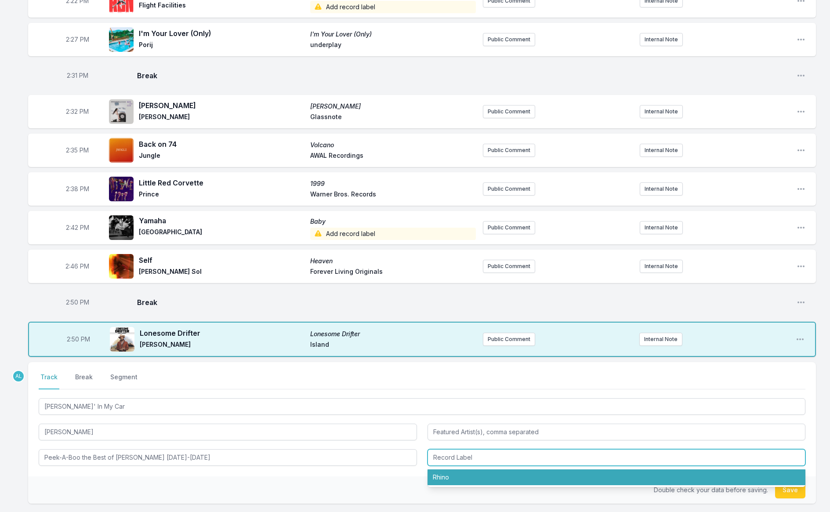
drag, startPoint x: 518, startPoint y: 439, endPoint x: 509, endPoint y: 438, distance: 9.2
click at [518, 469] on li "Rhino" at bounding box center [616, 477] width 378 height 16
type input "Rhino"
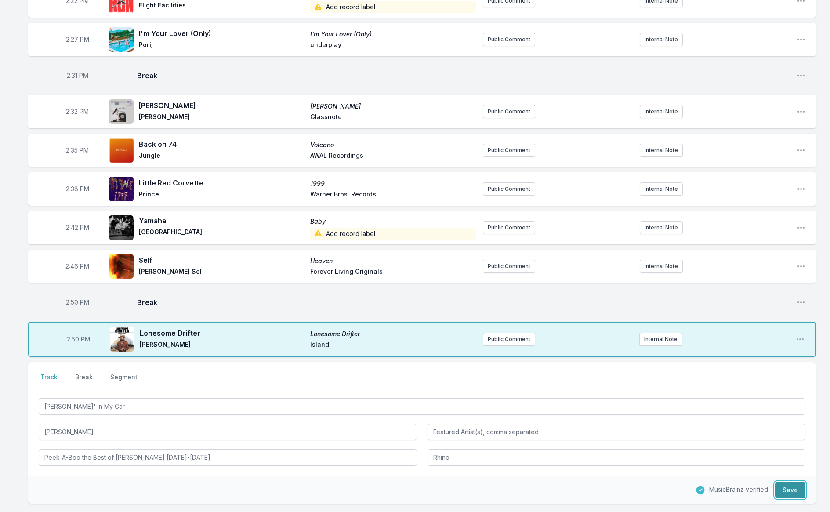
click at [794, 482] on button "Save" at bounding box center [790, 490] width 30 height 17
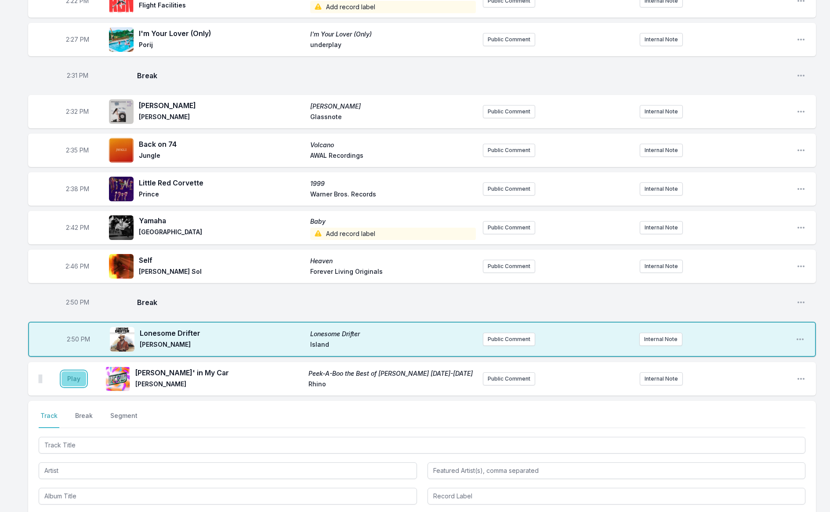
click at [72, 371] on button "Play" at bounding box center [74, 378] width 25 height 15
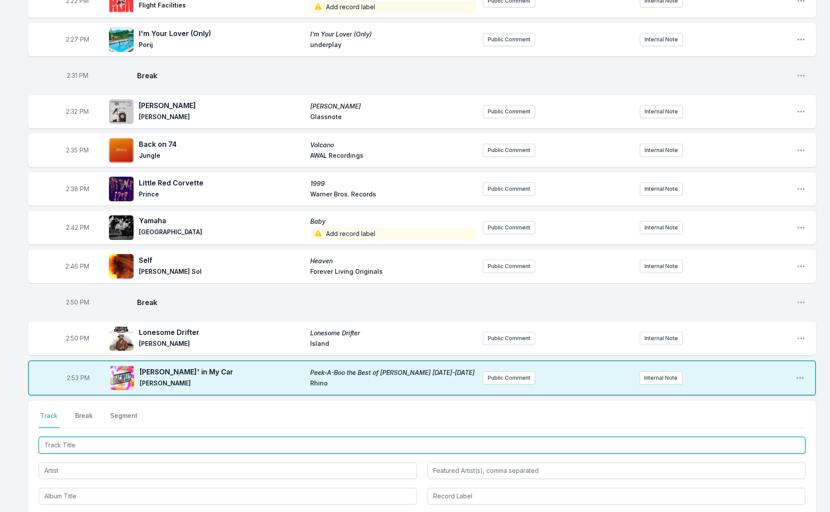
click at [146, 437] on input "Track Title" at bounding box center [422, 445] width 767 height 17
type input "Orlando In Love"
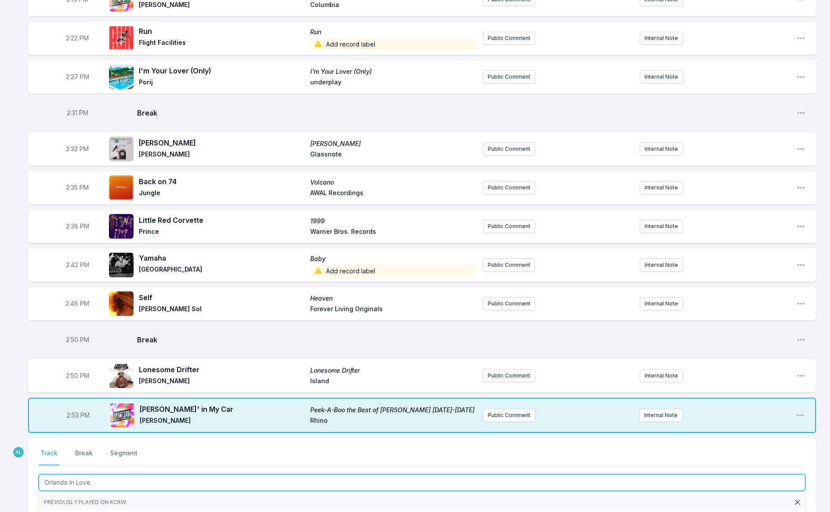
scroll to position [1595, 0]
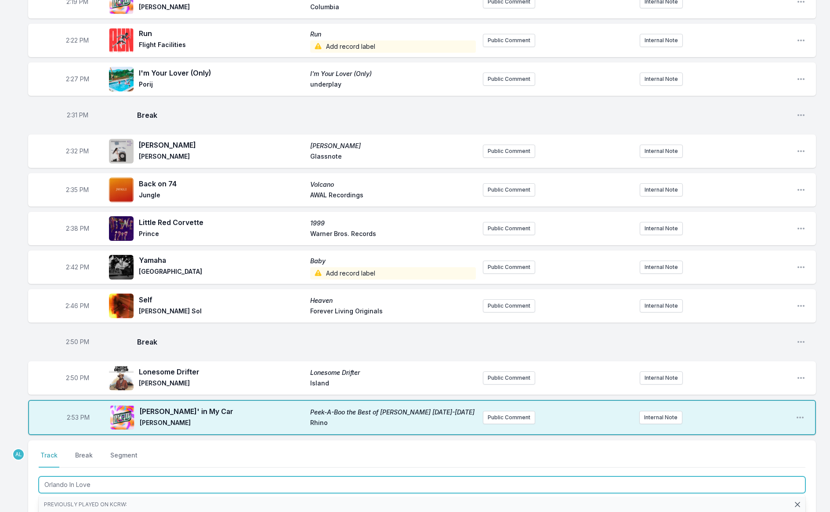
click at [180, 511] on li "Orlando in Love Japanese Breakfast For Melancholy Brunettes (& sad women) Dead …" at bounding box center [422, 520] width 767 height 16
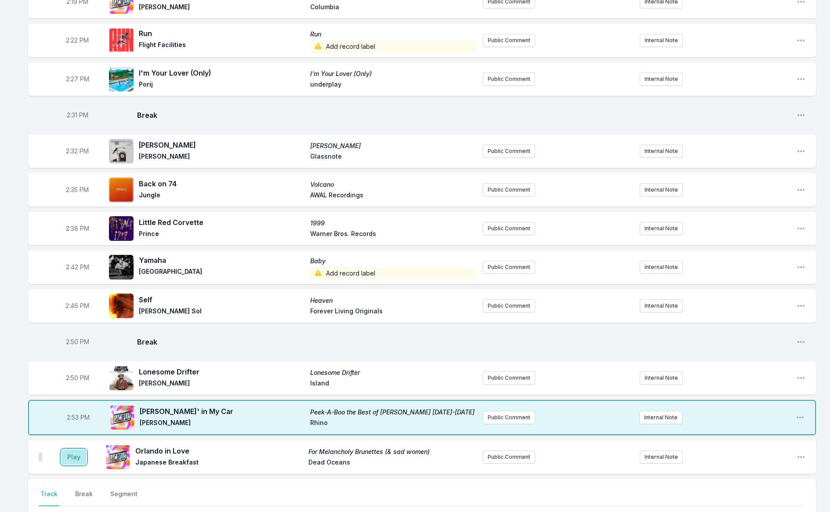
drag, startPoint x: 69, startPoint y: 416, endPoint x: 87, endPoint y: 408, distance: 20.1
click at [69, 449] on button "Play" at bounding box center [74, 456] width 25 height 15
